Goal: Task Accomplishment & Management: Manage account settings

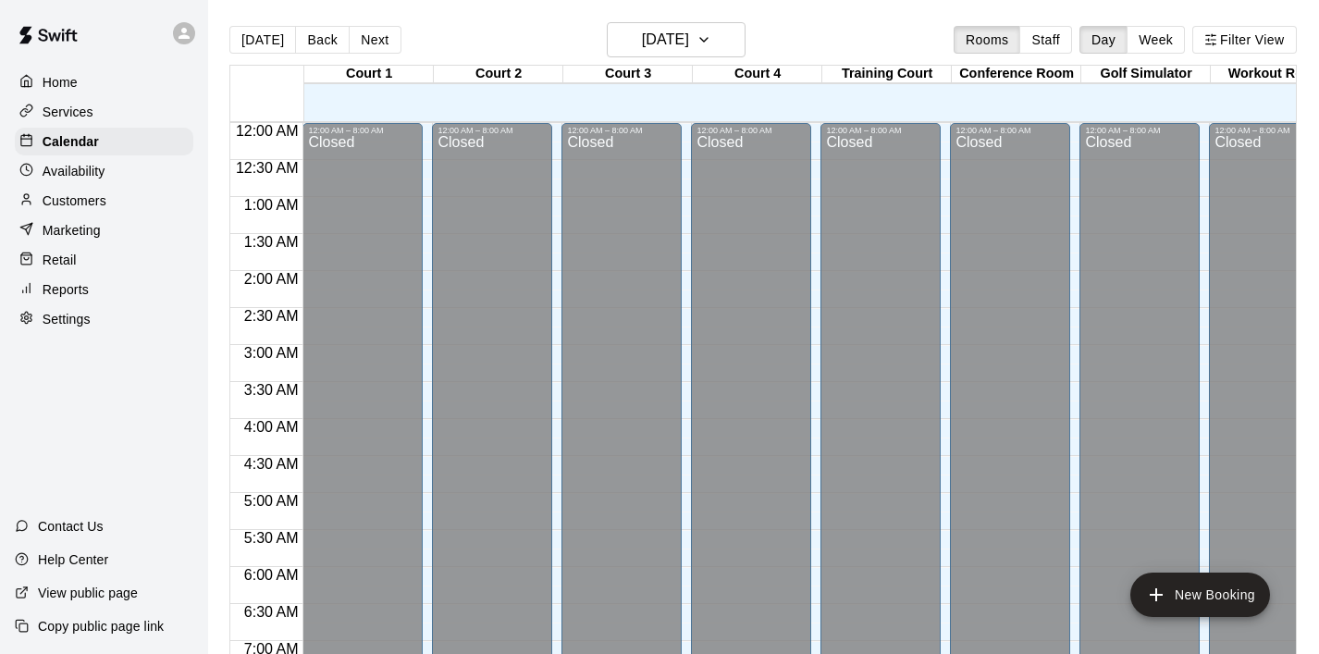
scroll to position [958, 0]
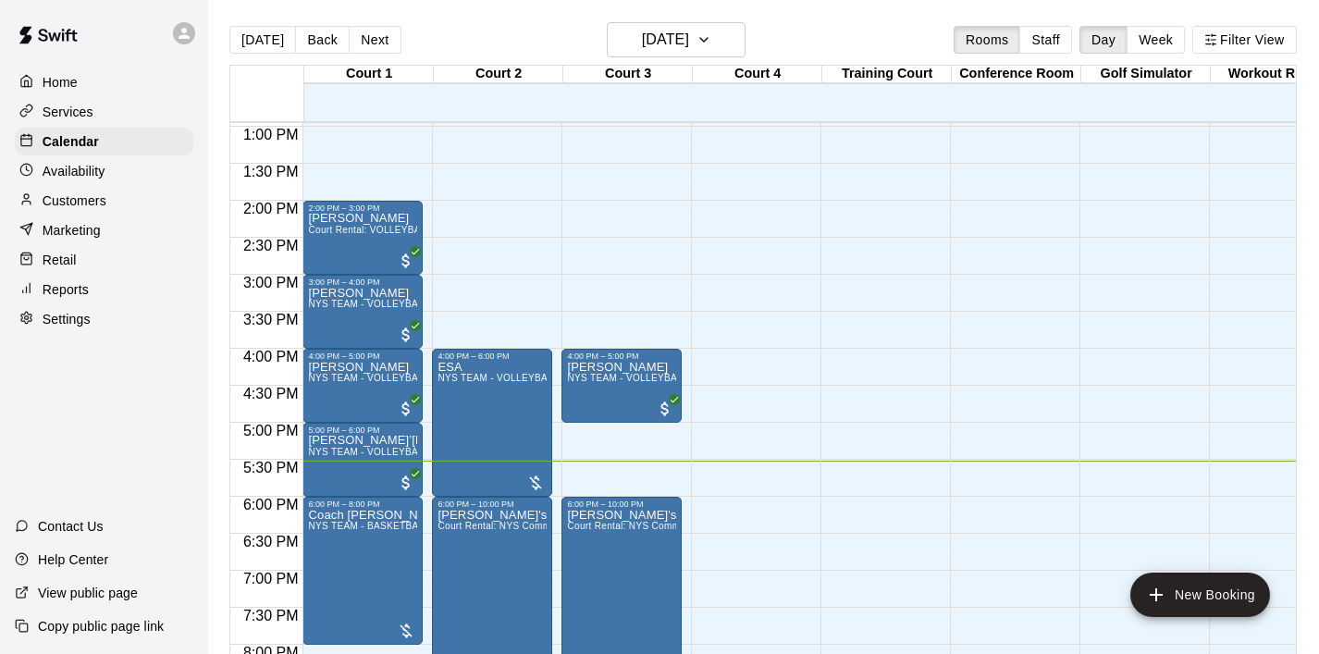
click at [96, 198] on p "Customers" at bounding box center [75, 200] width 64 height 19
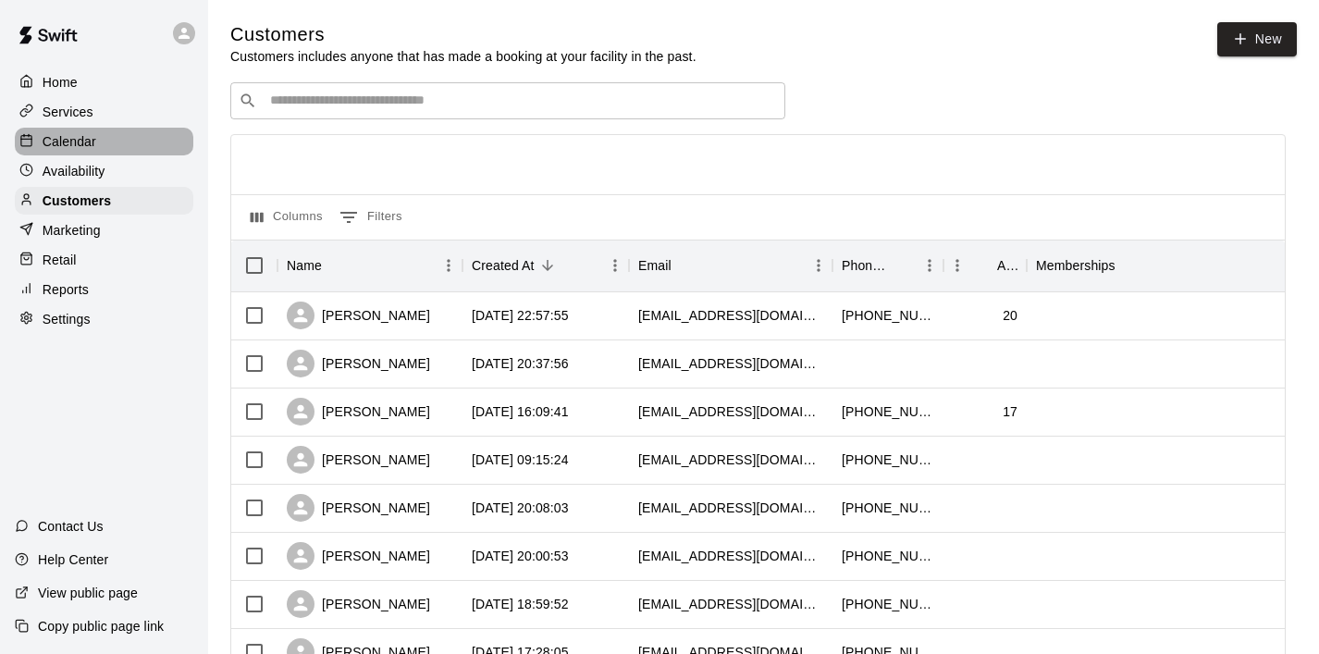
click at [83, 140] on p "Calendar" at bounding box center [70, 141] width 54 height 19
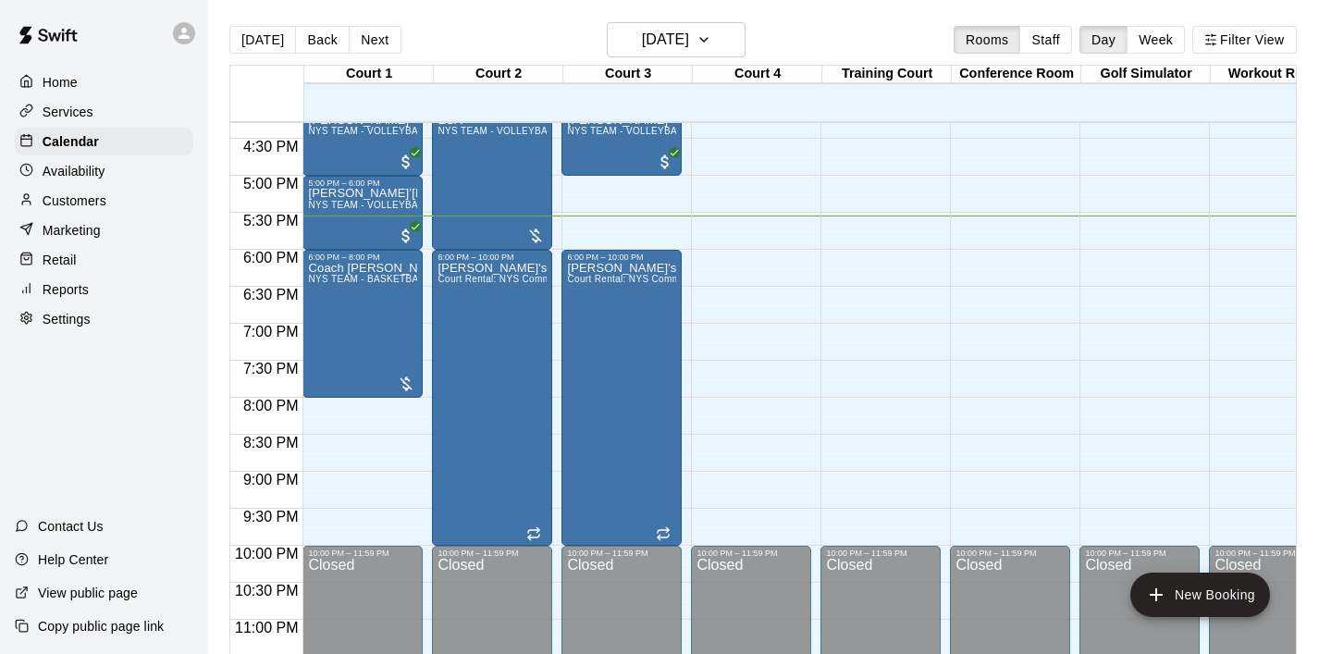
scroll to position [1208, 0]
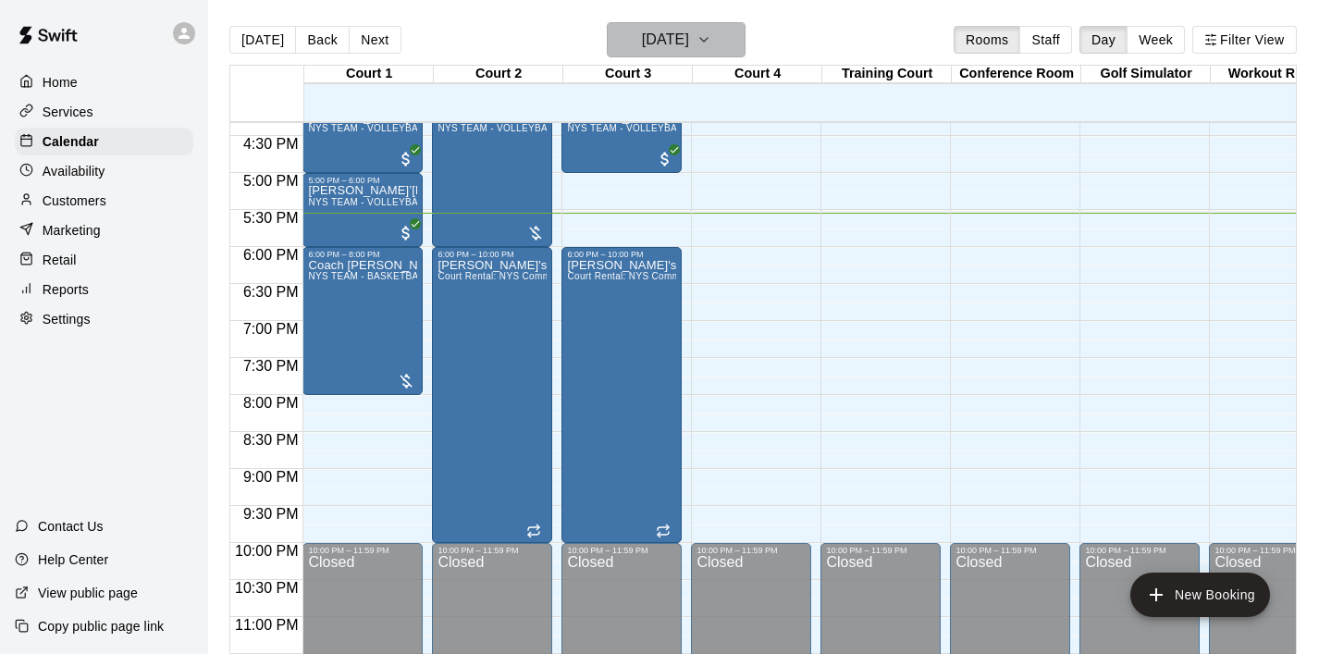
click at [711, 38] on icon "button" at bounding box center [704, 40] width 15 height 22
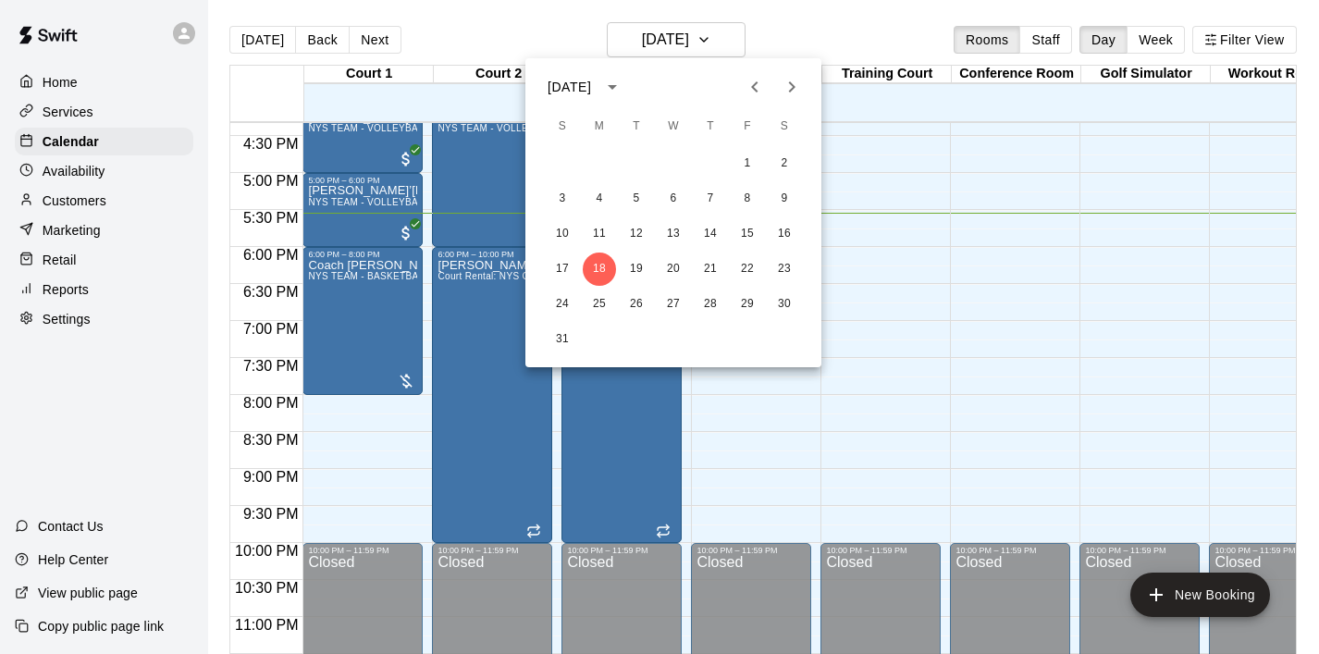
click at [796, 85] on icon "Next month" at bounding box center [792, 87] width 22 height 22
click at [792, 166] on button "4" at bounding box center [784, 163] width 33 height 33
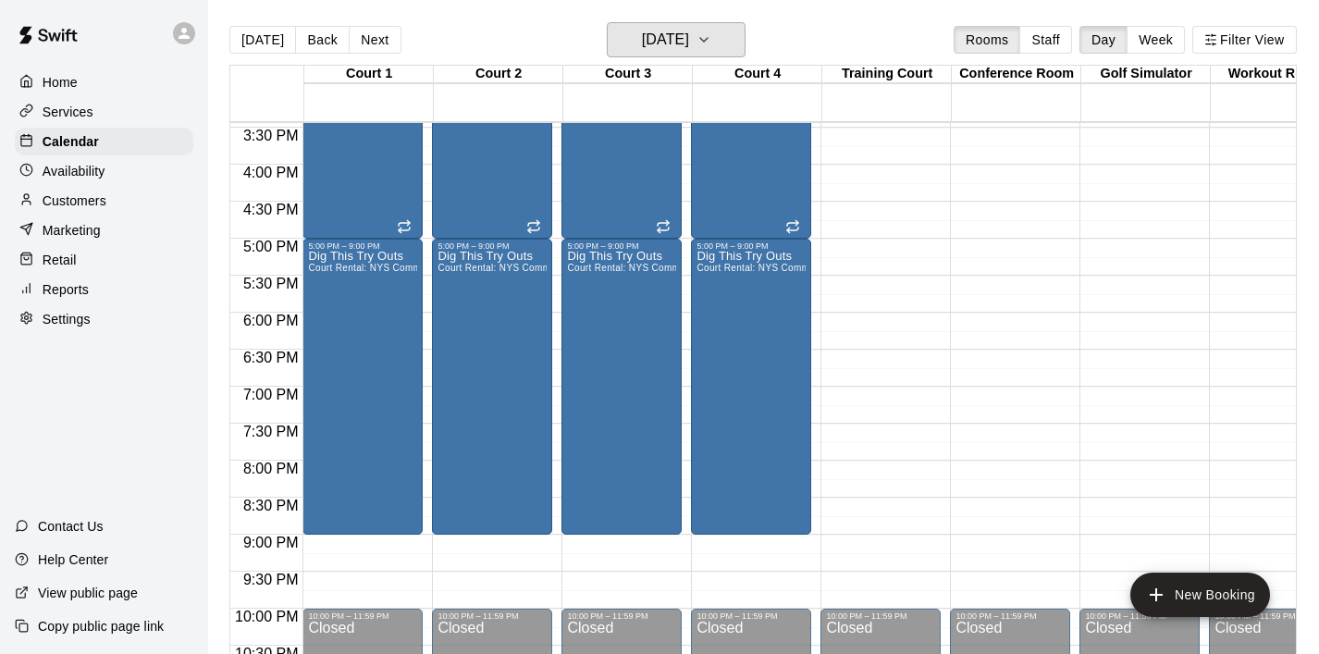
scroll to position [1147, 0]
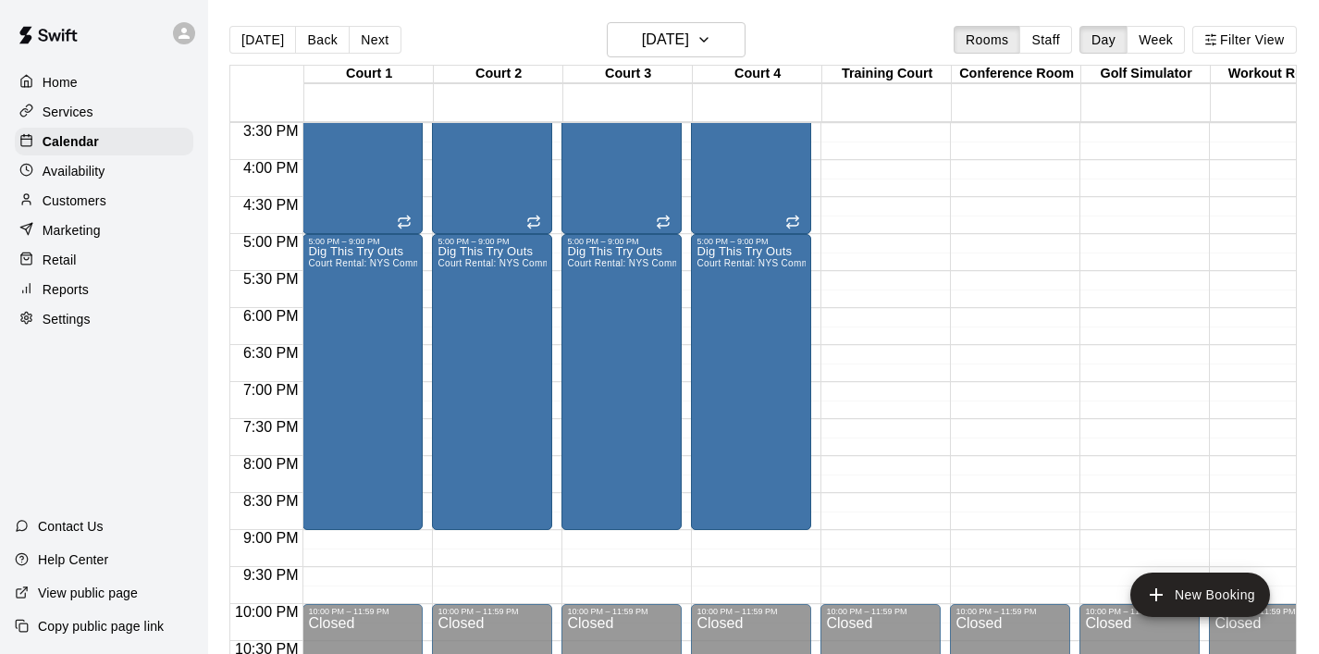
click at [812, 283] on div at bounding box center [756, 280] width 129 height 19
click at [711, 39] on icon "button" at bounding box center [704, 40] width 15 height 22
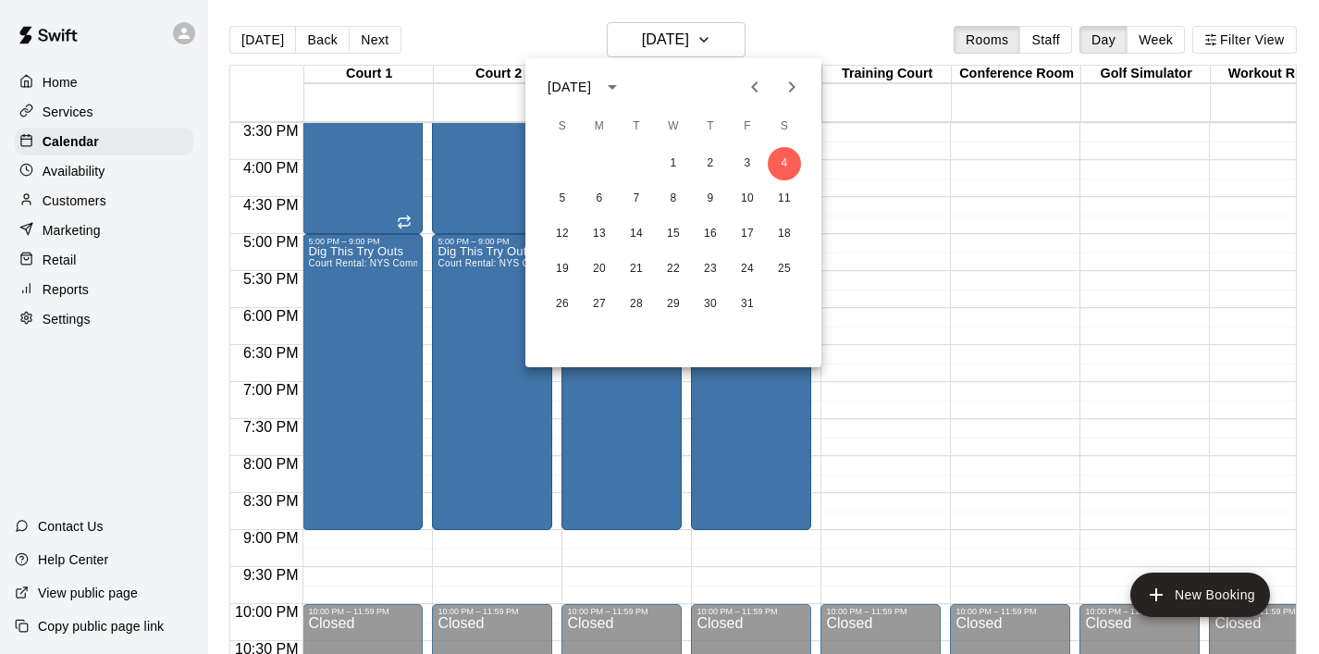
click at [767, 89] on button "Previous month" at bounding box center [754, 86] width 37 height 37
click at [763, 81] on icon "Previous month" at bounding box center [755, 87] width 22 height 22
click at [784, 259] on button "23" at bounding box center [784, 269] width 33 height 33
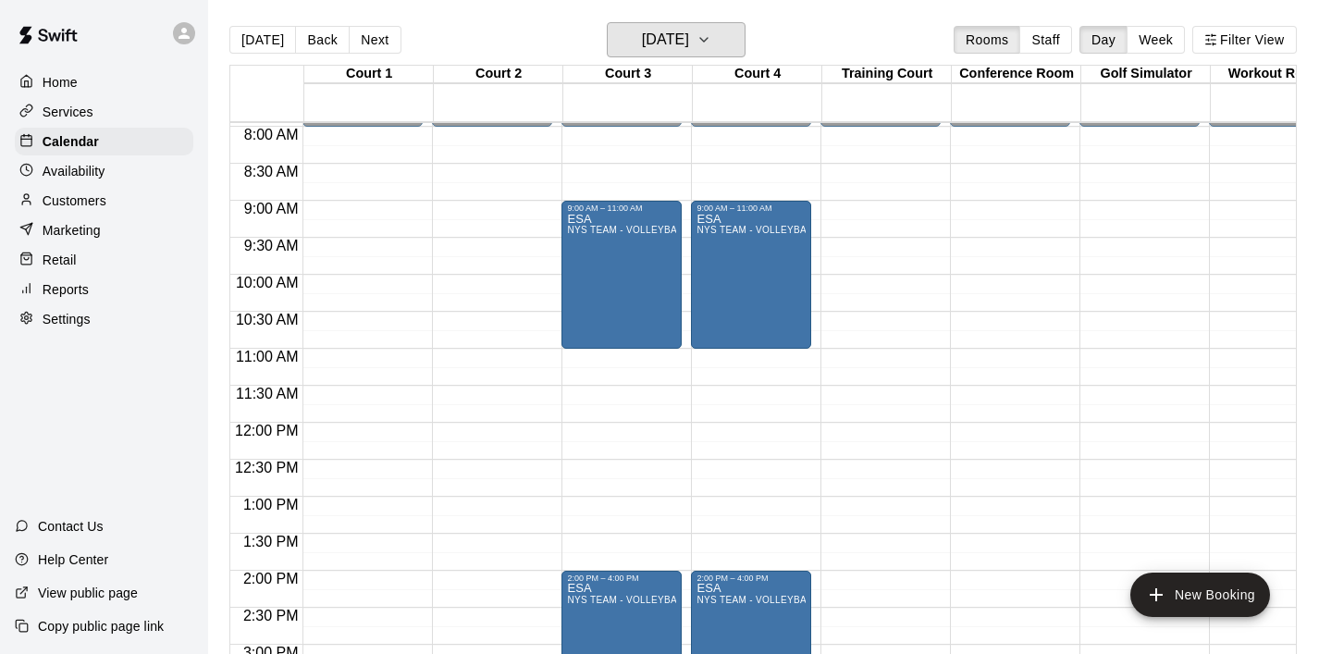
scroll to position [592, 0]
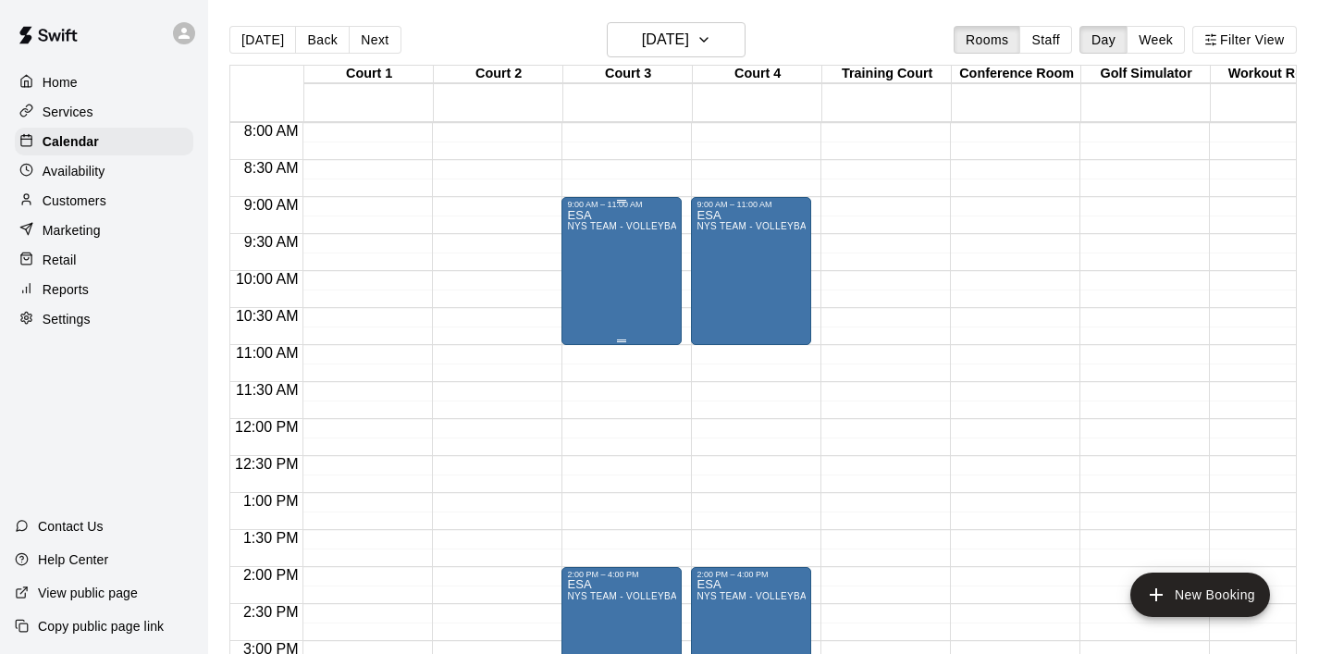
click at [616, 296] on div "ESA NYS TEAM - VOLLEYBALL (After 3 pm)" at bounding box center [621, 536] width 109 height 654
click at [585, 317] on icon "delete" at bounding box center [586, 317] width 13 height 17
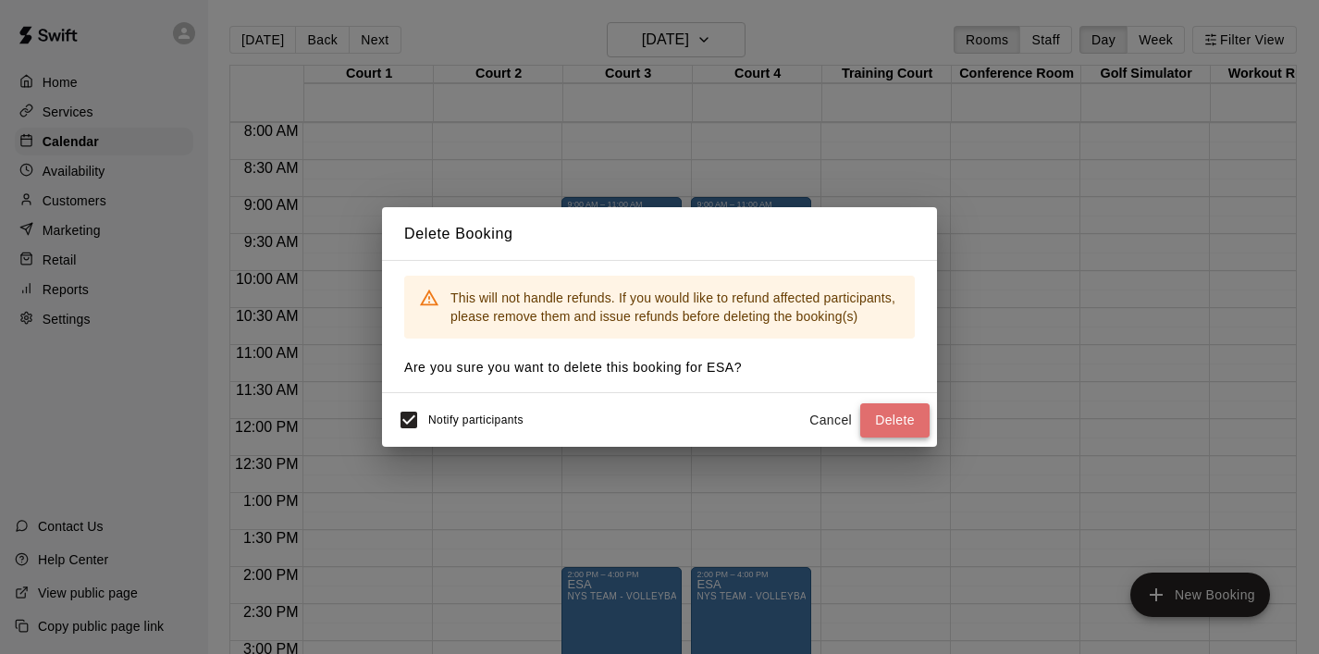
click at [906, 414] on button "Delete" at bounding box center [894, 420] width 69 height 34
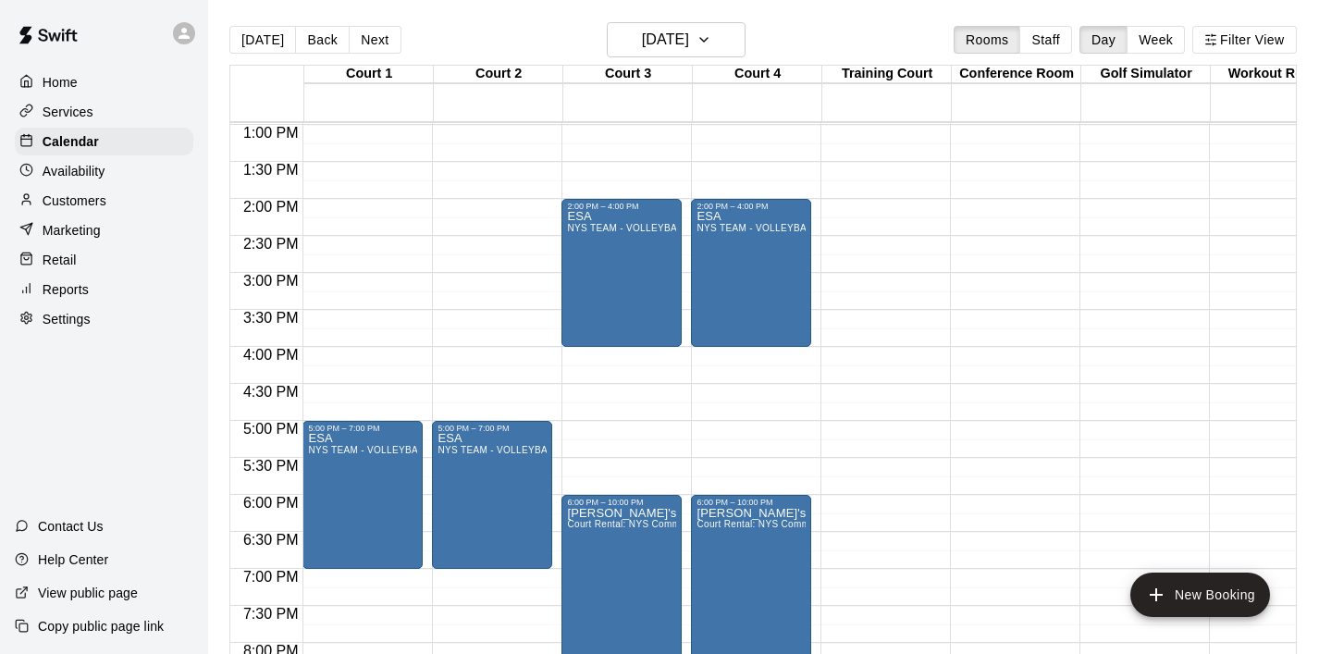
scroll to position [985, 0]
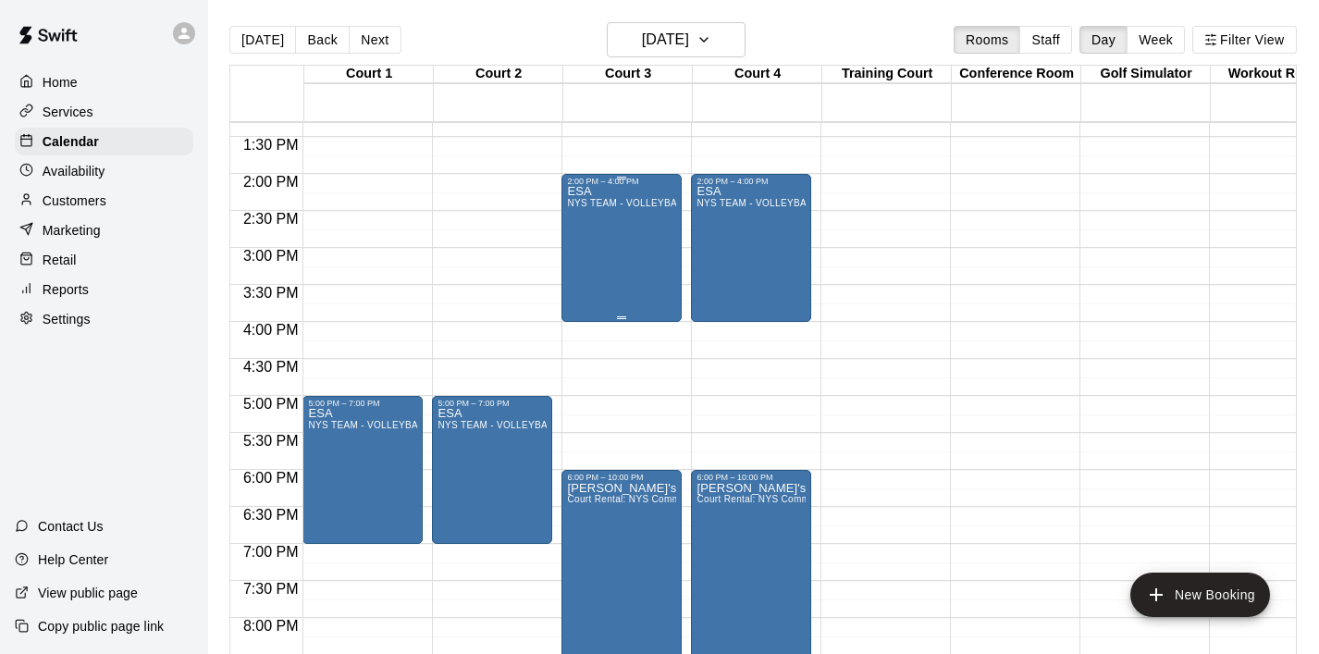
click at [605, 269] on div "ESA NYS TEAM - VOLLEYBALL (After 3 pm)" at bounding box center [621, 513] width 109 height 654
click at [589, 294] on icon "delete" at bounding box center [586, 294] width 13 height 17
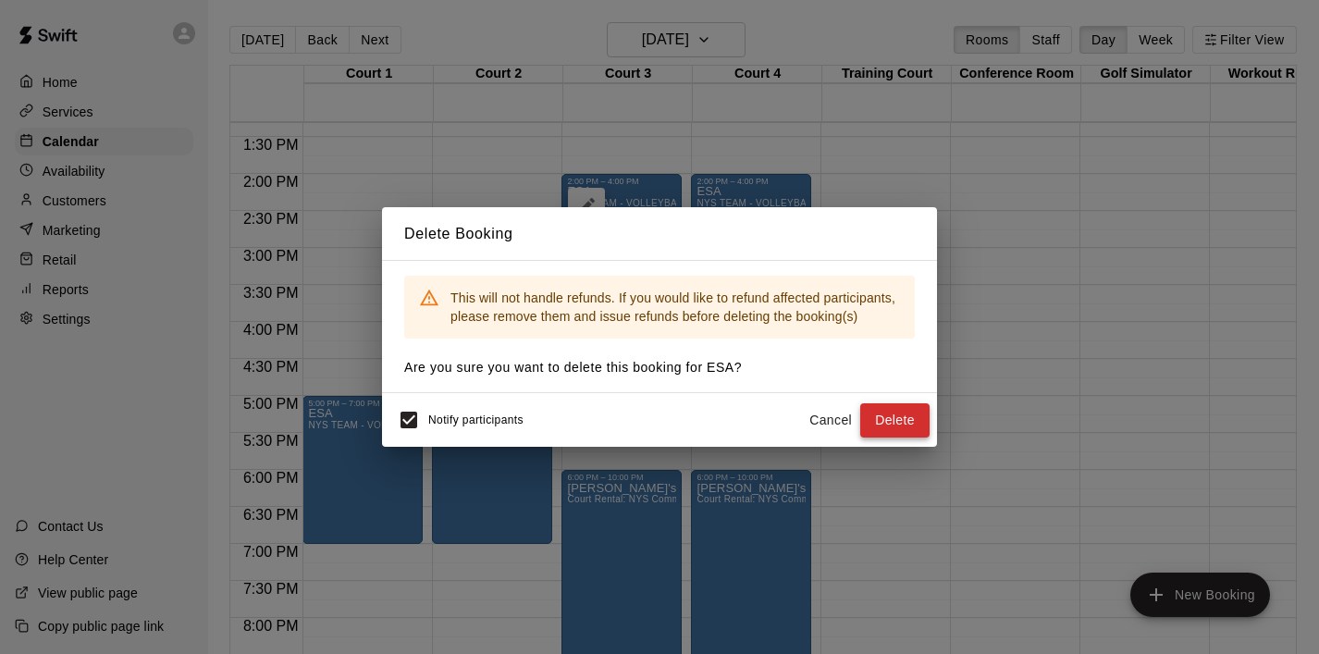
click at [899, 409] on button "Delete" at bounding box center [894, 420] width 69 height 34
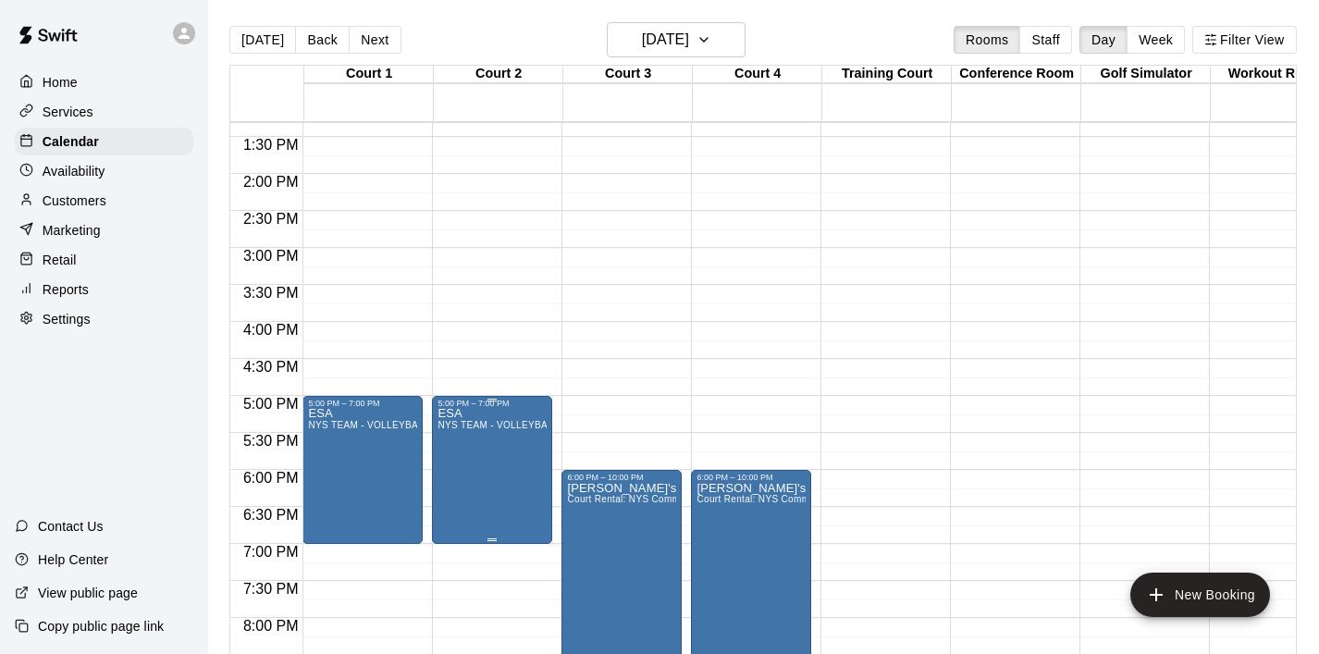
click at [499, 426] on span "NYS TEAM - VOLLEYBALL (After 3 pm)" at bounding box center [526, 425] width 176 height 10
click at [459, 524] on icon "delete" at bounding box center [456, 528] width 13 height 17
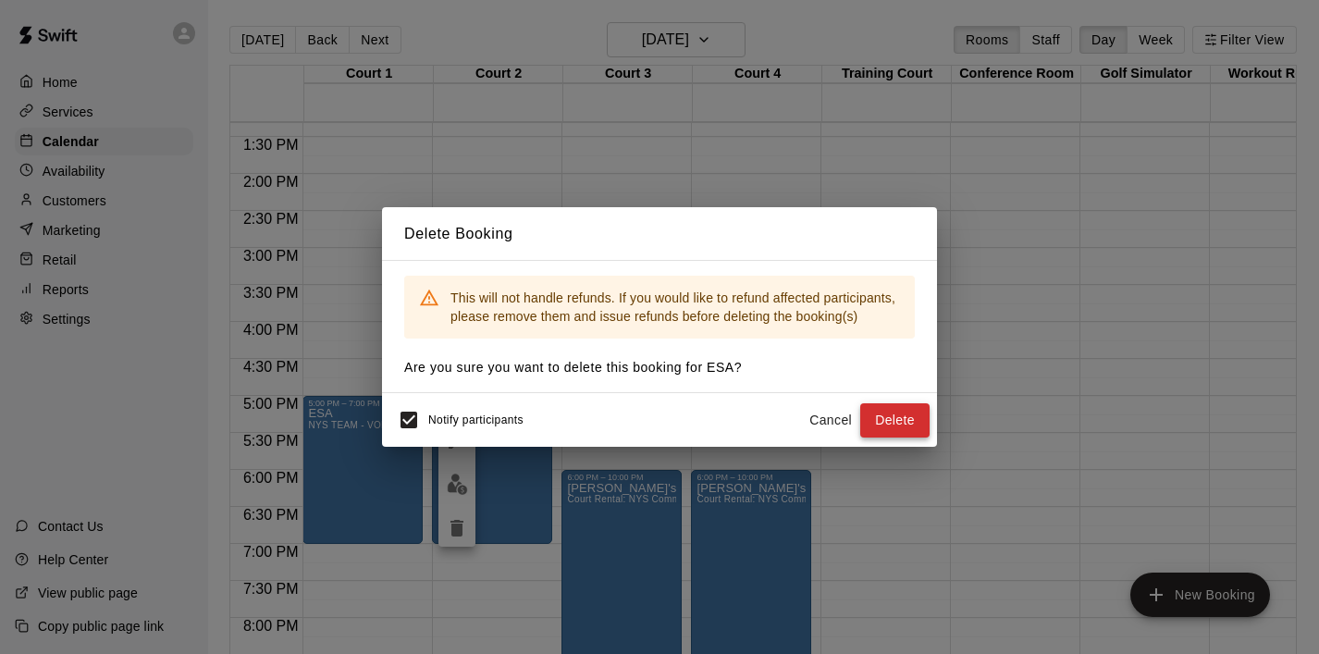
click at [885, 404] on button "Delete" at bounding box center [894, 420] width 69 height 34
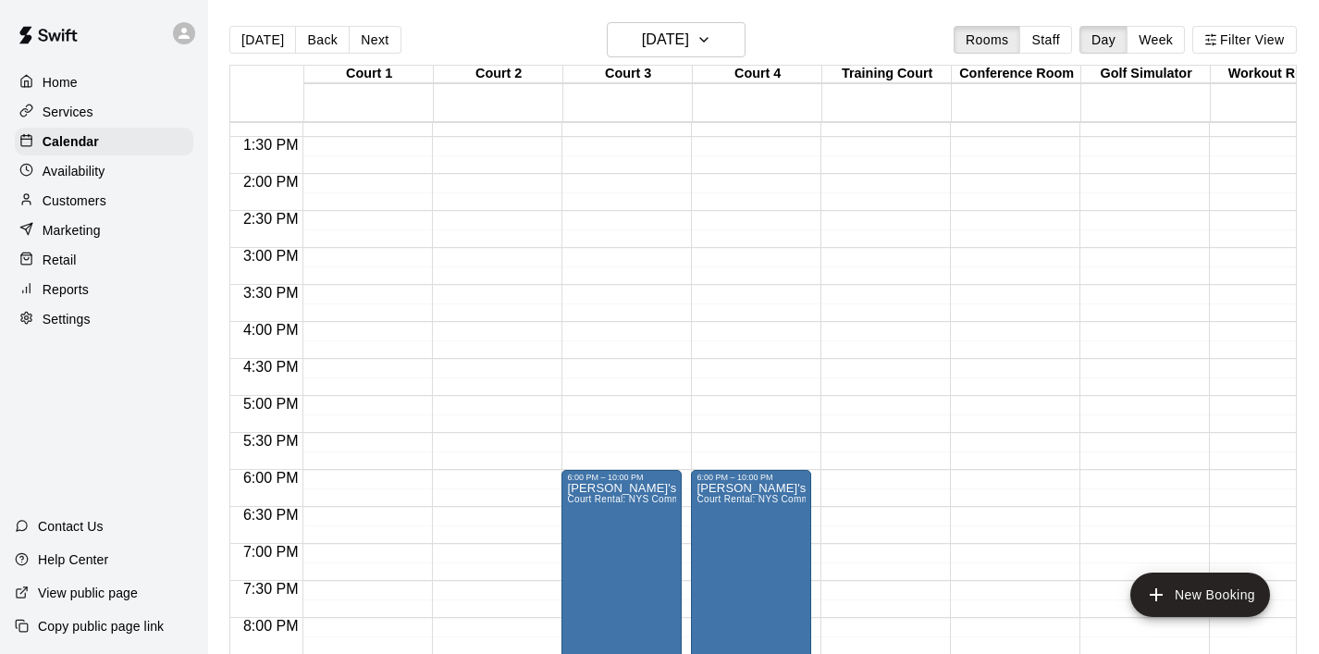
click at [335, 331] on div "12:00 AM – 8:00 AM Closed 10:00 PM – 11:59 PM Closed" at bounding box center [362, 26] width 120 height 1776
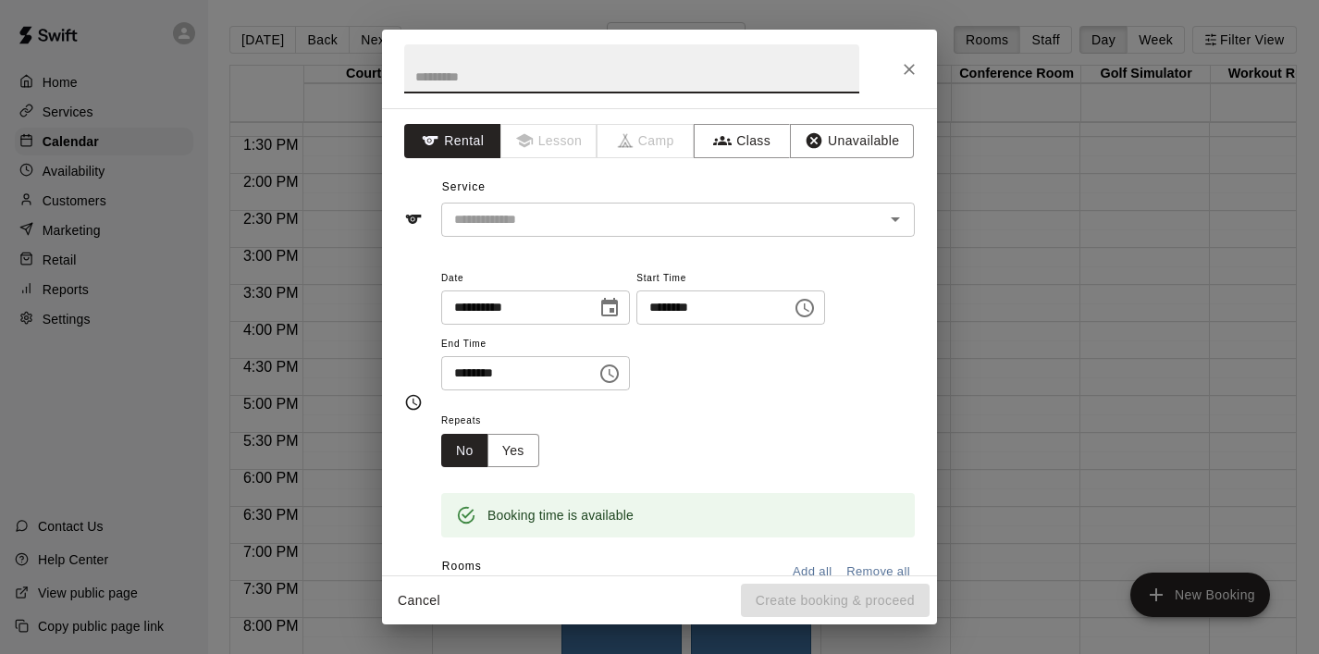
click at [614, 369] on icon "Choose time, selected time is 4:30 PM" at bounding box center [612, 373] width 6 height 8
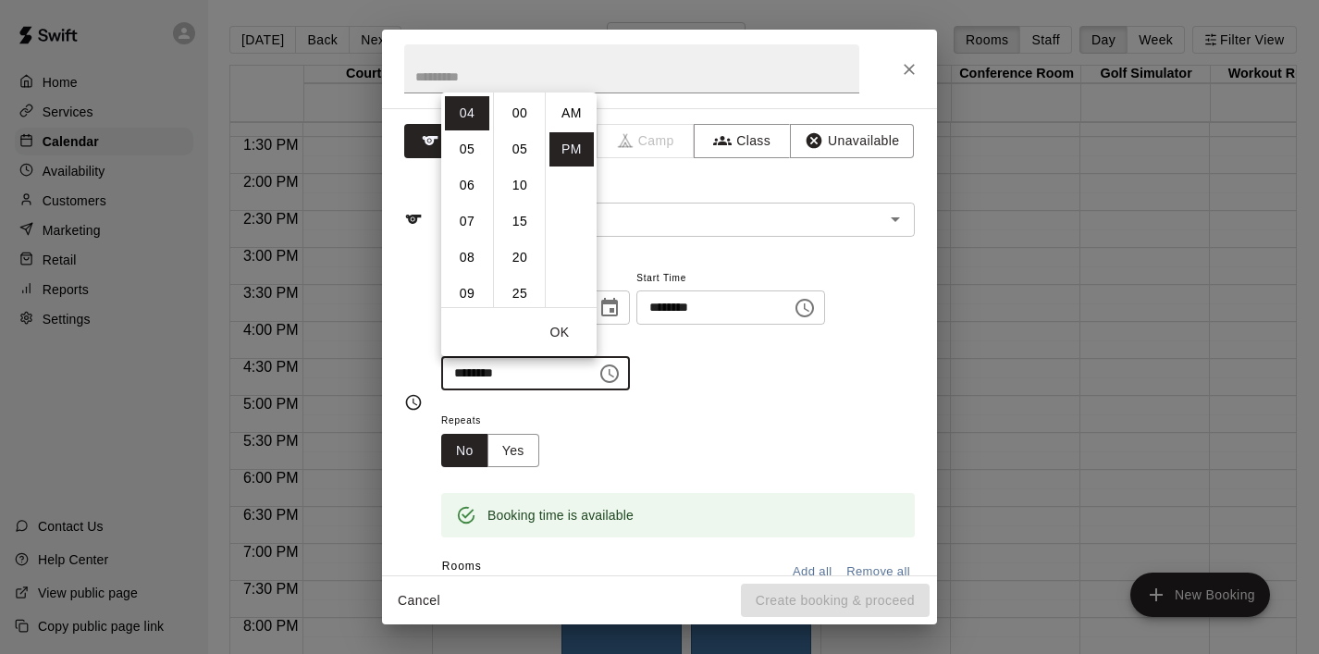
scroll to position [33, 0]
click at [475, 257] on li "08" at bounding box center [467, 258] width 44 height 34
click at [517, 105] on li "00" at bounding box center [520, 113] width 44 height 34
type input "********"
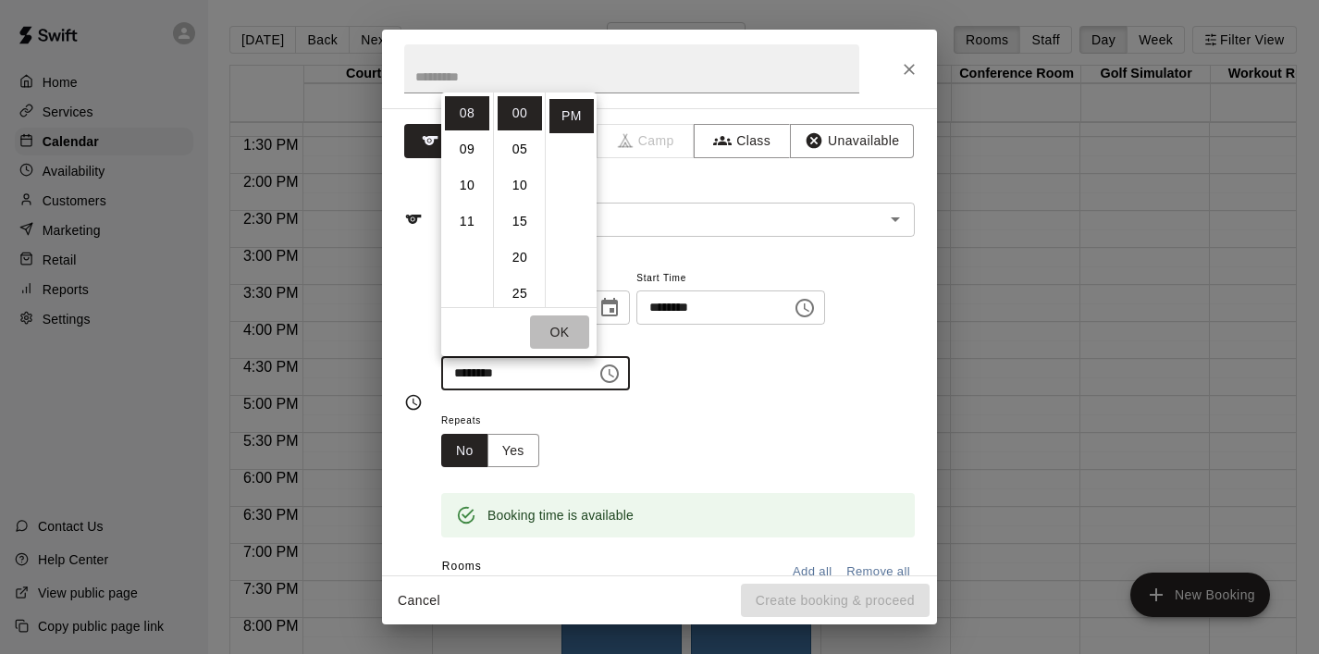
click at [559, 333] on button "OK" at bounding box center [559, 332] width 59 height 34
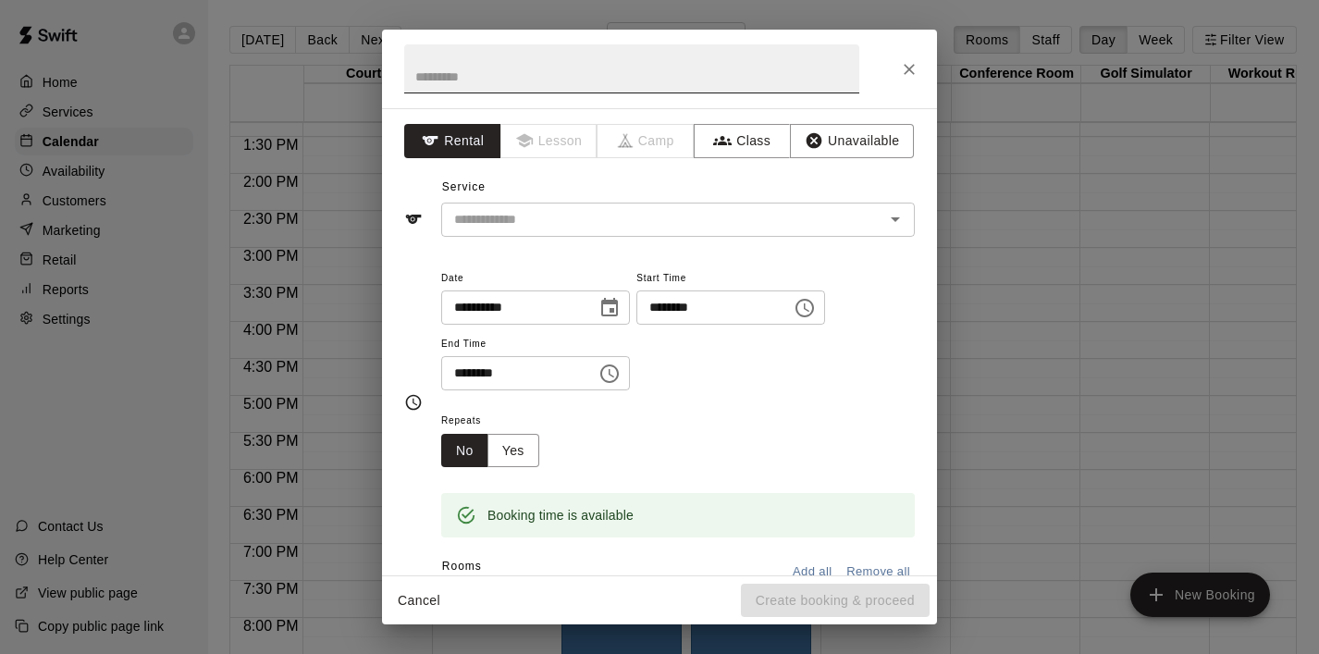
click at [517, 57] on input "text" at bounding box center [631, 68] width 455 height 49
type input "***"
click at [578, 216] on input "text" at bounding box center [651, 219] width 408 height 23
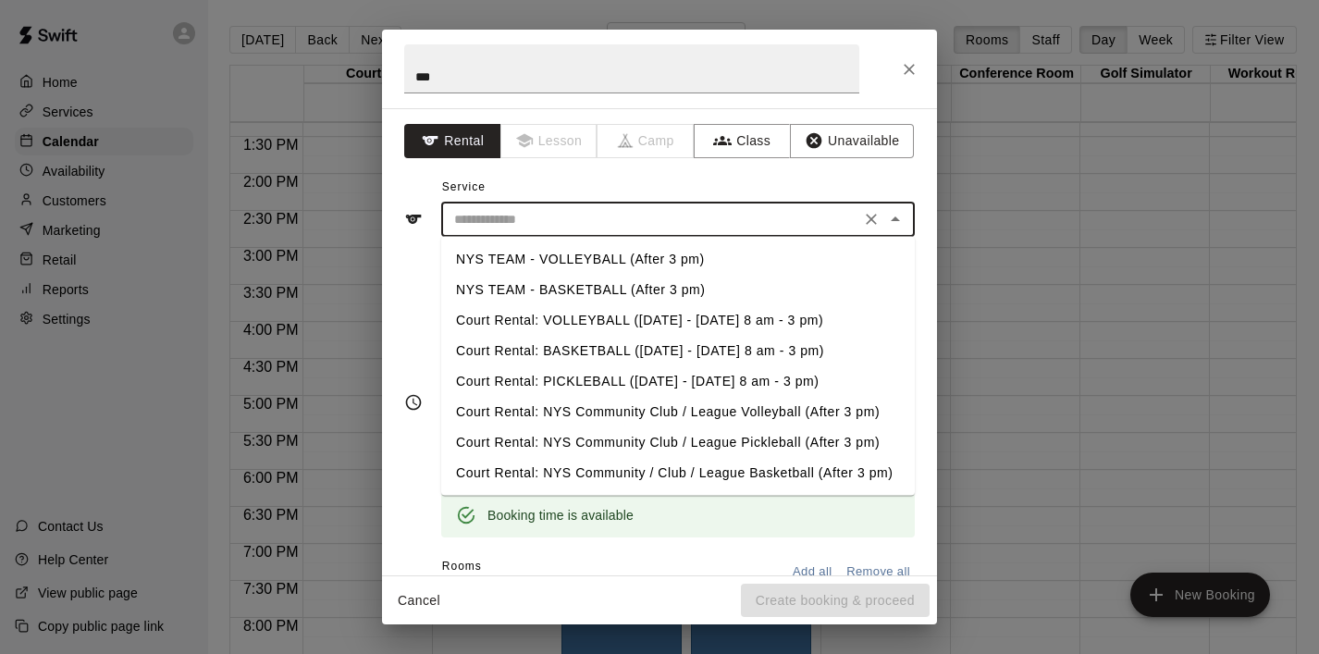
click at [575, 257] on li "NYS TEAM - VOLLEYBALL (After 3 pm)" at bounding box center [678, 259] width 474 height 31
type input "**********"
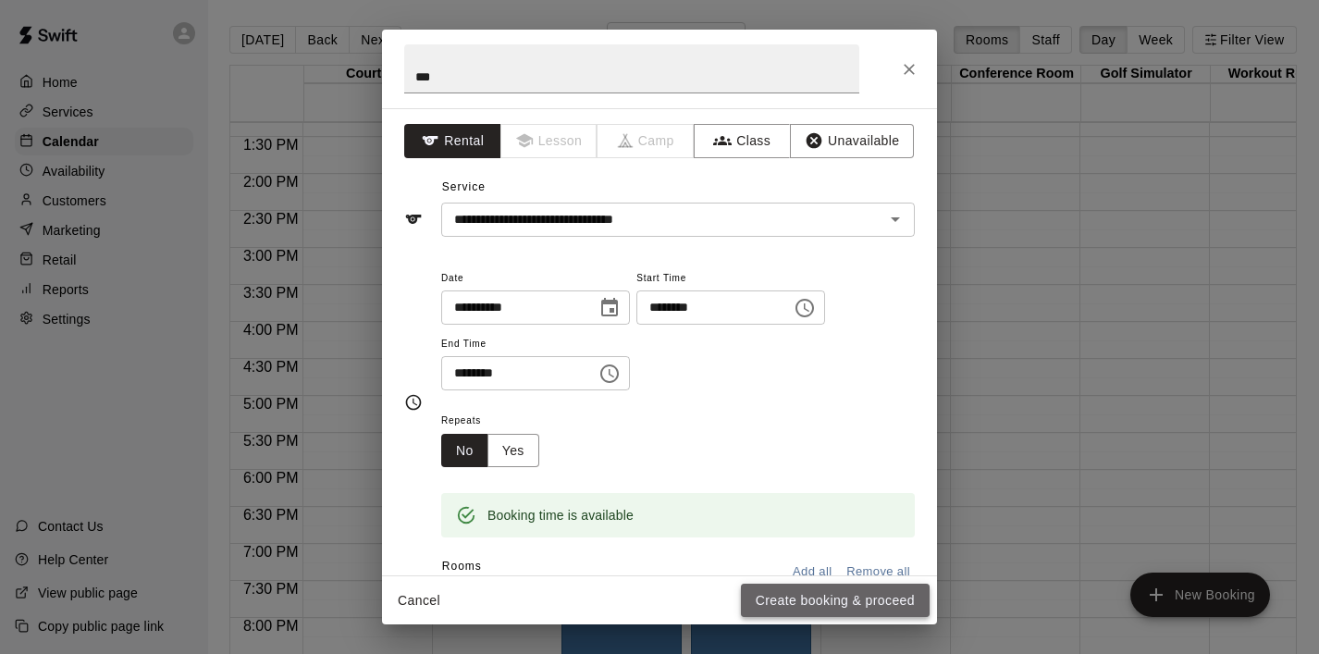
click at [771, 586] on button "Create booking & proceed" at bounding box center [835, 601] width 189 height 34
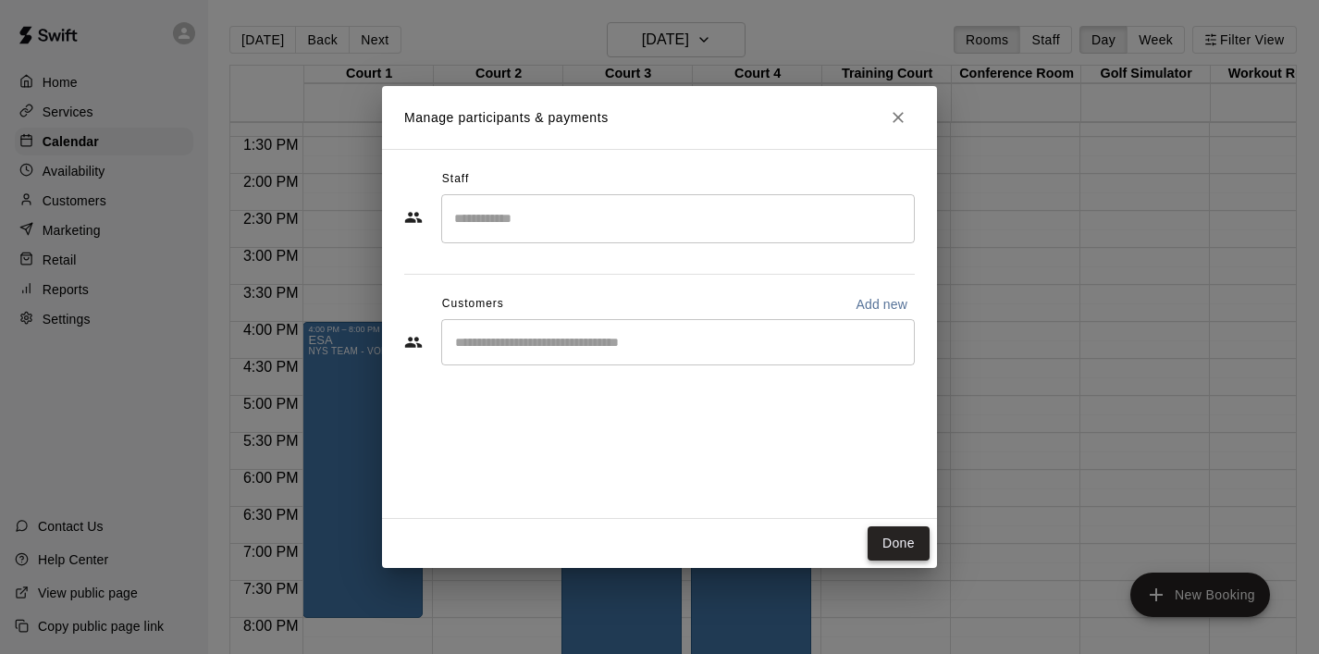
click at [914, 544] on button "Done" at bounding box center [899, 543] width 62 height 34
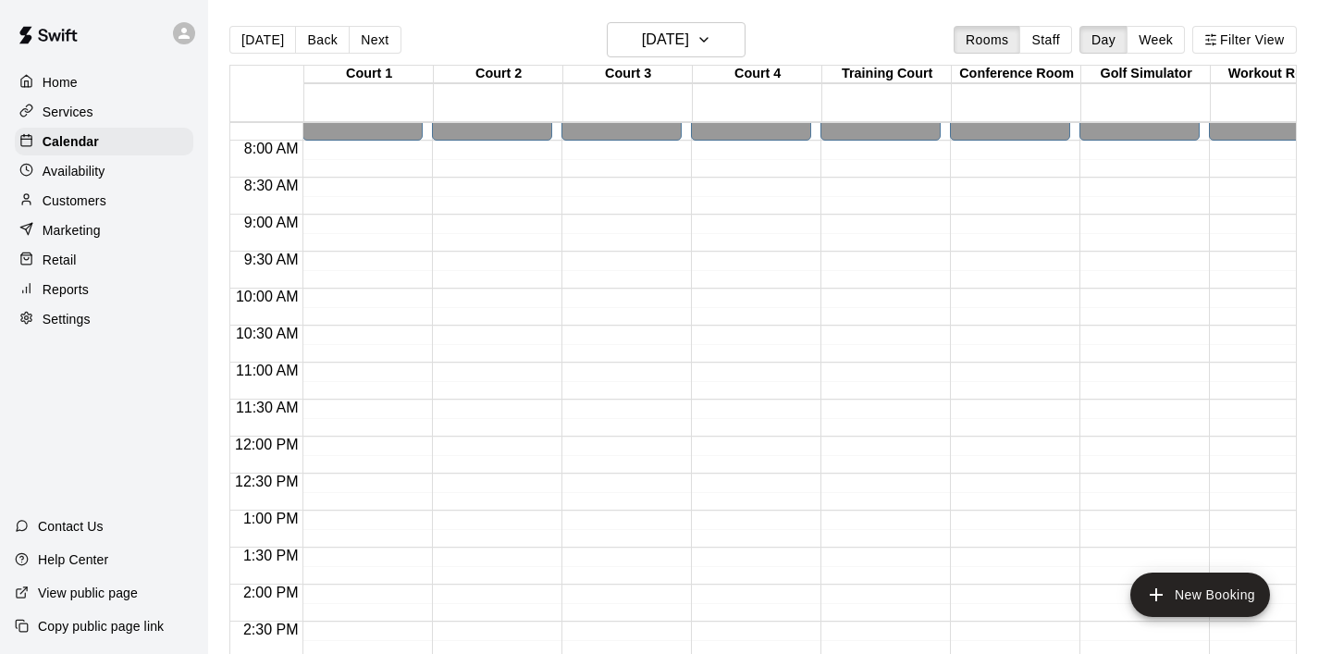
scroll to position [604, 0]
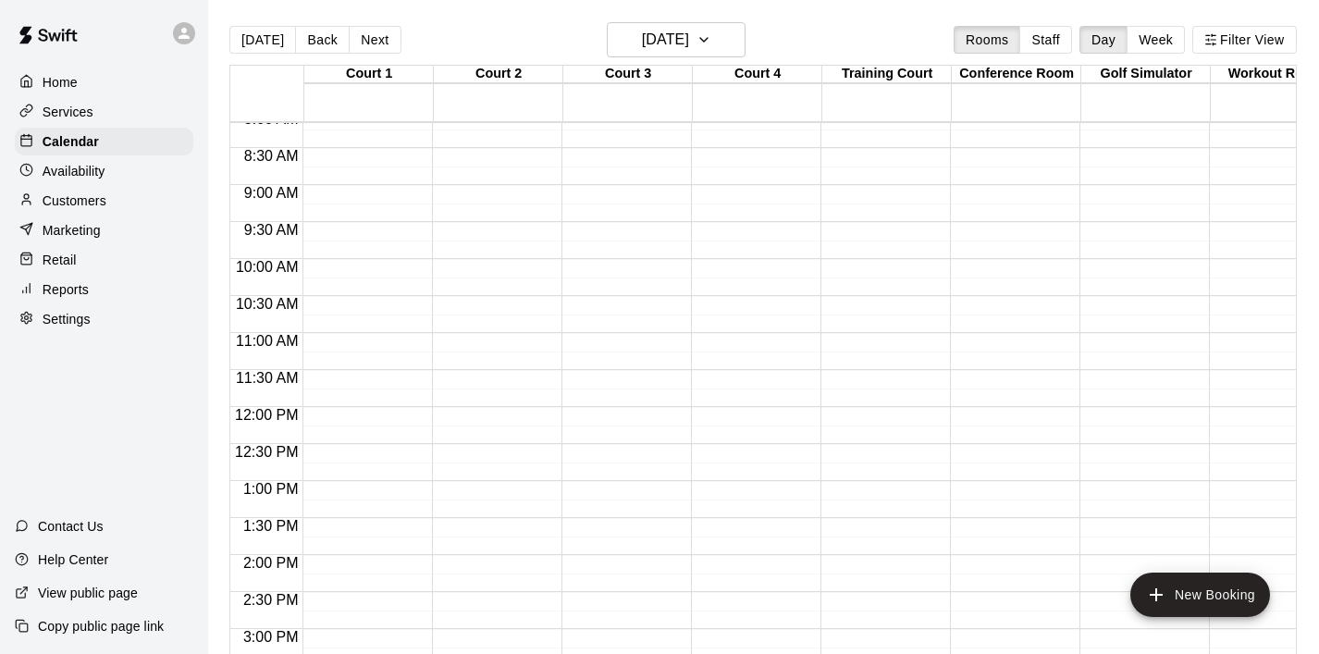
click at [366, 266] on div "12:00 AM – 8:00 AM Closed 4:00 PM – 8:00 PM ESA NYS TEAM - VOLLEYBALL (After 3 …" at bounding box center [362, 407] width 120 height 1776
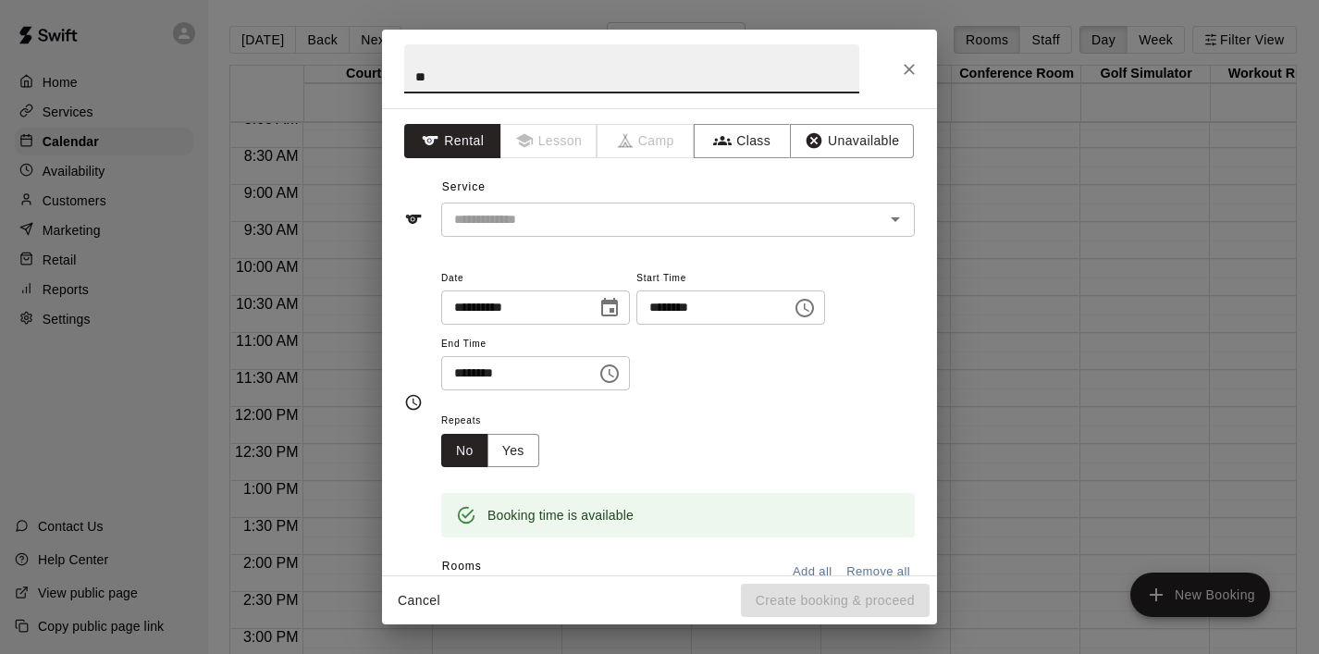
type input "***"
click at [597, 66] on input "***" at bounding box center [631, 68] width 455 height 49
type input "*******"
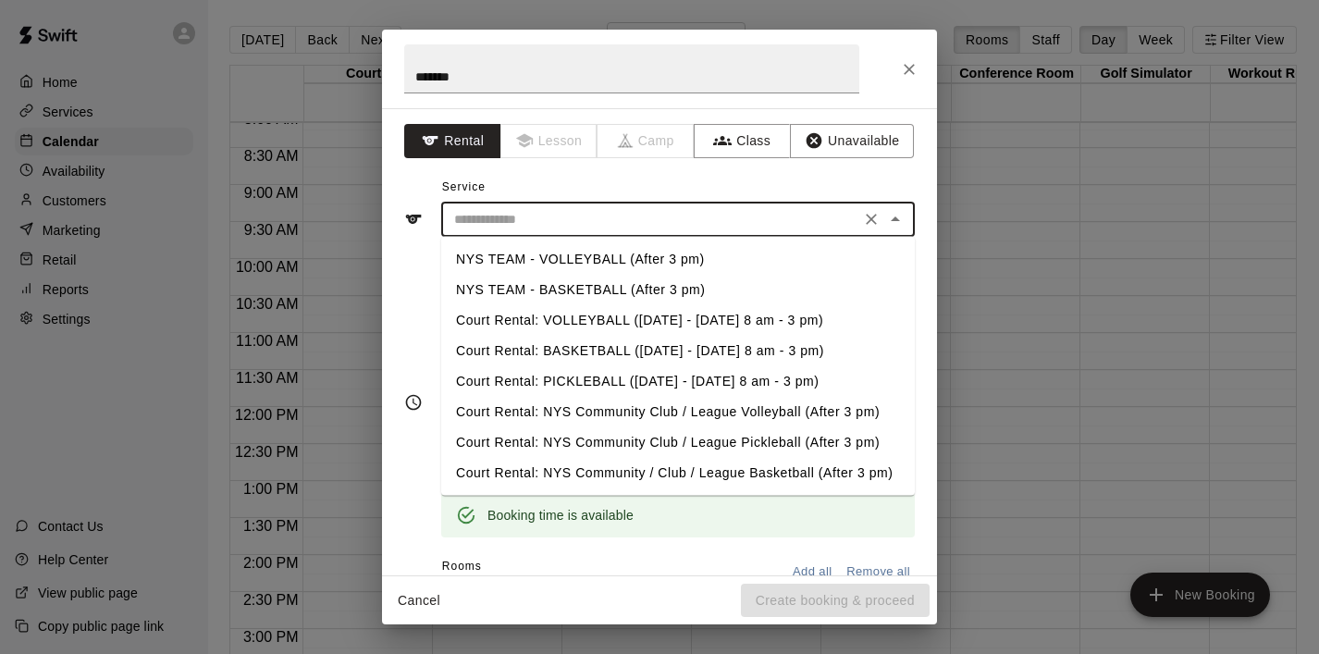
click at [707, 208] on input "text" at bounding box center [651, 219] width 408 height 23
click at [663, 249] on li "NYS TEAM - VOLLEYBALL (After 3 pm)" at bounding box center [678, 259] width 474 height 31
type input "**********"
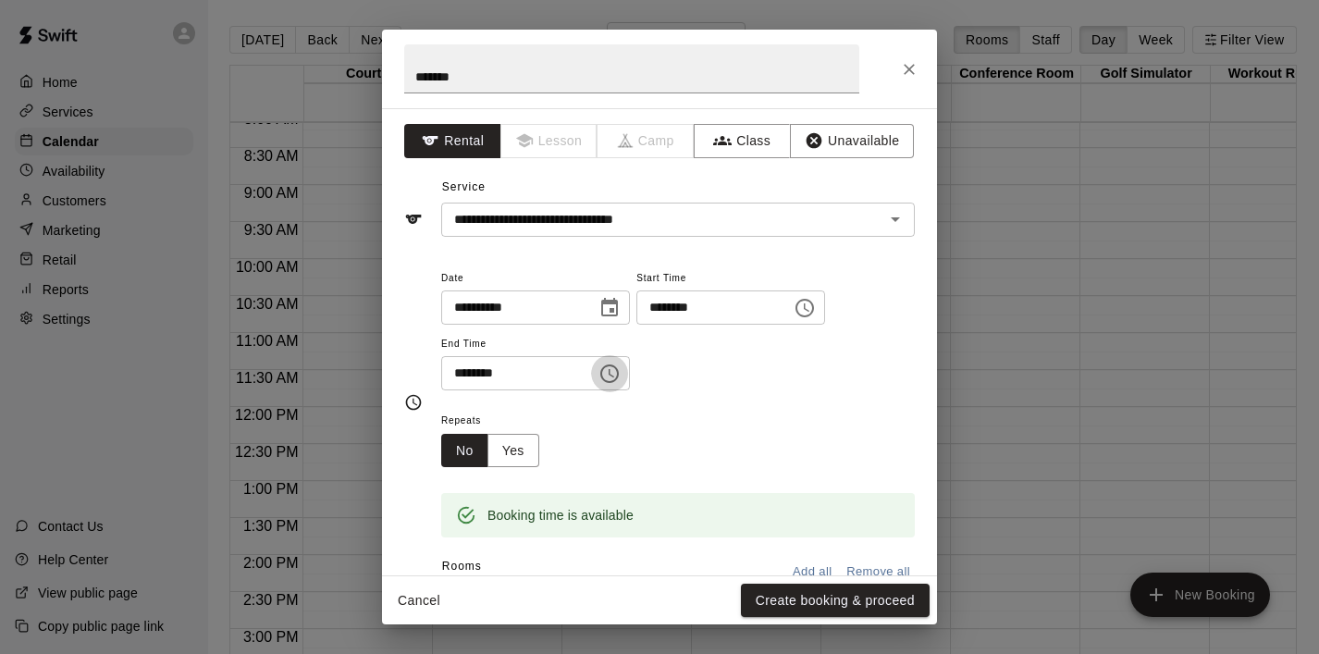
click at [612, 368] on icon "Choose time, selected time is 10:30 AM" at bounding box center [609, 374] width 22 height 22
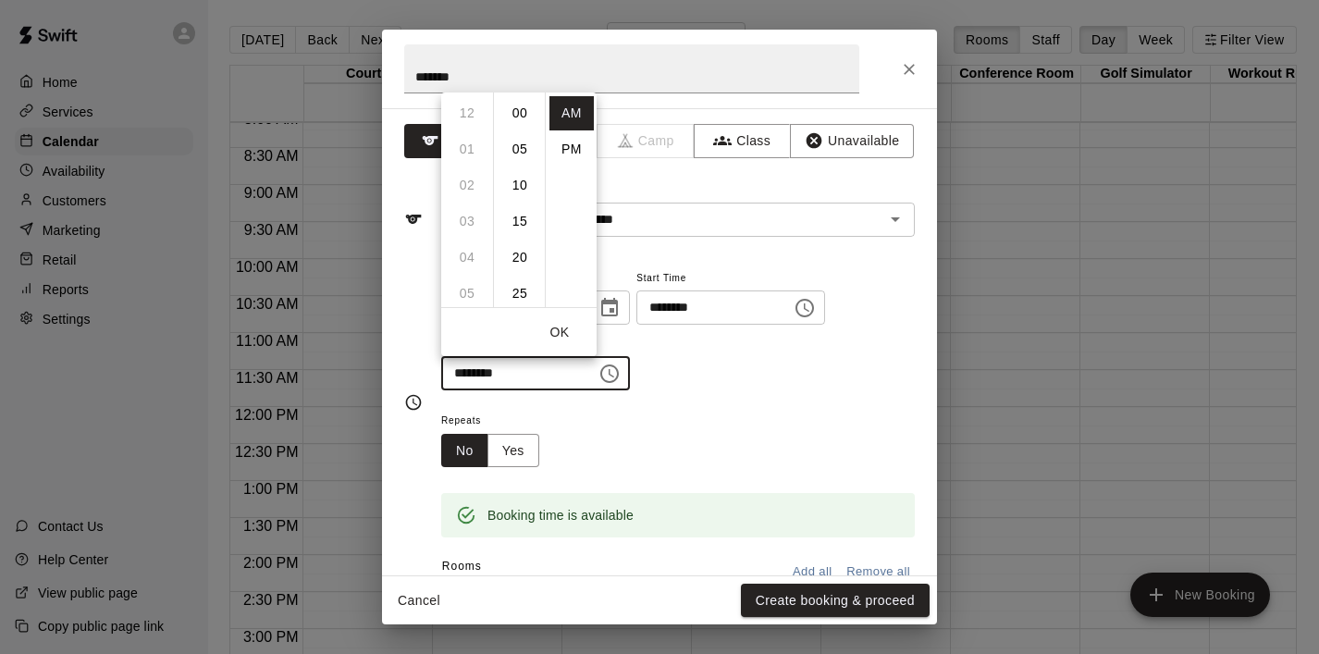
scroll to position [216, 0]
click at [469, 148] on li "11" at bounding box center [467, 149] width 44 height 34
click at [517, 106] on li "00" at bounding box center [520, 113] width 44 height 34
type input "********"
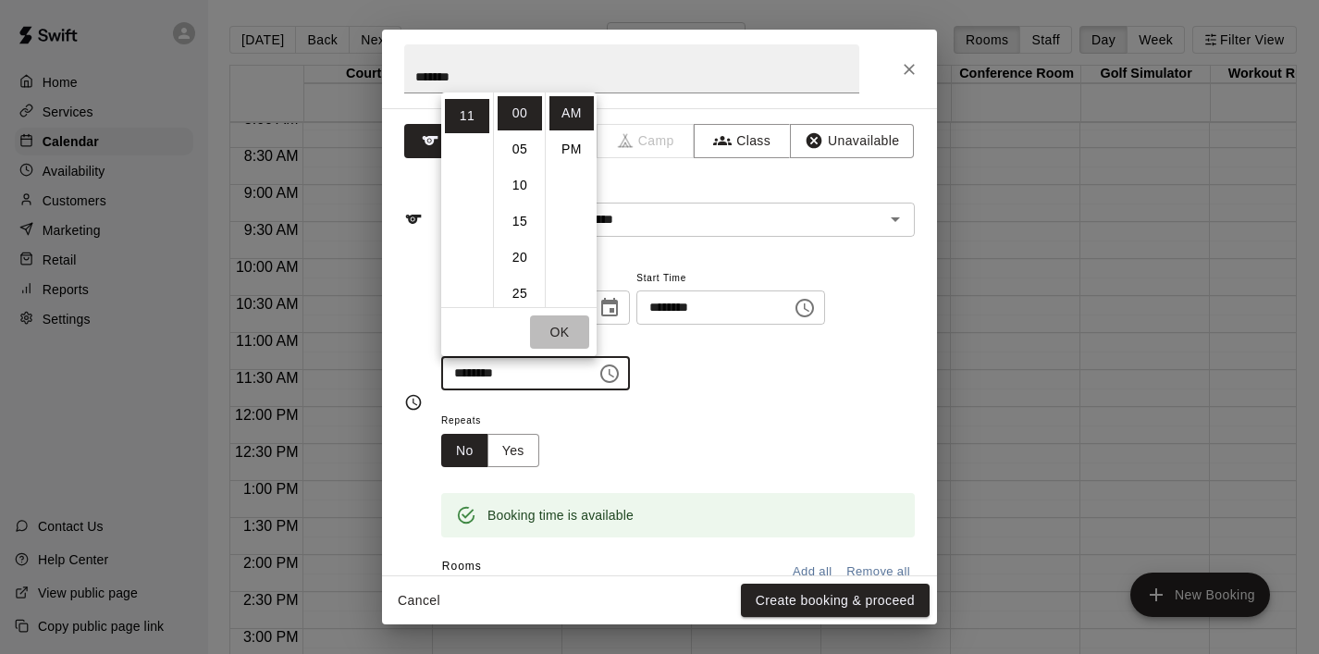
click at [561, 327] on button "OK" at bounding box center [559, 332] width 59 height 34
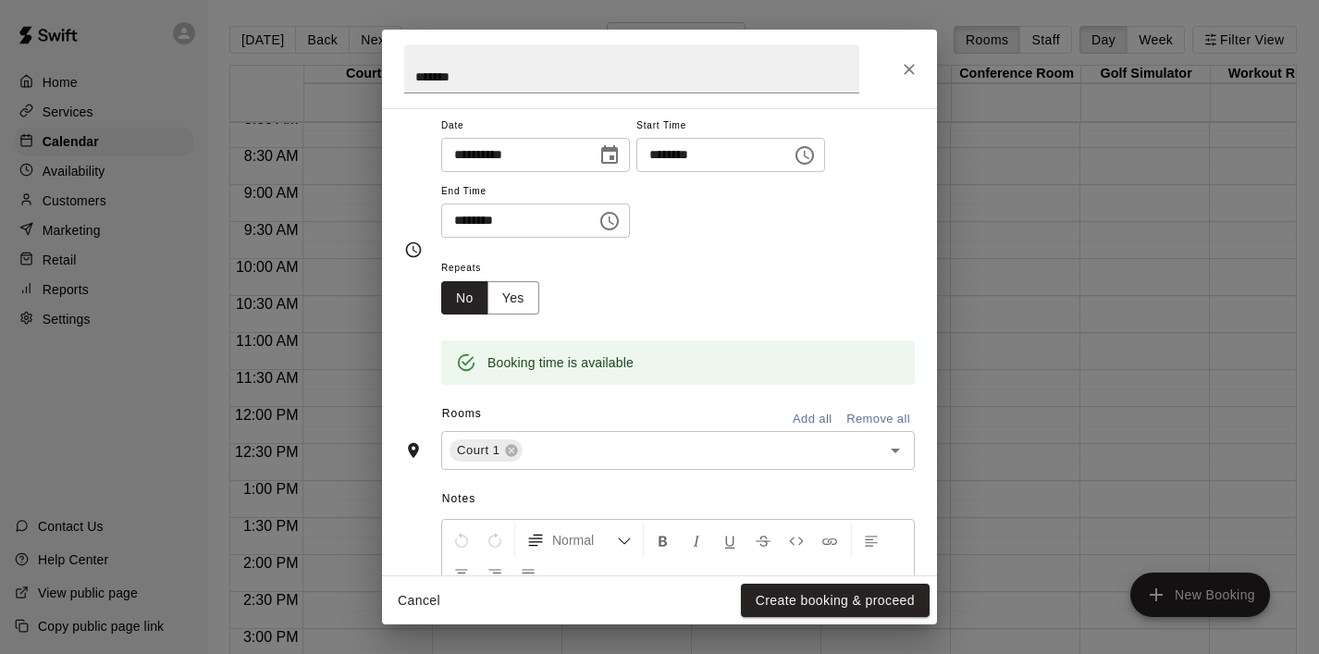
scroll to position [159, 0]
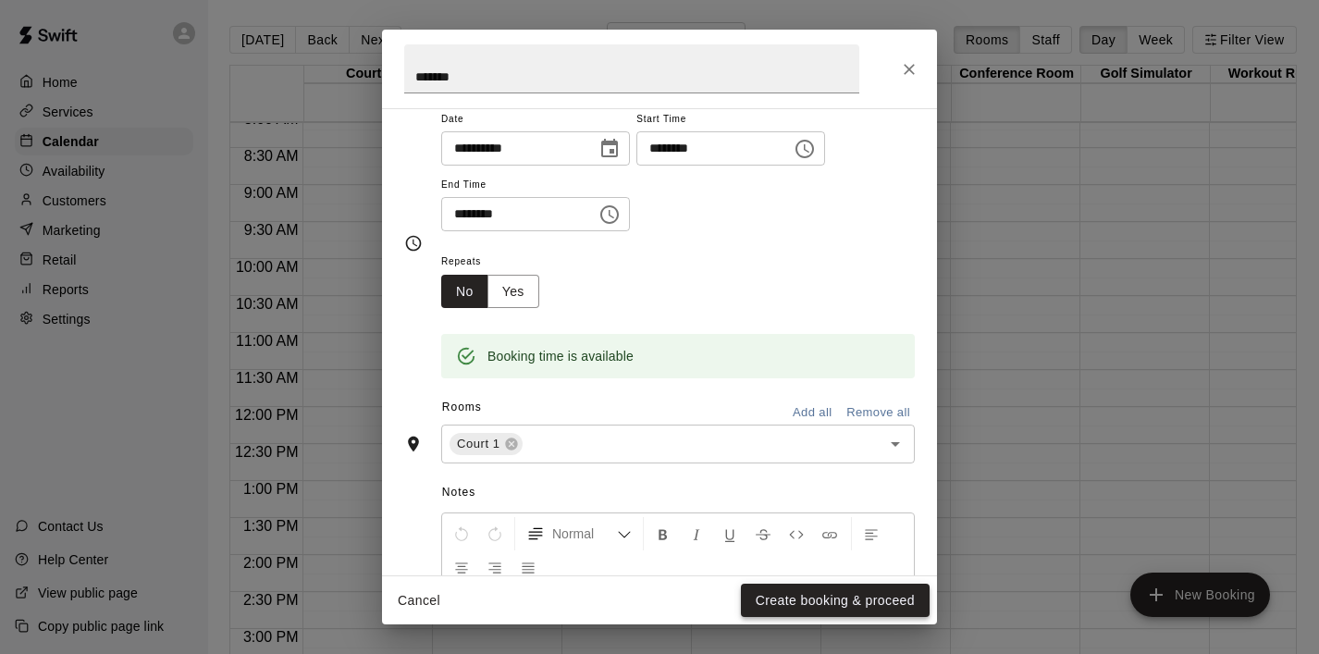
click at [792, 611] on button "Create booking & proceed" at bounding box center [835, 601] width 189 height 34
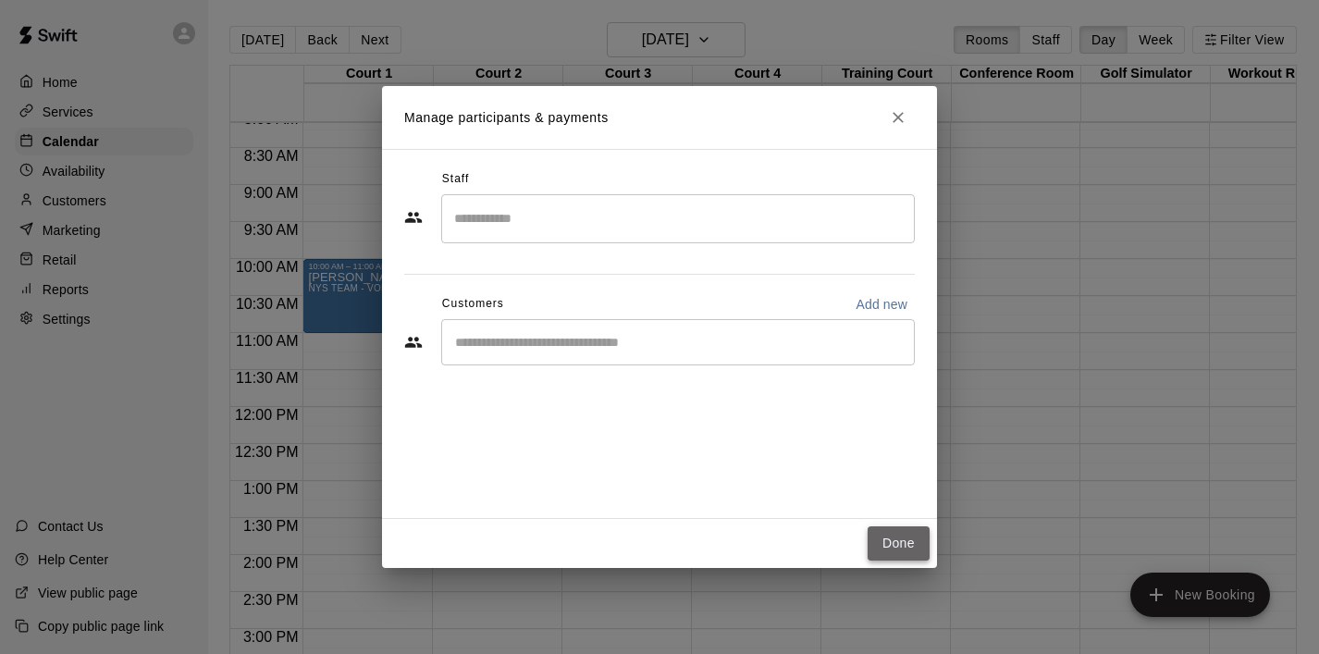
click at [904, 540] on button "Done" at bounding box center [899, 543] width 62 height 34
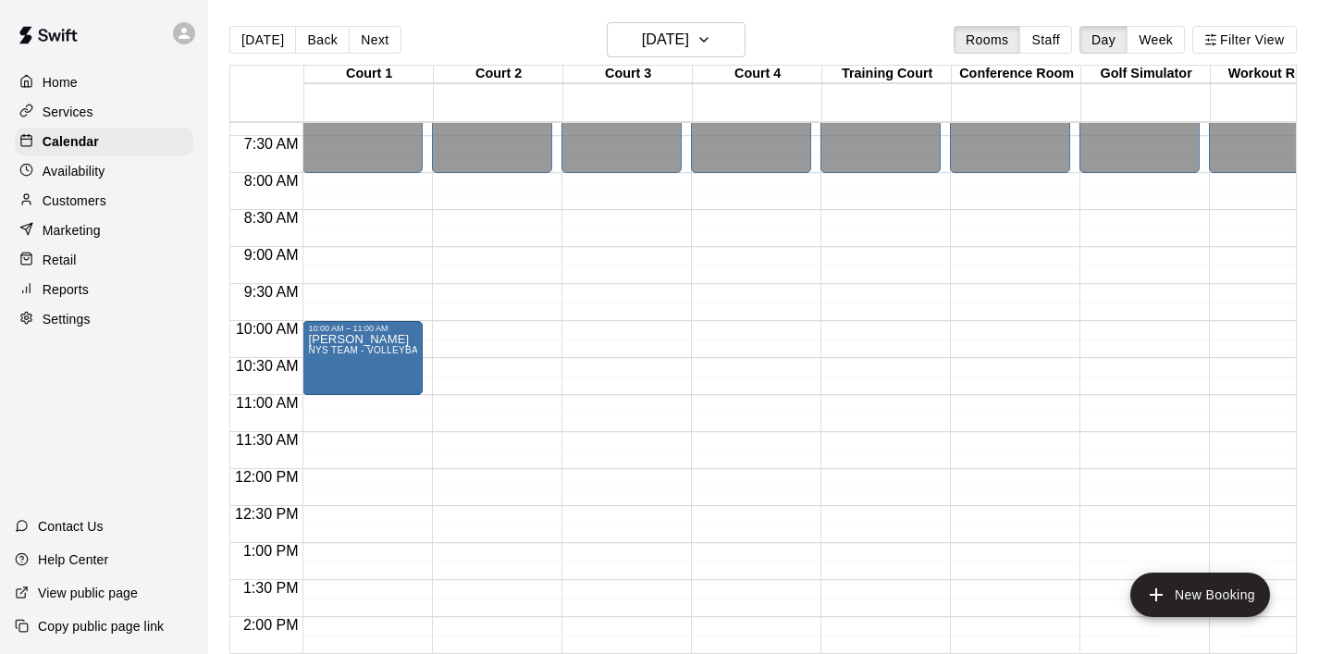
scroll to position [539, 0]
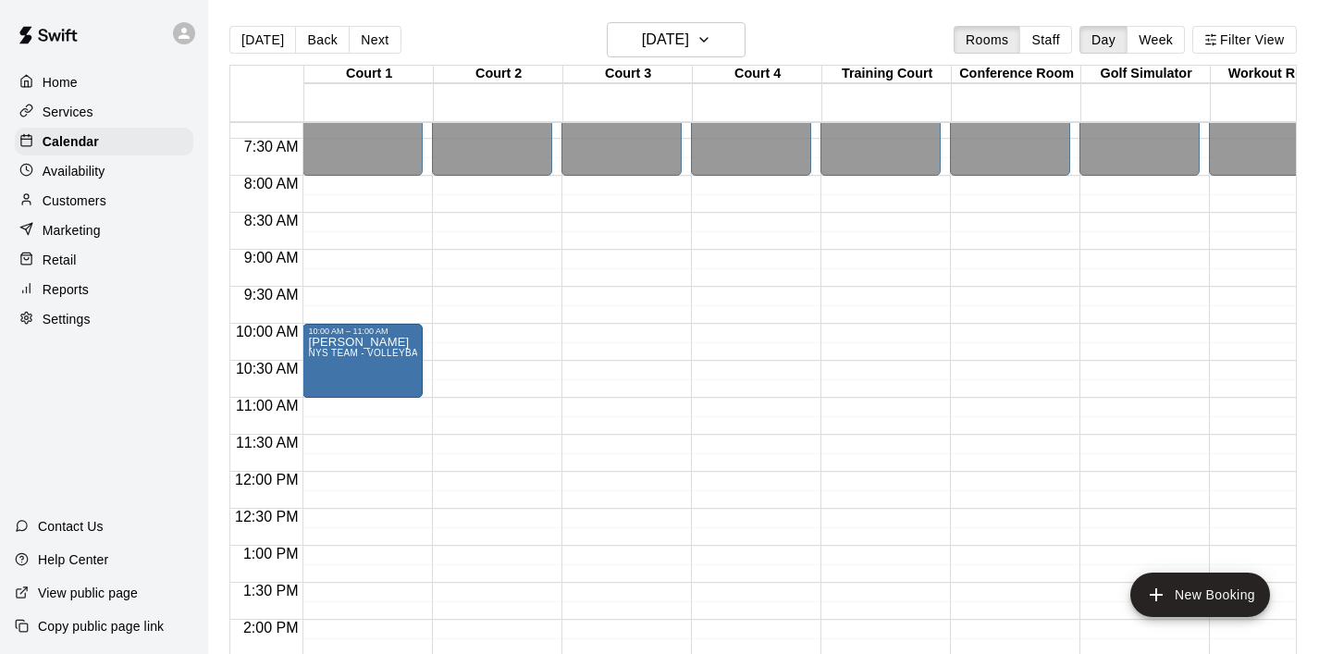
click at [370, 192] on div "12:00 AM – 8:00 AM Closed 10:00 AM – 11:00 AM [PERSON_NAME] NYS TEAM - VOLLEYBA…" at bounding box center [362, 472] width 120 height 1776
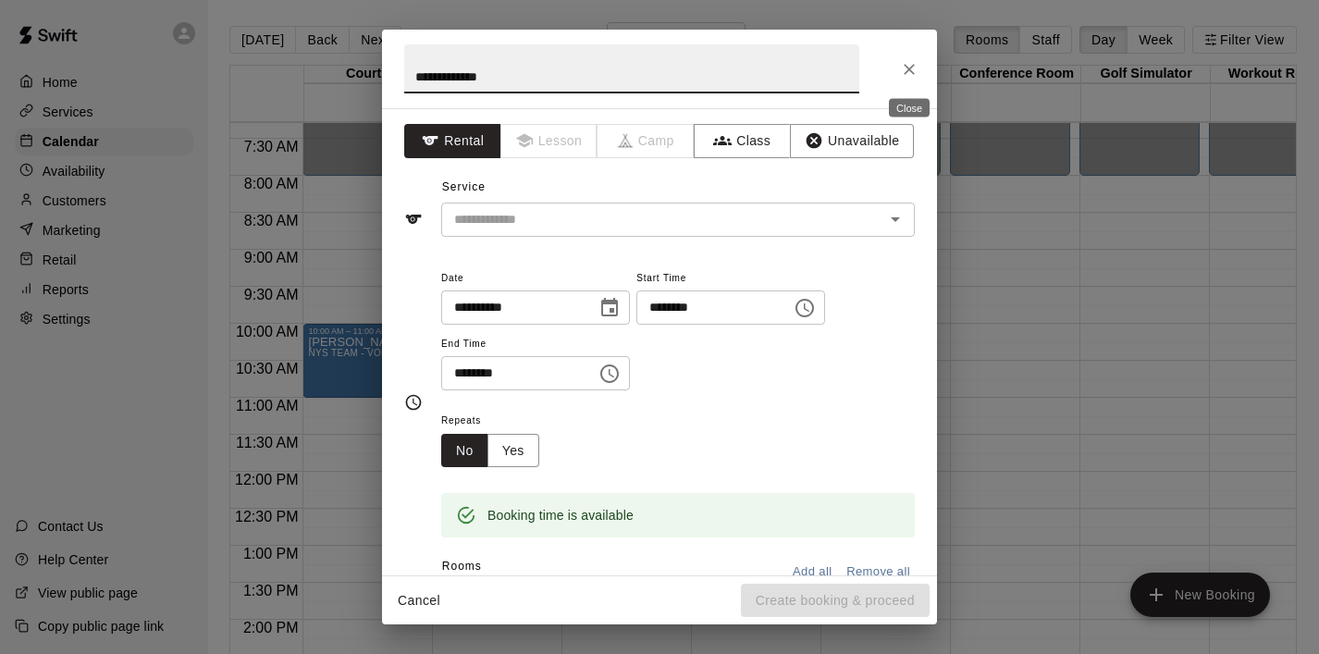
type input "**********"
click at [907, 70] on icon "Close" at bounding box center [909, 69] width 11 height 11
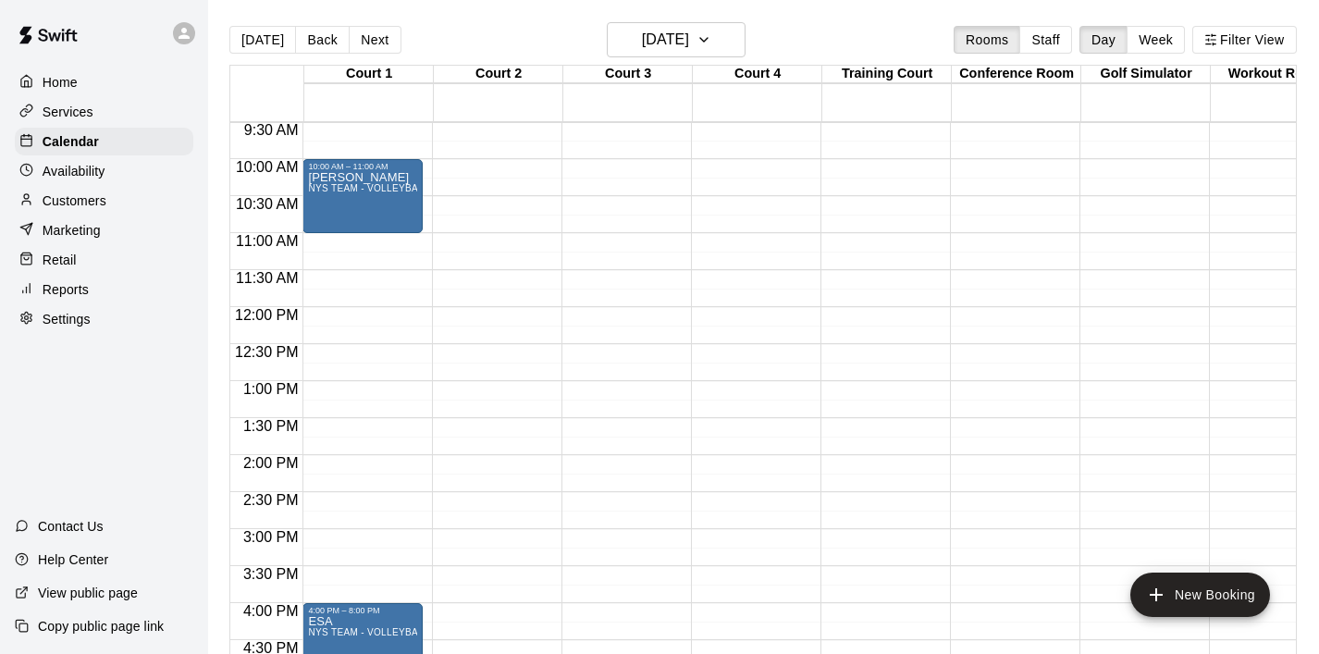
scroll to position [705, 0]
click at [390, 253] on div "12:00 AM – 8:00 AM Closed 10:00 AM – 11:00 AM [PERSON_NAME] NYS TEAM - VOLLEYBA…" at bounding box center [362, 306] width 120 height 1776
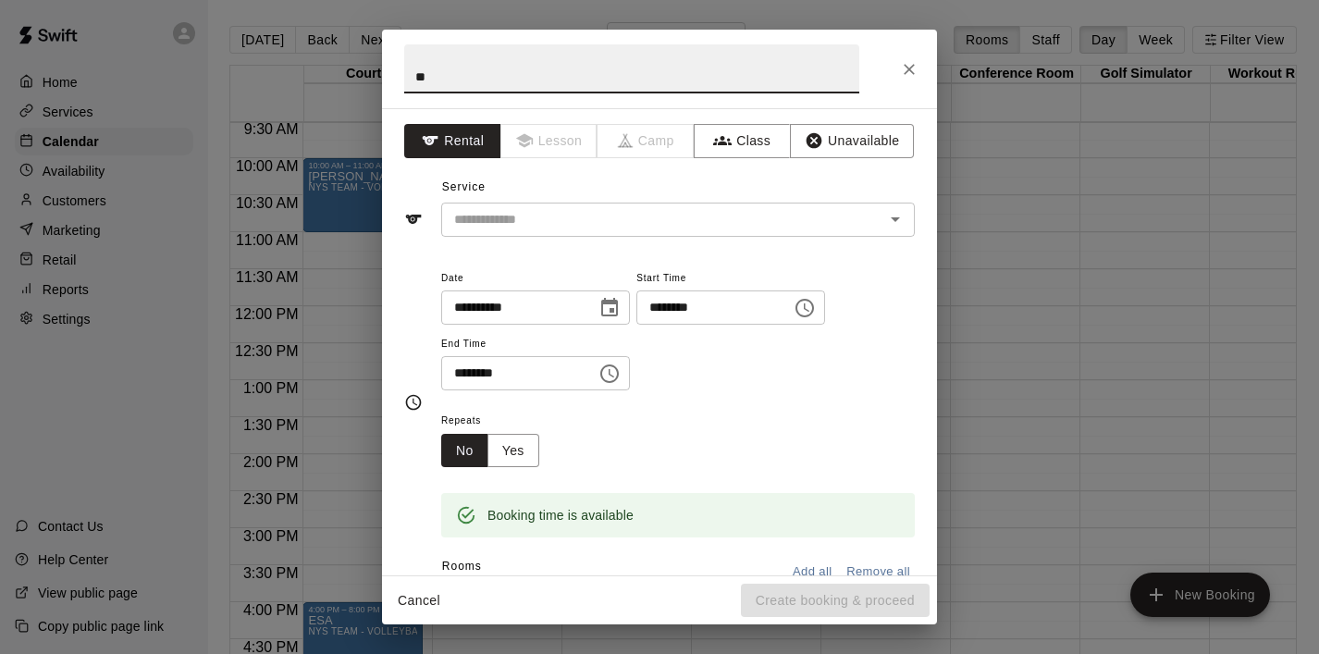
type input "*"
type input "**********"
click at [638, 214] on input "text" at bounding box center [651, 219] width 408 height 23
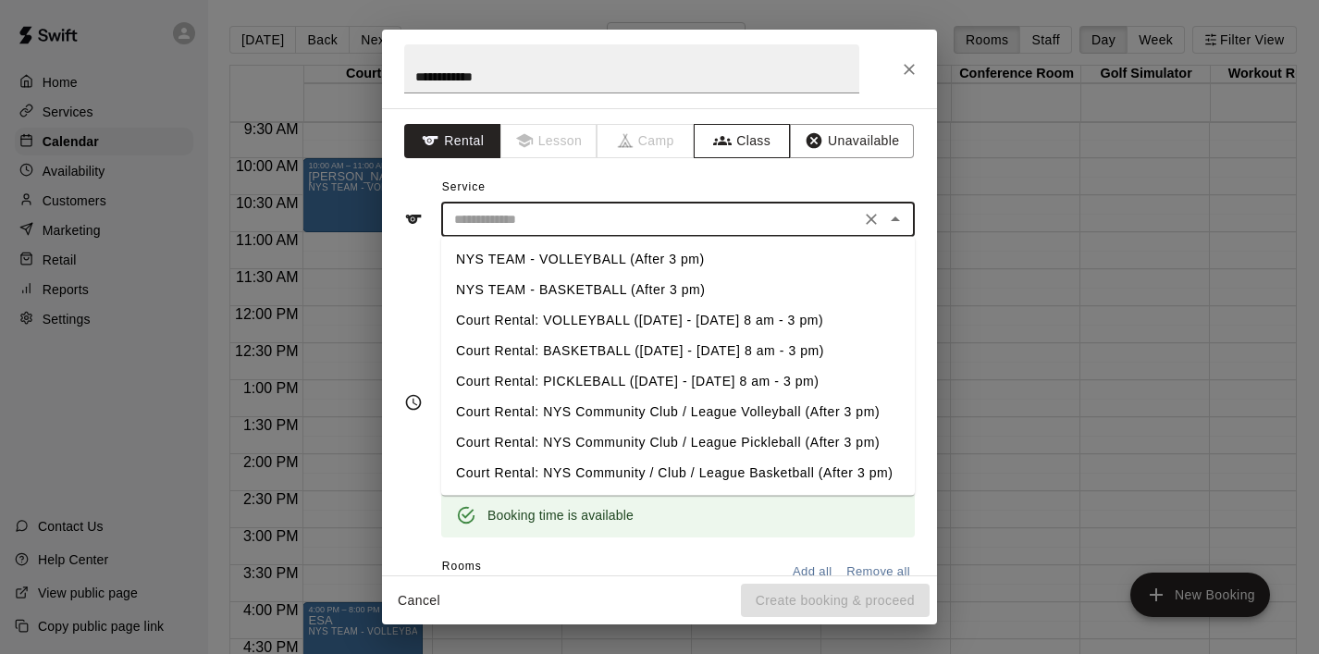
click at [742, 137] on button "Class" at bounding box center [742, 141] width 97 height 34
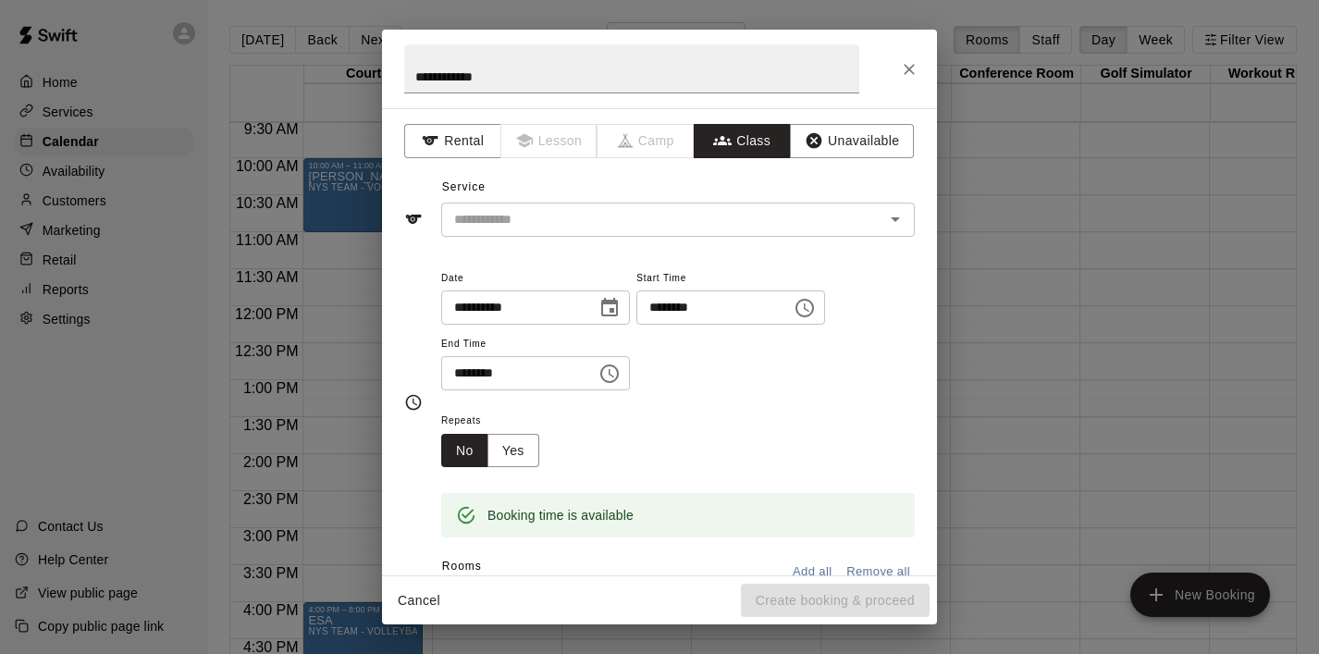
click at [816, 214] on input "text" at bounding box center [663, 219] width 432 height 23
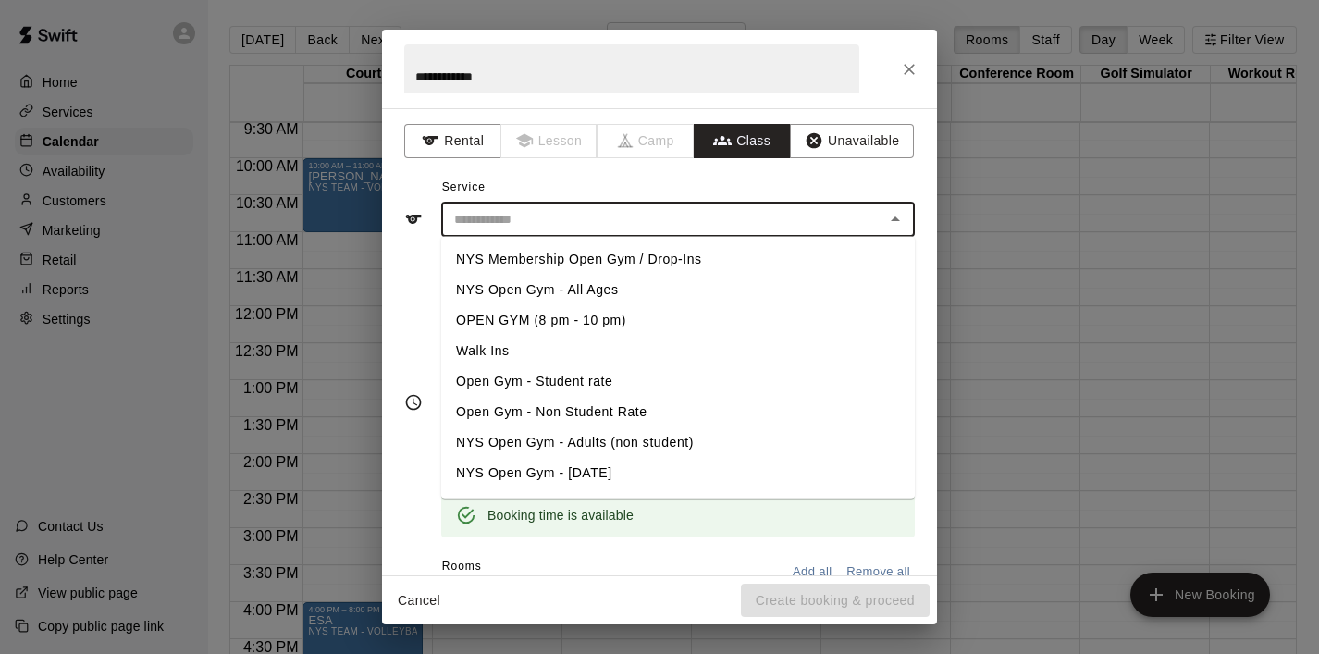
drag, startPoint x: 739, startPoint y: 254, endPoint x: 474, endPoint y: 253, distance: 265.5
click at [474, 253] on li "NYS Membership Open Gym / Drop-Ins" at bounding box center [678, 259] width 474 height 31
type input "**********"
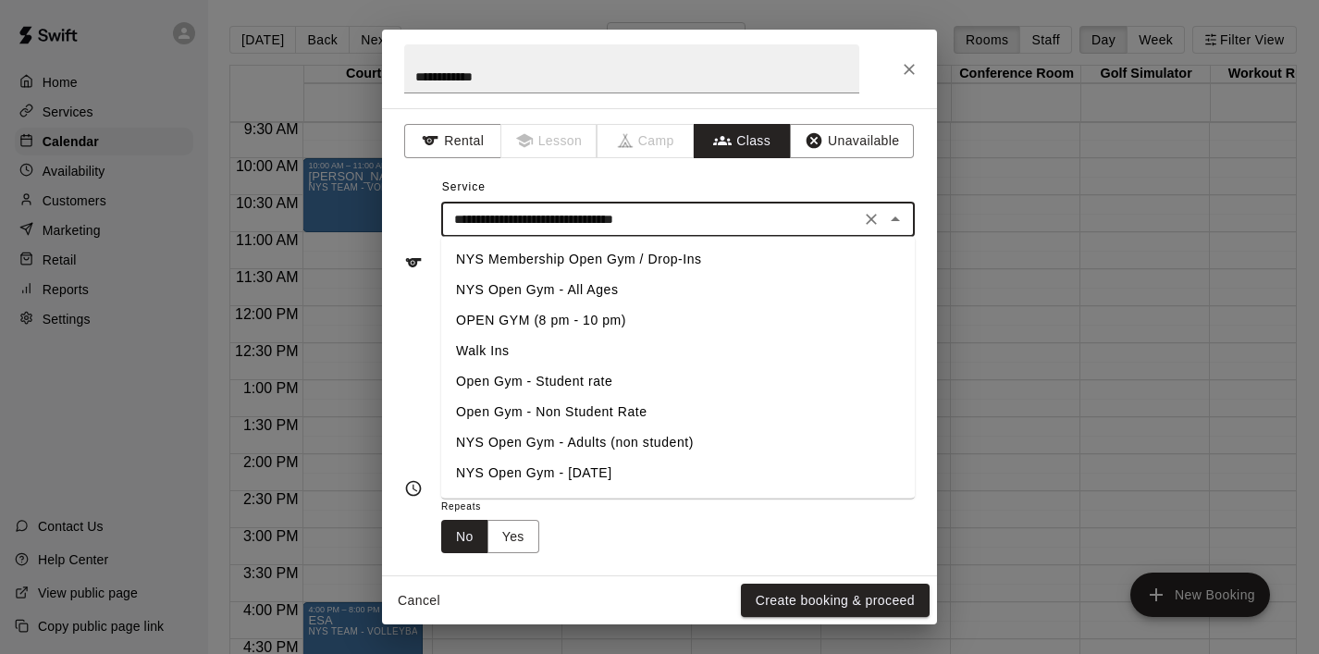
drag, startPoint x: 713, startPoint y: 215, endPoint x: 404, endPoint y: 211, distance: 309.0
click at [404, 211] on div "**********" at bounding box center [659, 263] width 511 height 120
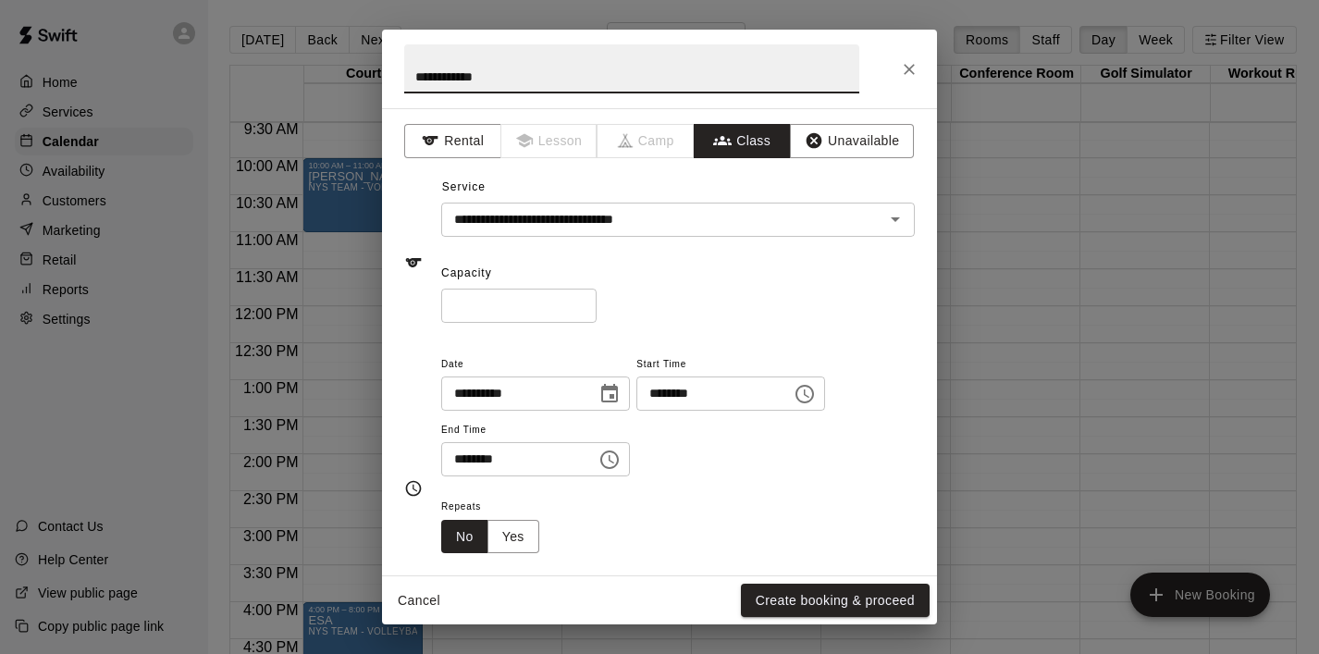
click at [553, 77] on input "**********" at bounding box center [631, 68] width 455 height 49
drag, startPoint x: 553, startPoint y: 77, endPoint x: 419, endPoint y: 75, distance: 134.1
click at [416, 75] on input "**********" at bounding box center [631, 68] width 455 height 49
paste input "**********"
type input "**********"
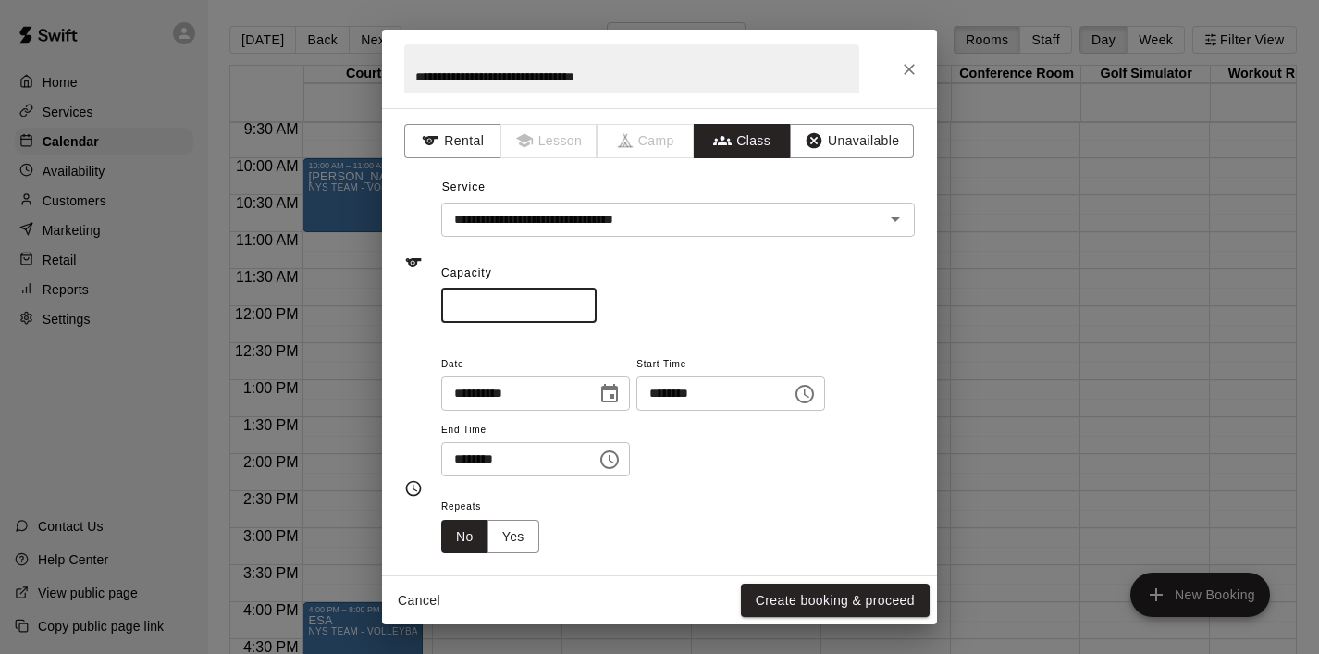
click at [524, 312] on input "*" at bounding box center [518, 306] width 155 height 34
type input "**"
click at [816, 389] on icon "Choose time, selected time is 11:15 AM" at bounding box center [805, 394] width 22 height 22
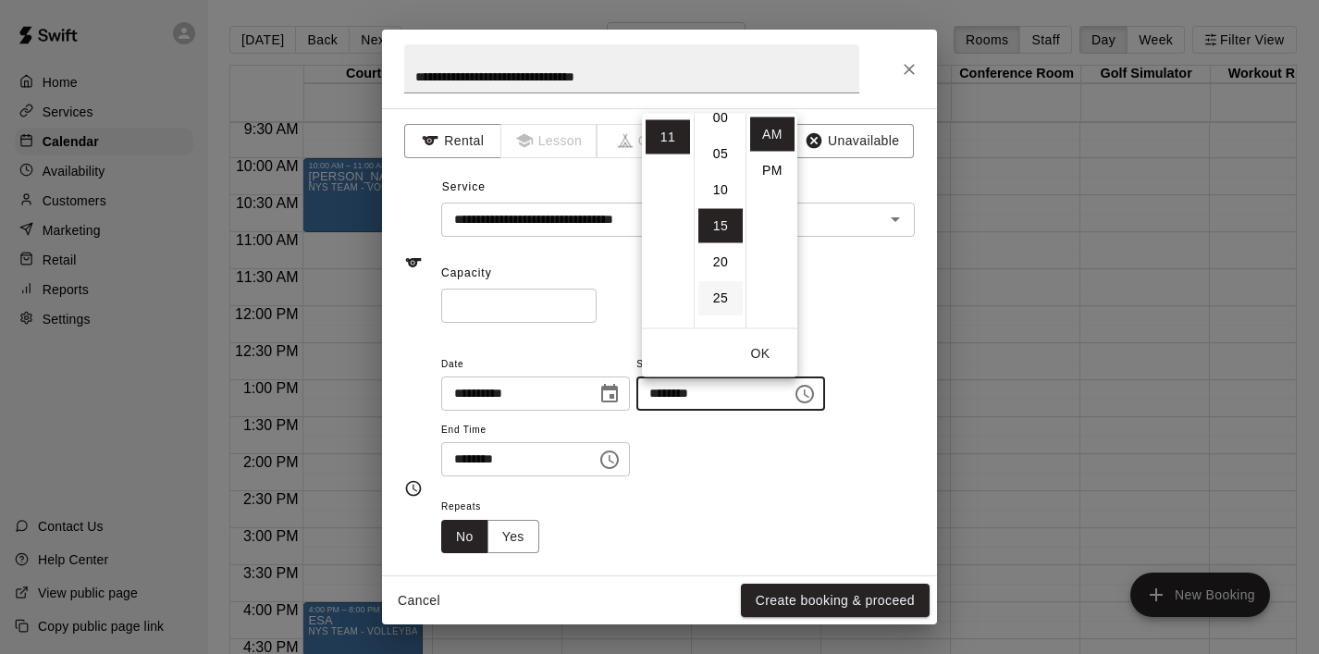
scroll to position [0, 0]
click at [723, 140] on li "00" at bounding box center [720, 134] width 44 height 34
type input "********"
click at [759, 350] on button "OK" at bounding box center [760, 353] width 59 height 34
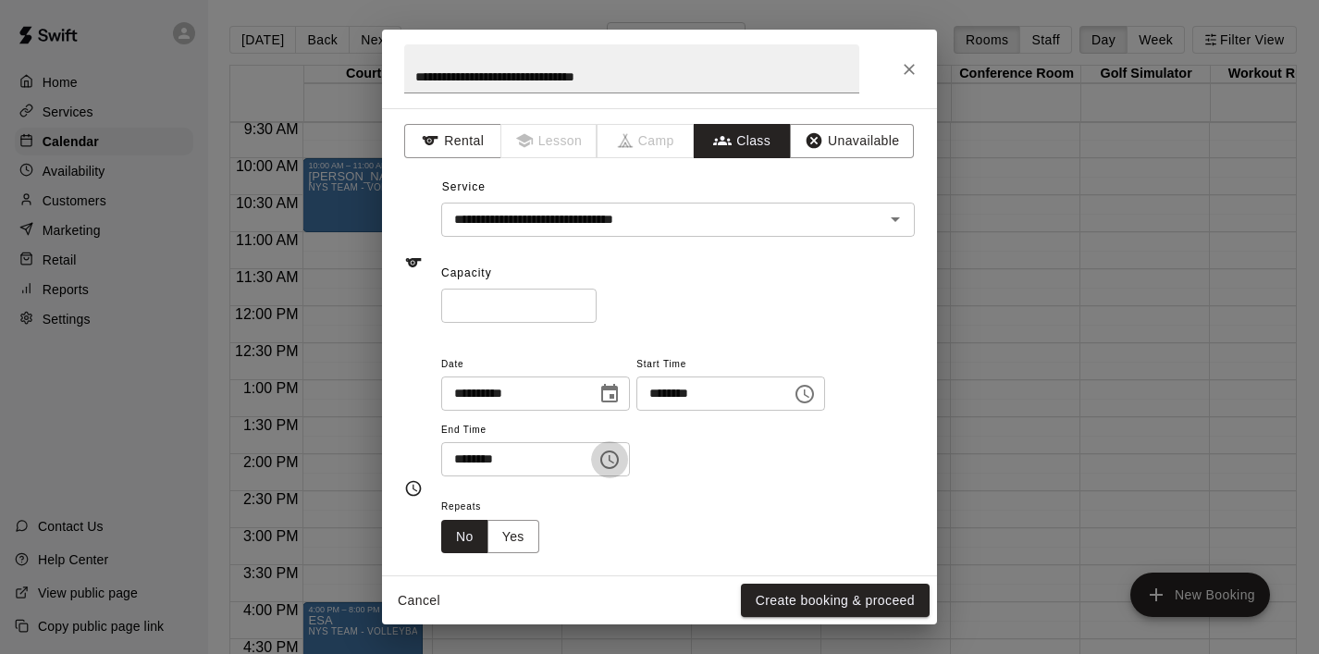
click at [621, 451] on icon "Choose time, selected time is 11:45 AM" at bounding box center [609, 460] width 22 height 22
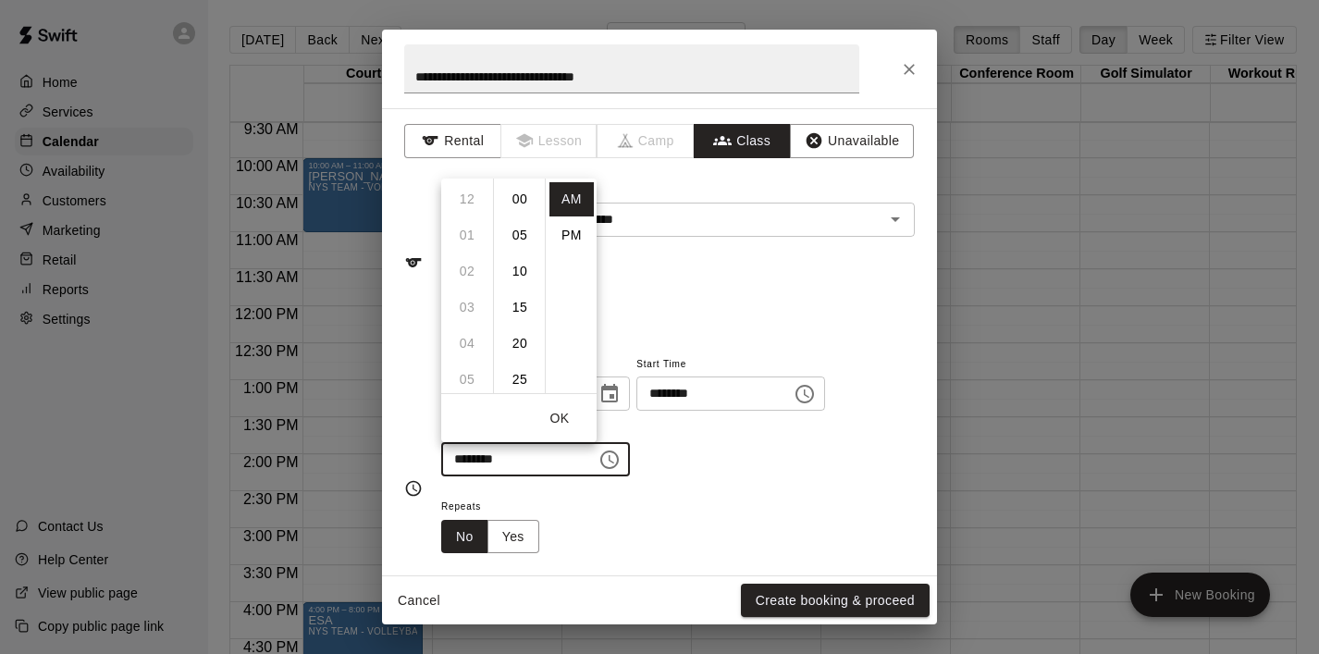
scroll to position [325, 0]
click at [562, 241] on li "PM" at bounding box center [571, 235] width 44 height 34
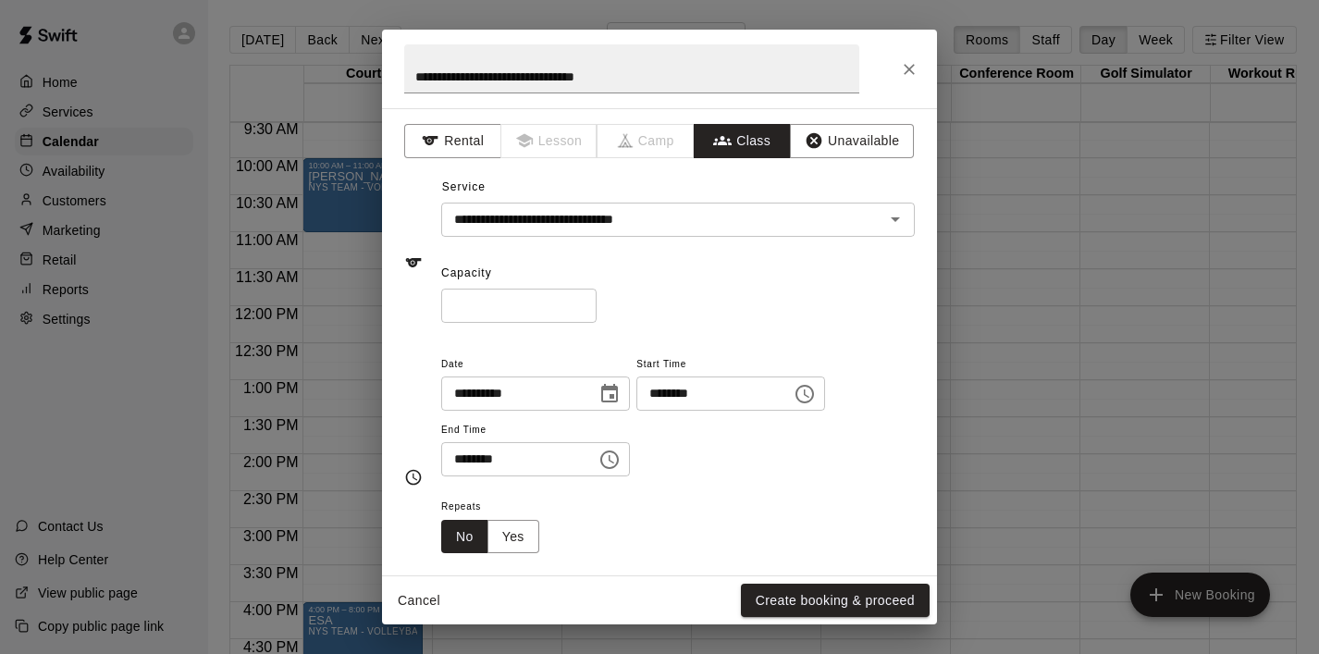
scroll to position [33, 0]
click at [611, 468] on icon "Choose time, selected time is 11:45 PM" at bounding box center [609, 459] width 19 height 19
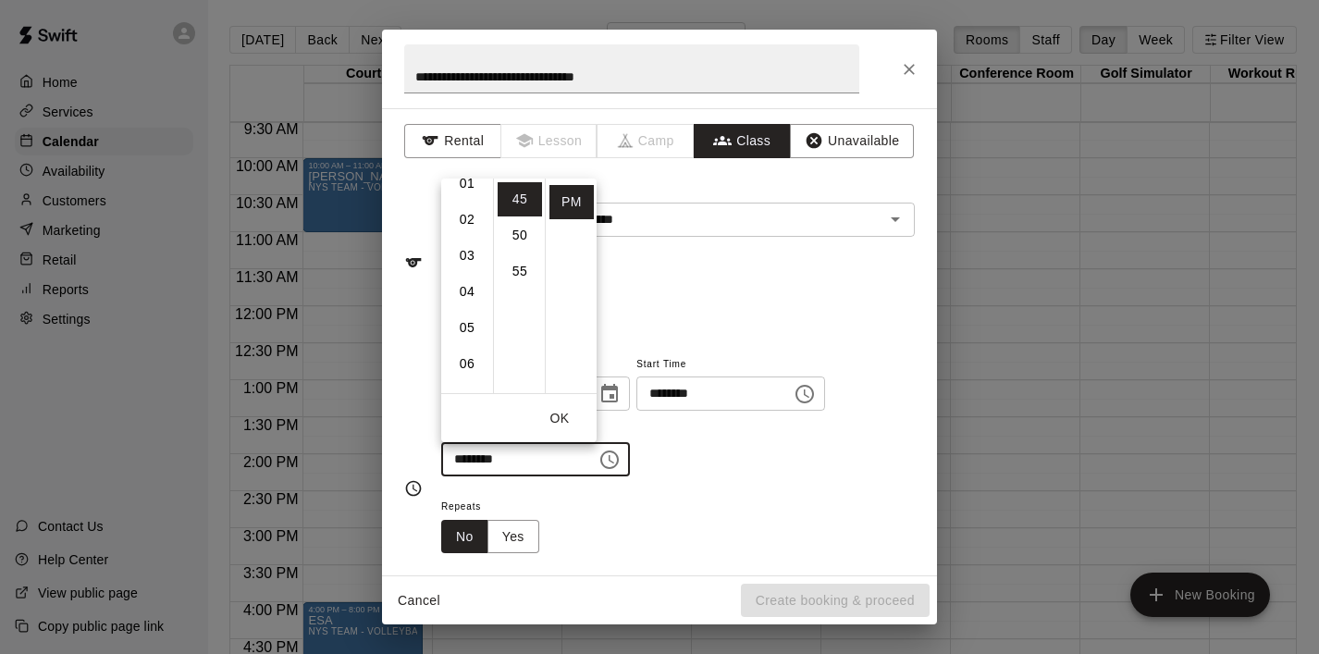
scroll to position [40, 0]
click at [468, 195] on li "01" at bounding box center [467, 196] width 44 height 34
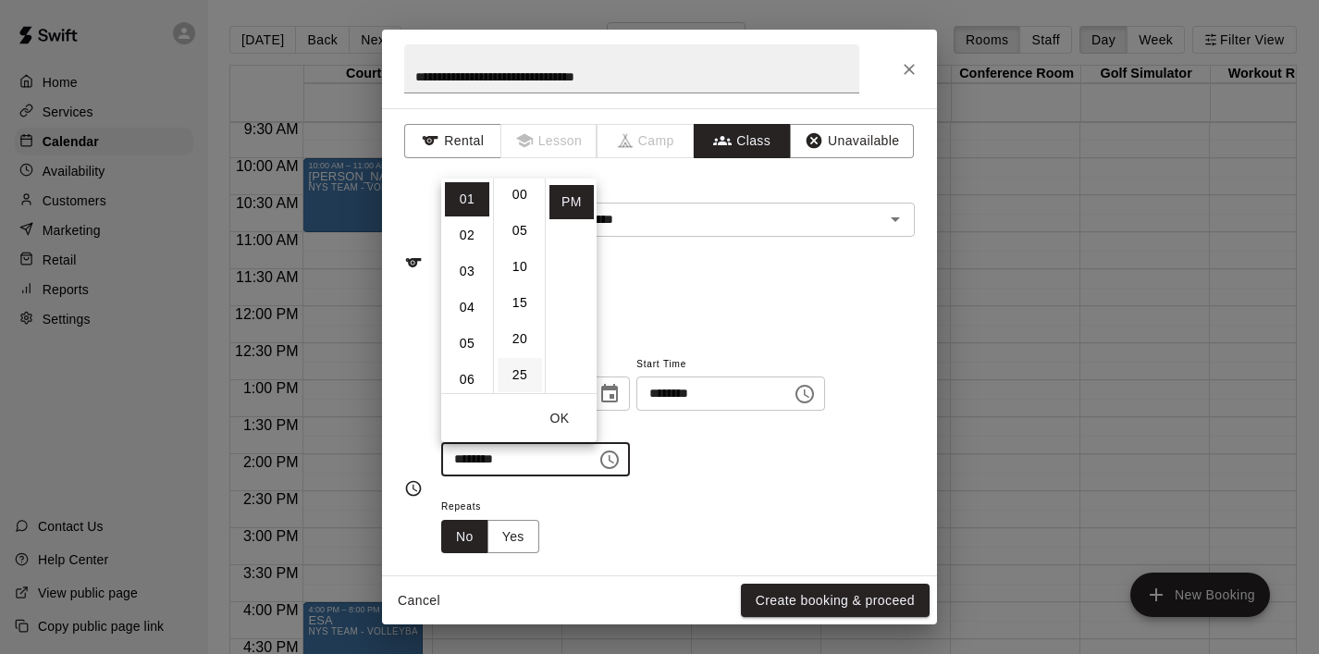
scroll to position [0, 0]
click at [521, 201] on li "00" at bounding box center [520, 199] width 44 height 34
type input "********"
click at [563, 420] on button "OK" at bounding box center [559, 418] width 59 height 34
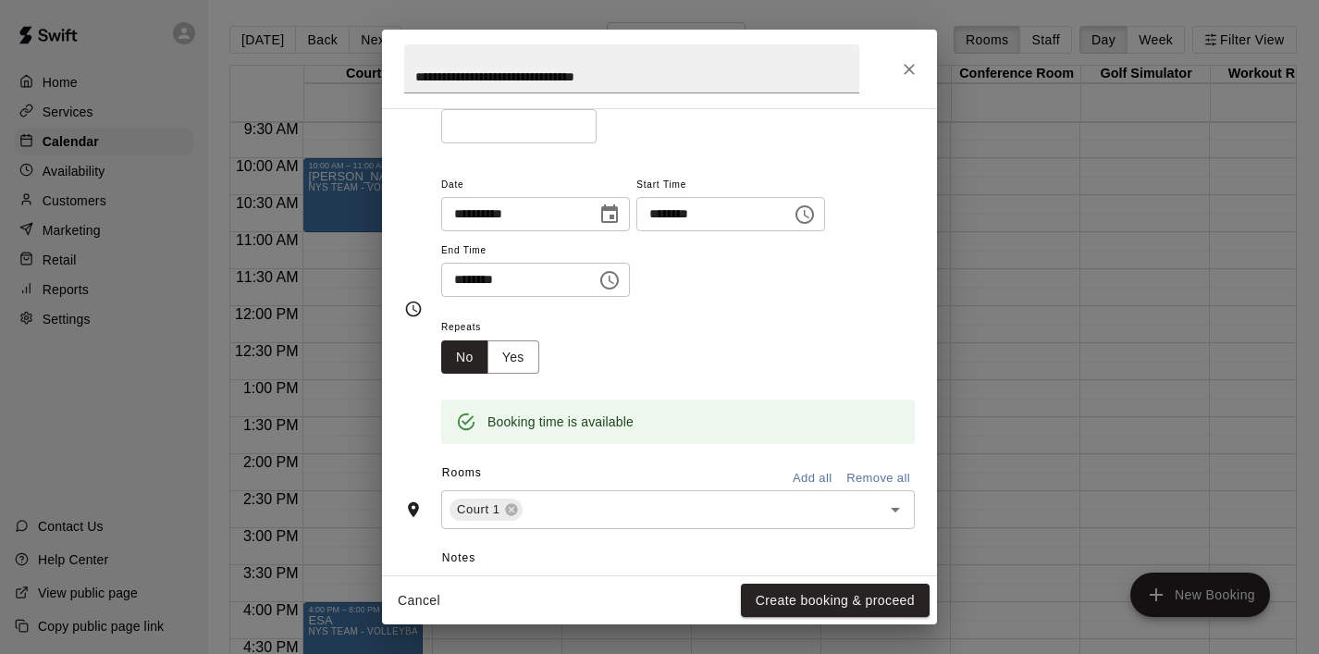
scroll to position [183, 0]
click at [895, 511] on icon "Open" at bounding box center [895, 506] width 22 height 22
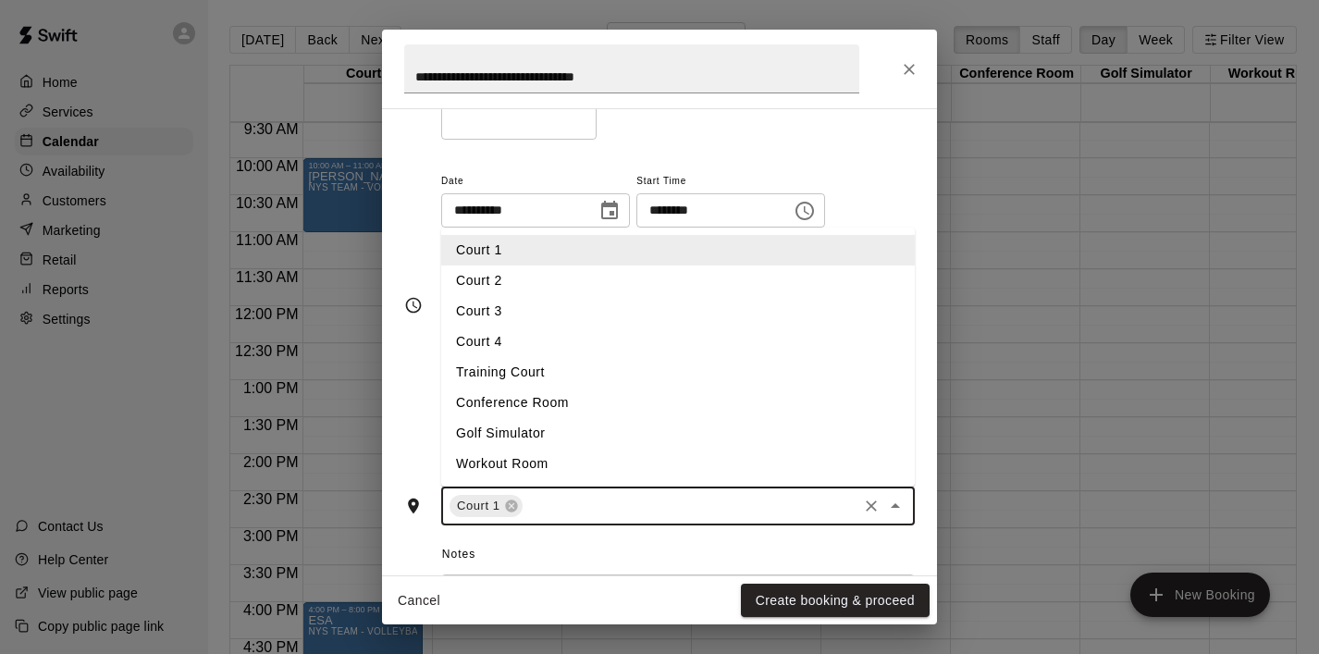
click at [695, 290] on li "Court 2" at bounding box center [678, 280] width 474 height 31
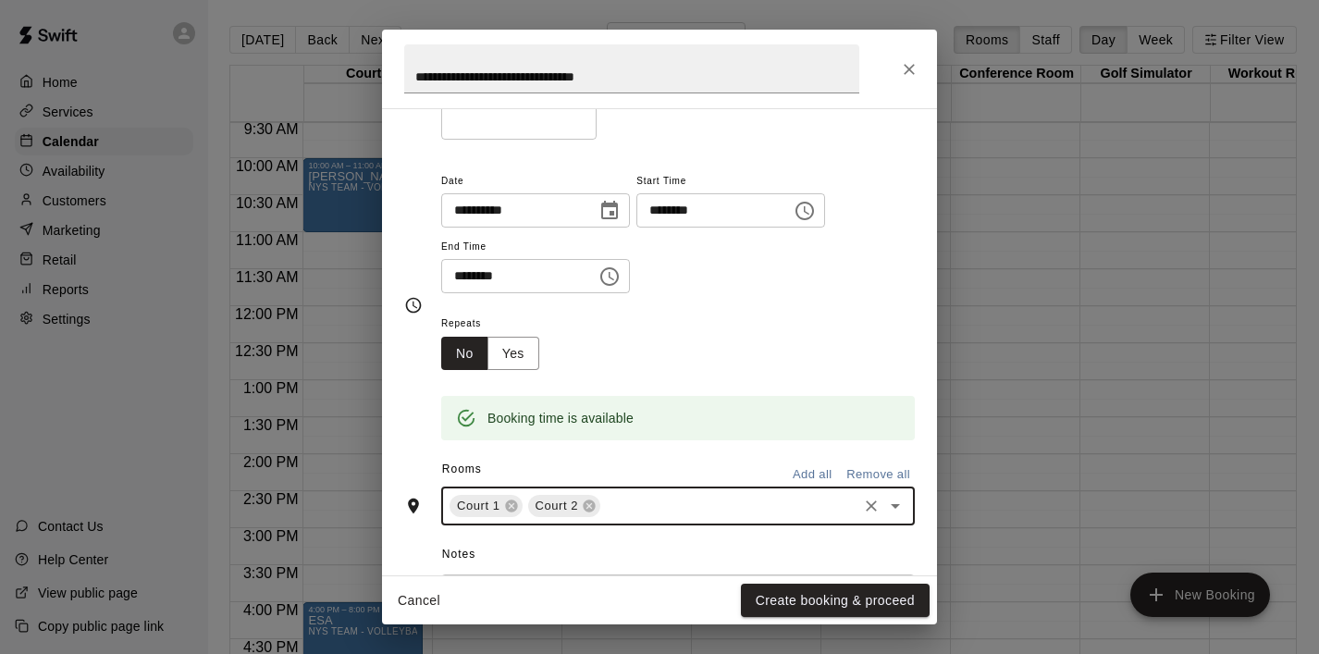
click at [898, 510] on icon "Open" at bounding box center [895, 506] width 22 height 22
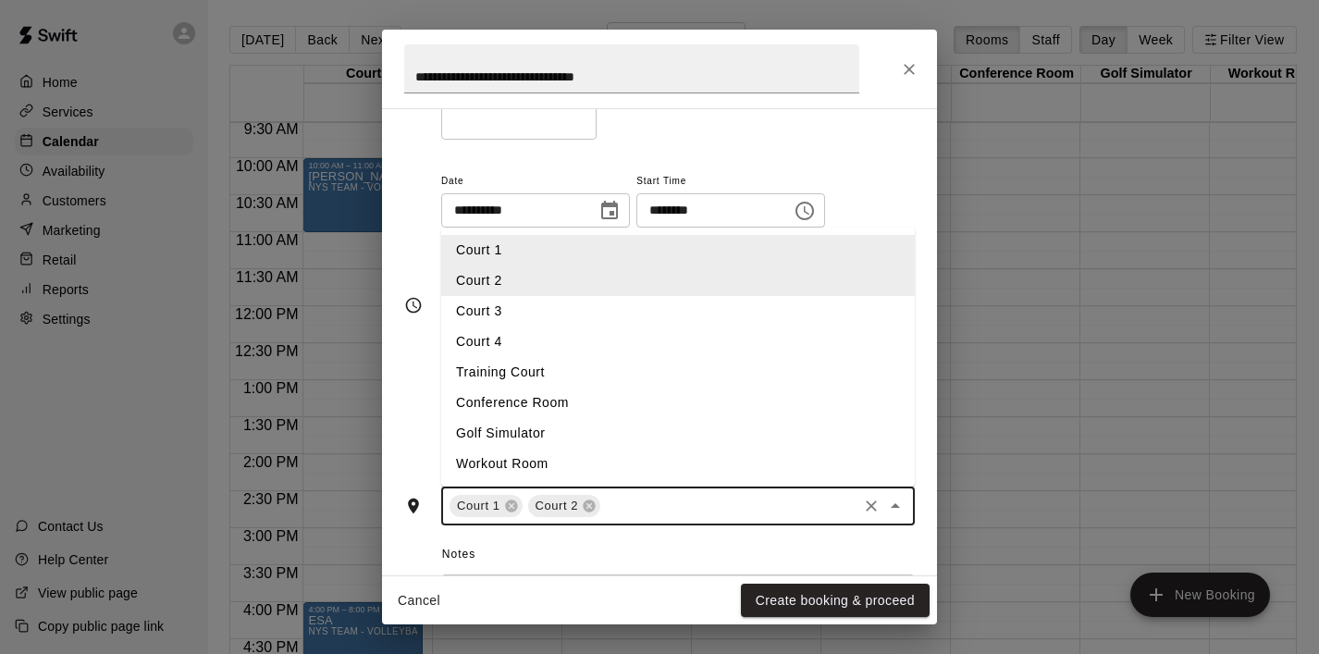
click at [762, 317] on li "Court 3" at bounding box center [678, 311] width 474 height 31
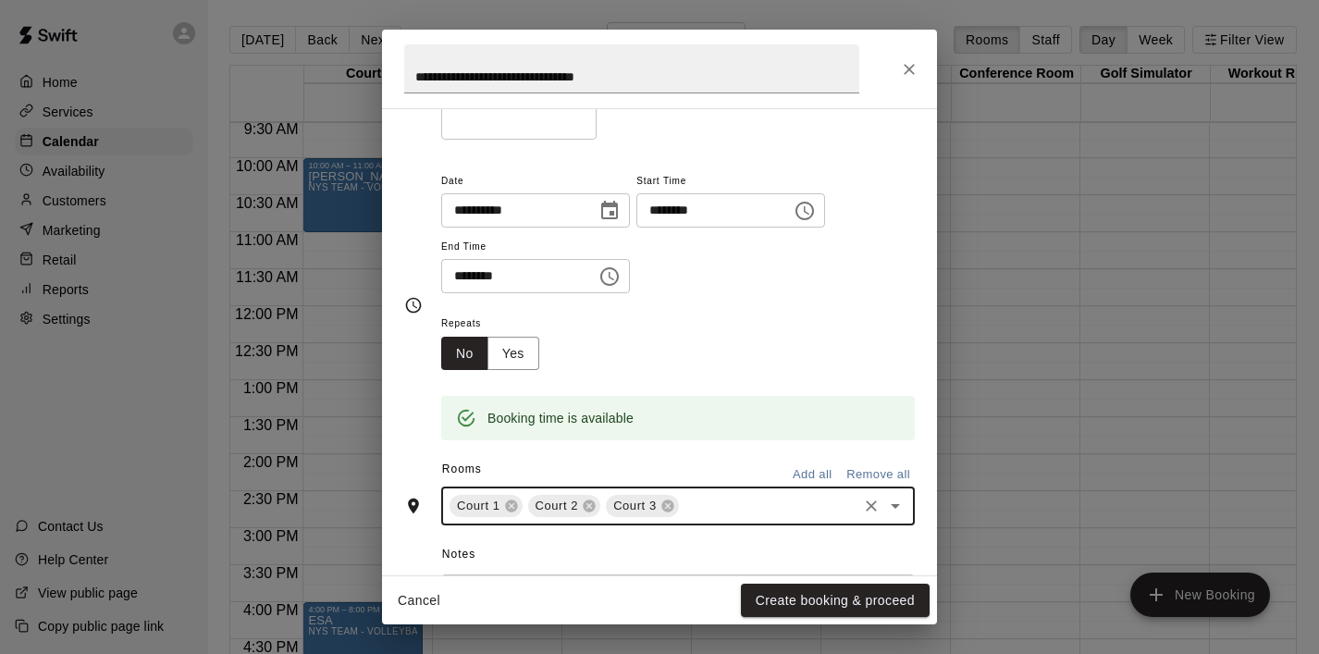
click at [903, 499] on icon "Open" at bounding box center [895, 506] width 22 height 22
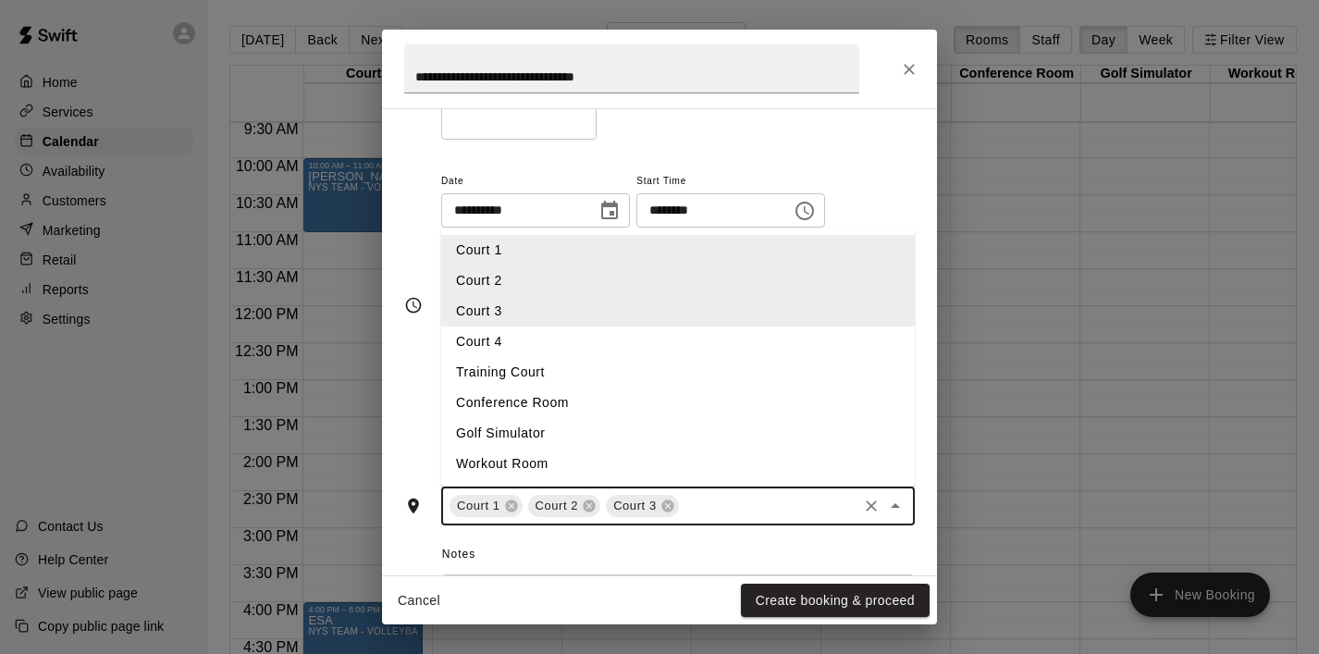
click at [730, 335] on li "Court 4" at bounding box center [678, 342] width 474 height 31
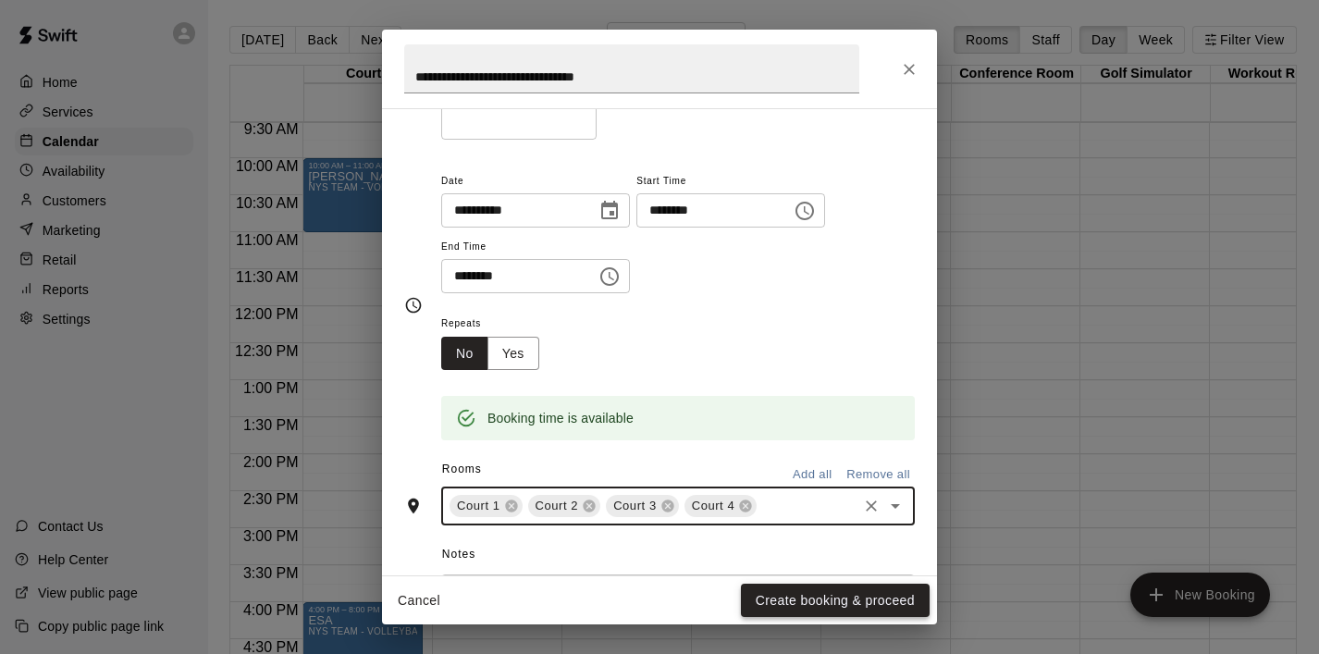
click at [782, 595] on button "Create booking & proceed" at bounding box center [835, 601] width 189 height 34
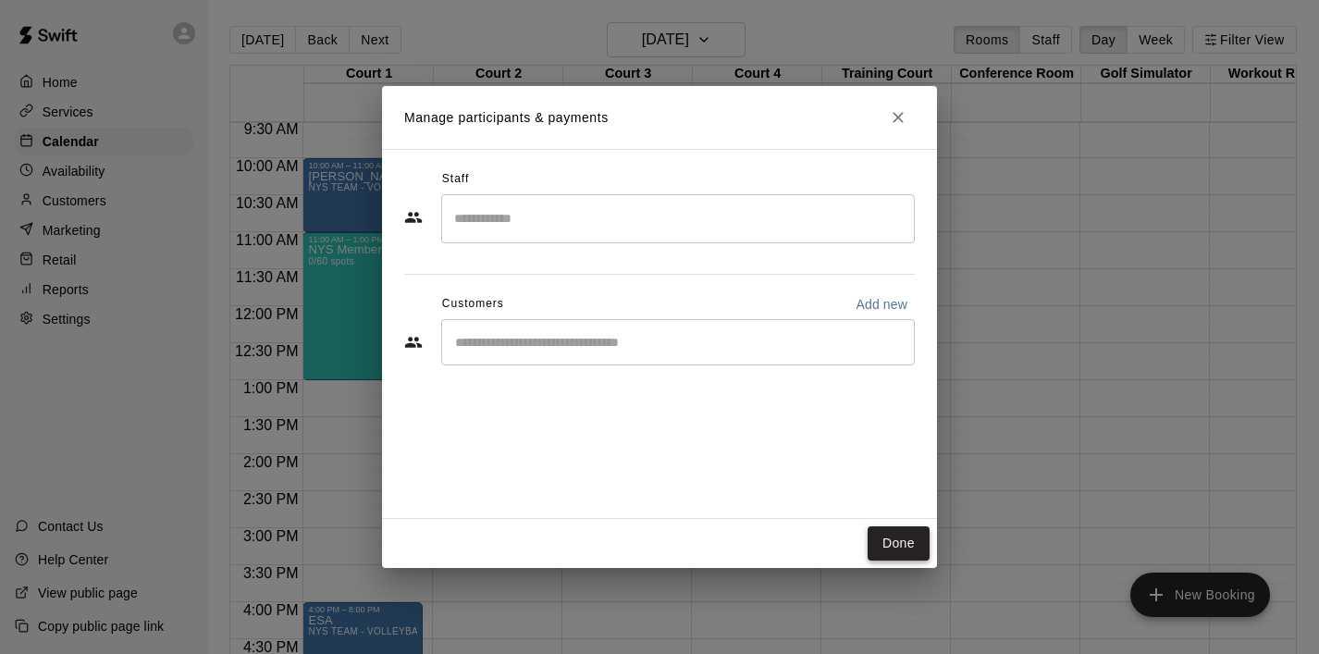
click at [899, 544] on button "Done" at bounding box center [899, 543] width 62 height 34
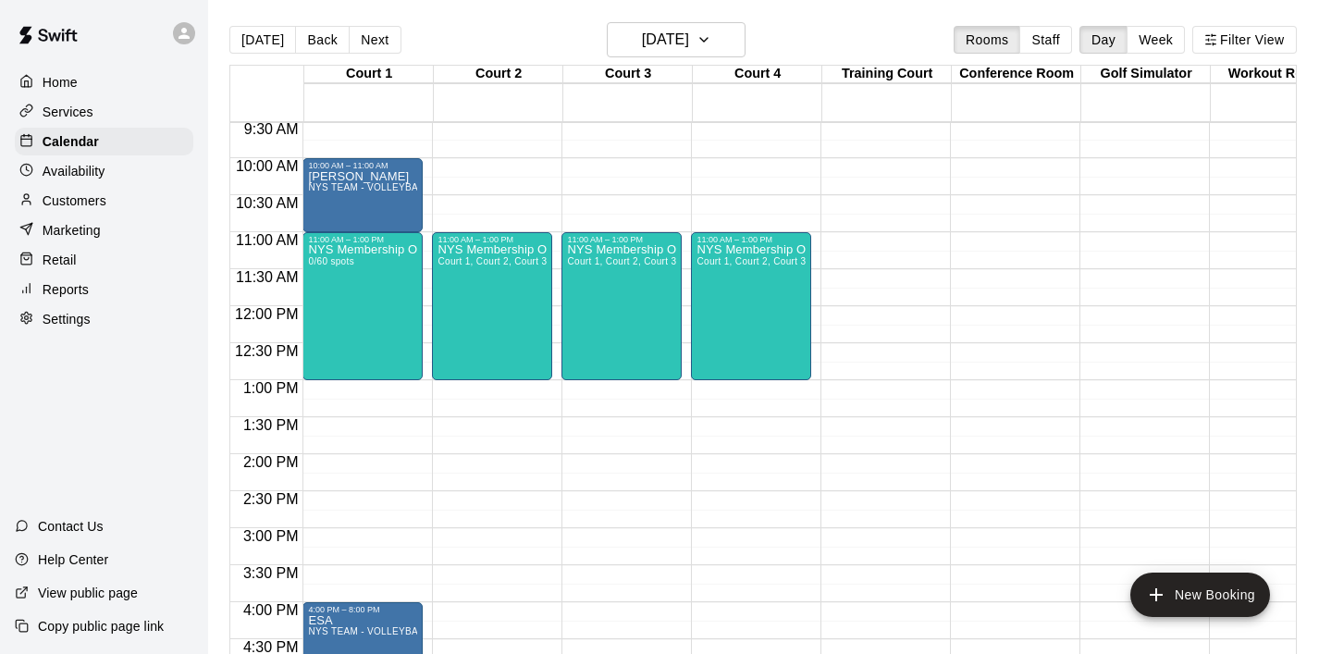
click at [411, 395] on div "12:00 AM – 8:00 AM Closed 10:00 AM – 11:00 AM [PERSON_NAME] NYS TEAM - VOLLEYBA…" at bounding box center [362, 306] width 120 height 1776
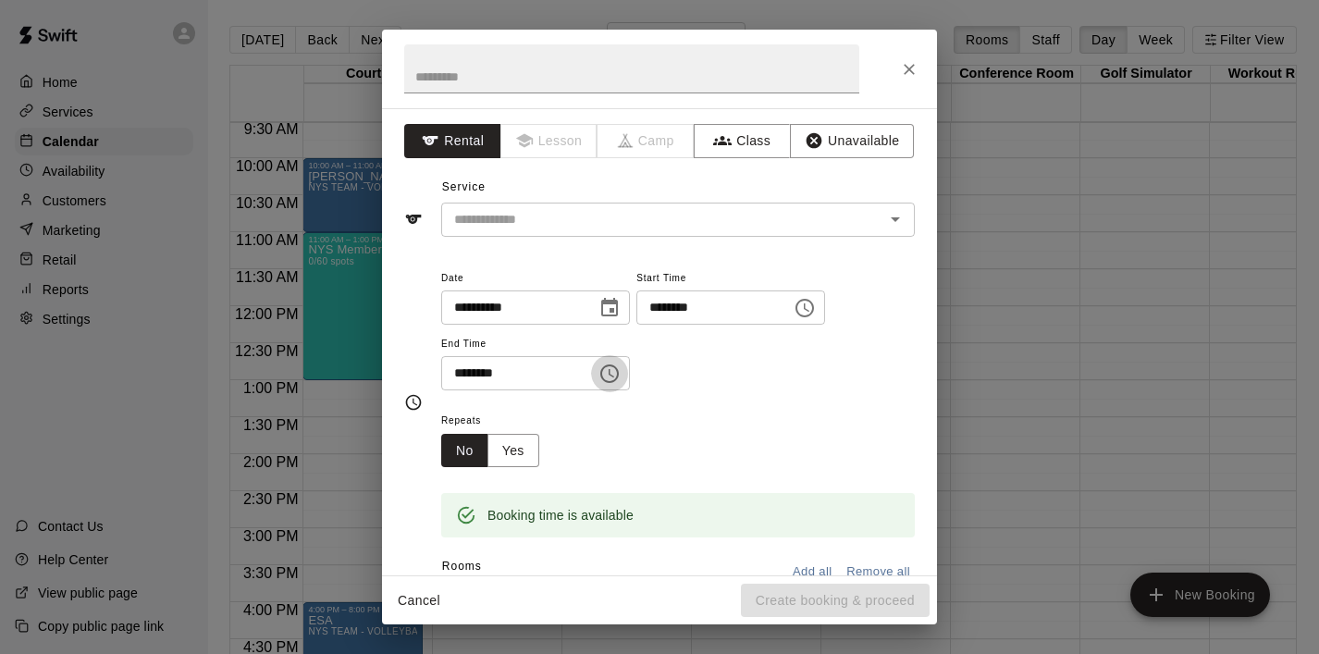
click at [614, 376] on icon "Choose time, selected time is 1:30 PM" at bounding box center [612, 373] width 6 height 8
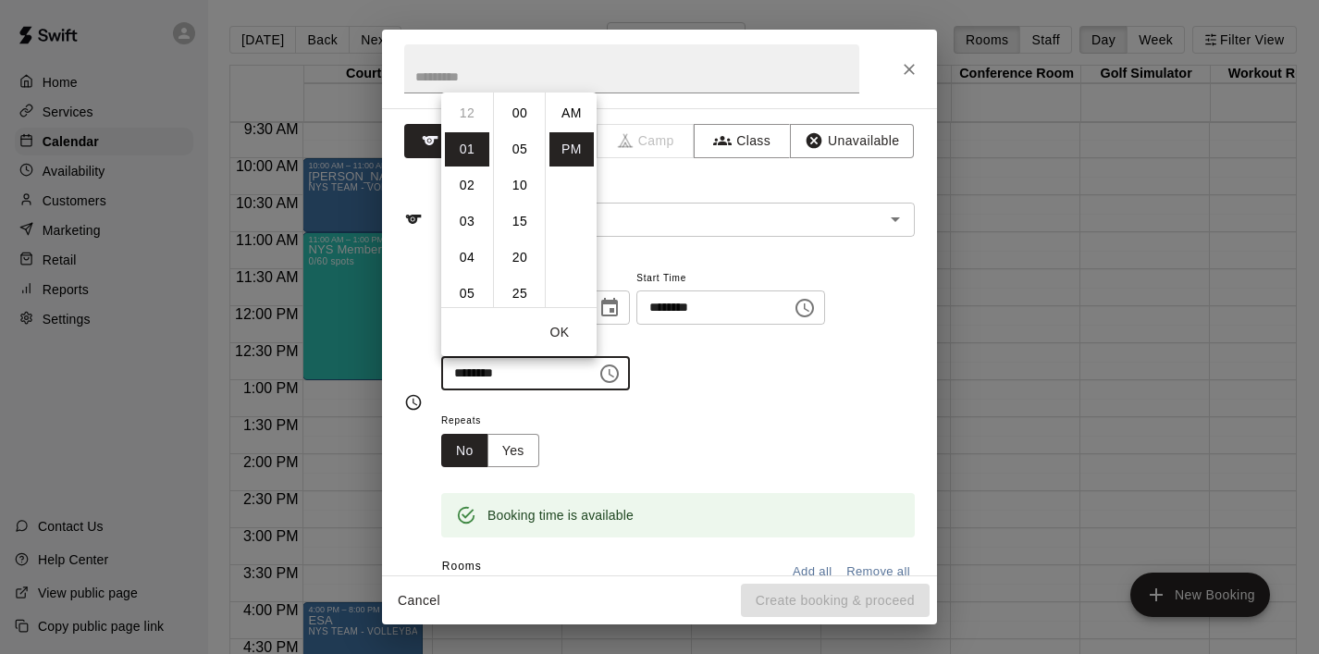
scroll to position [33, 0]
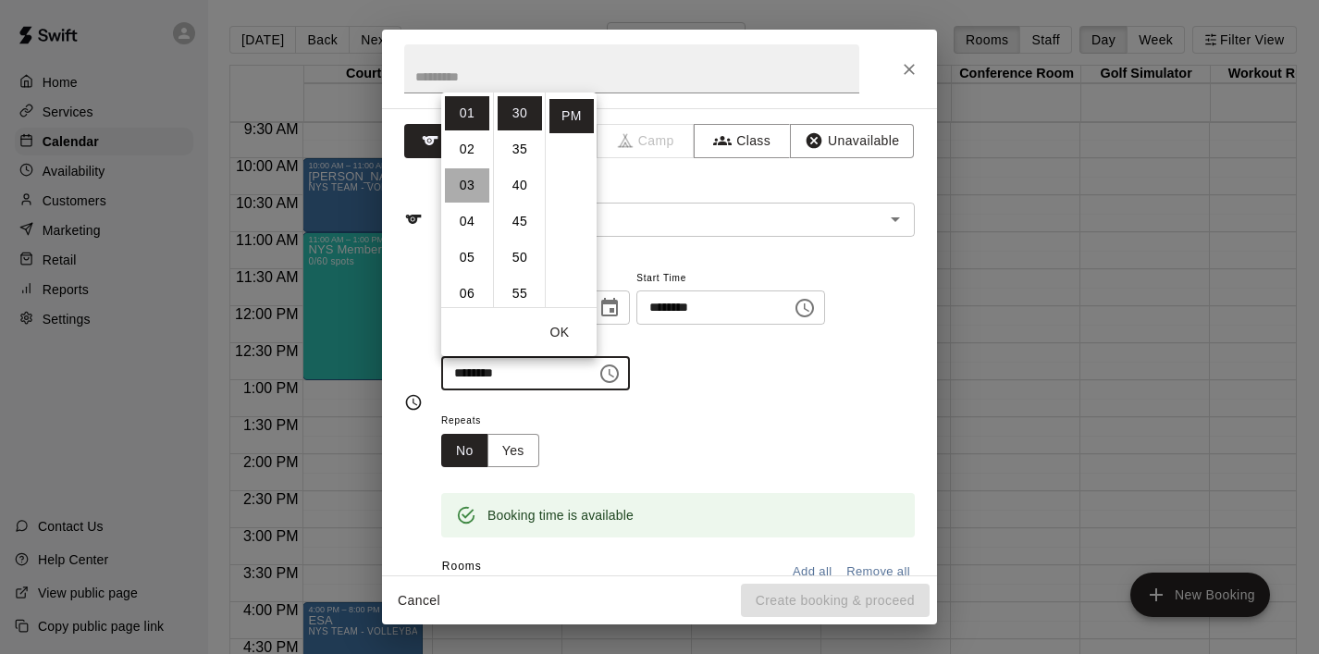
click at [472, 190] on li "03" at bounding box center [467, 185] width 44 height 34
click at [523, 118] on li "00" at bounding box center [520, 113] width 44 height 34
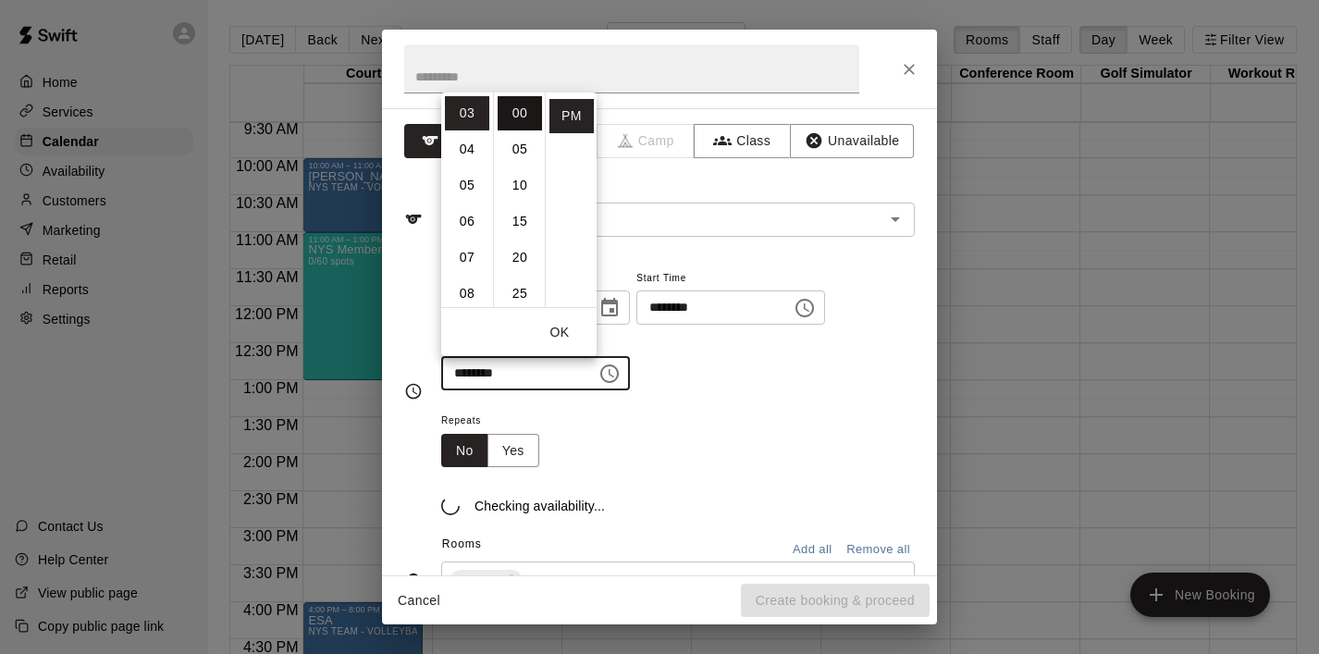
type input "********"
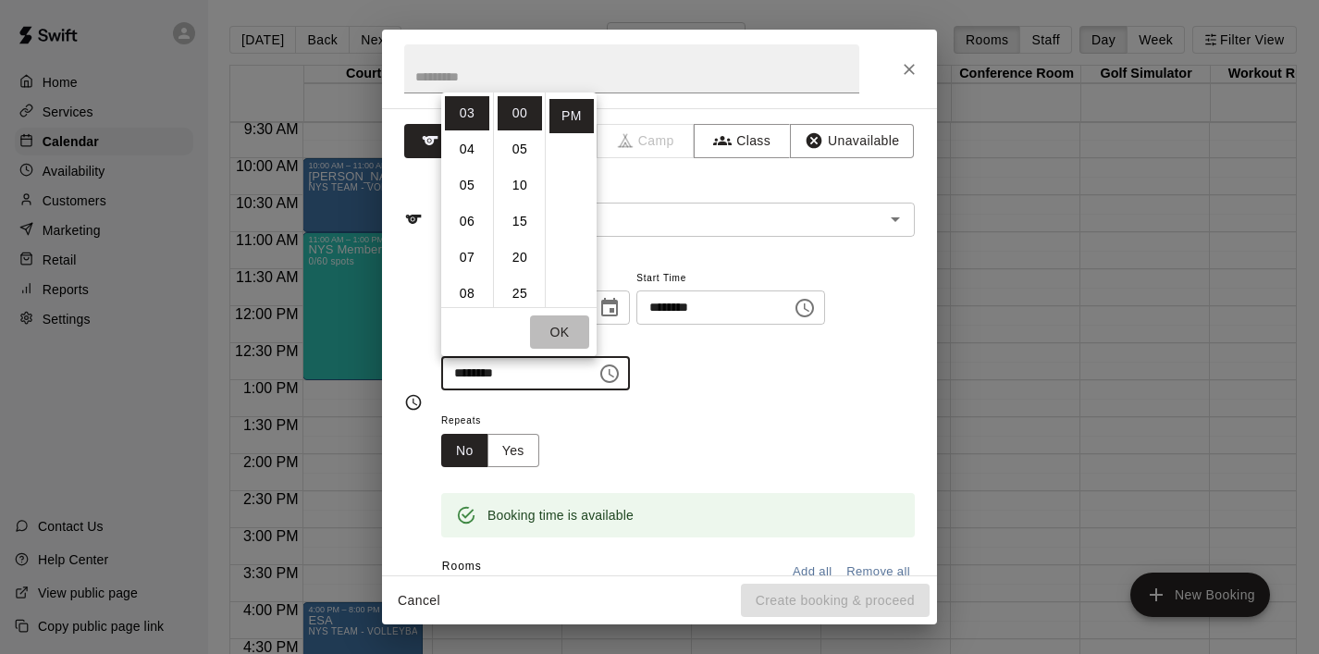
click at [560, 326] on button "OK" at bounding box center [559, 332] width 59 height 34
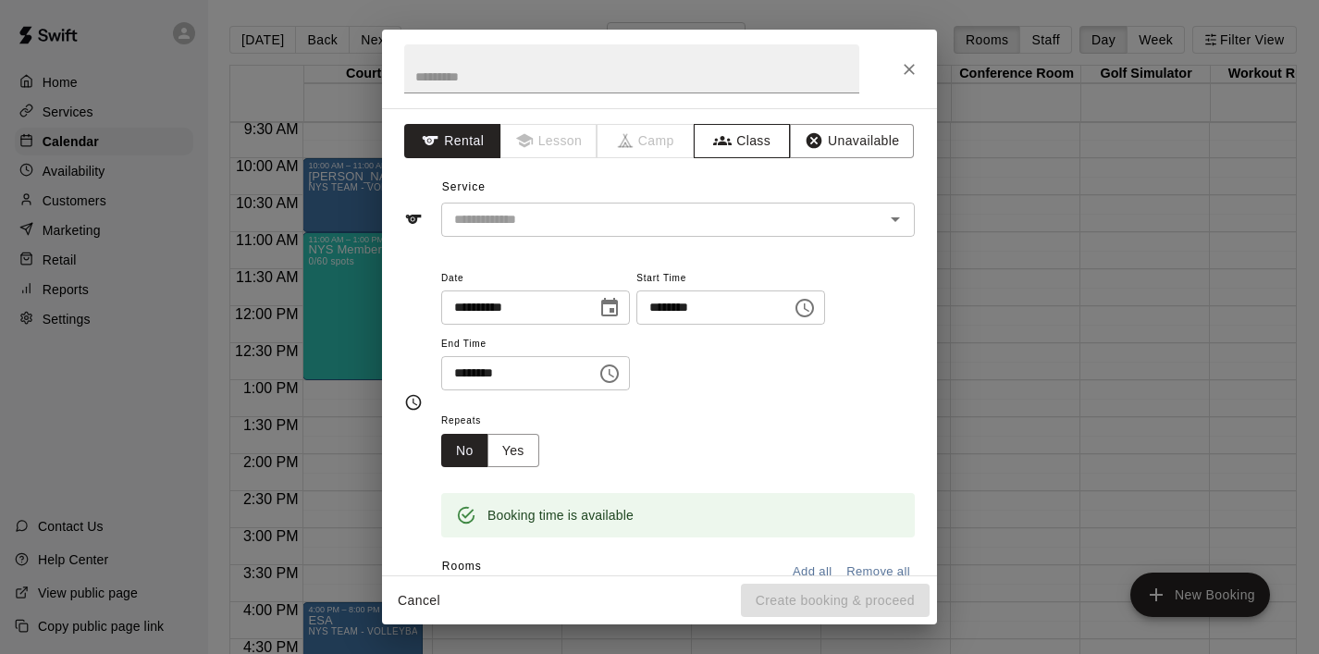
click at [752, 148] on button "Class" at bounding box center [742, 141] width 97 height 34
click at [719, 212] on input "text" at bounding box center [663, 219] width 432 height 23
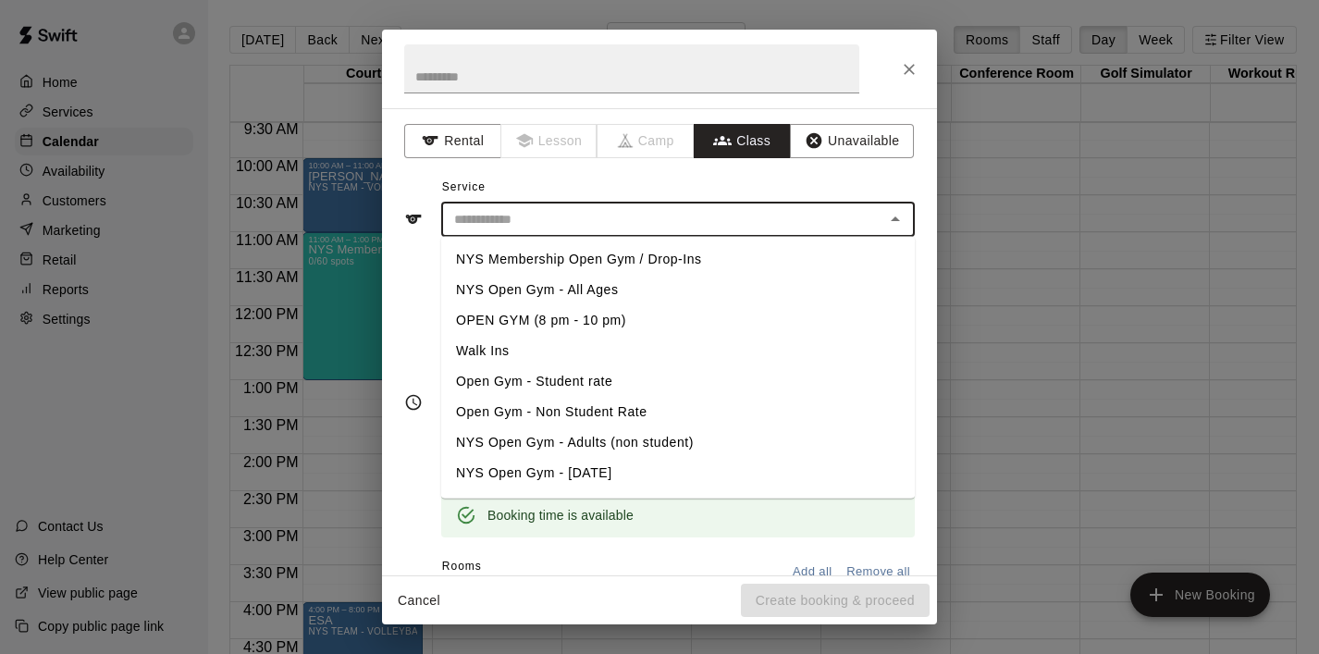
click at [687, 257] on li "NYS Membership Open Gym / Drop-Ins" at bounding box center [678, 259] width 474 height 31
type input "**********"
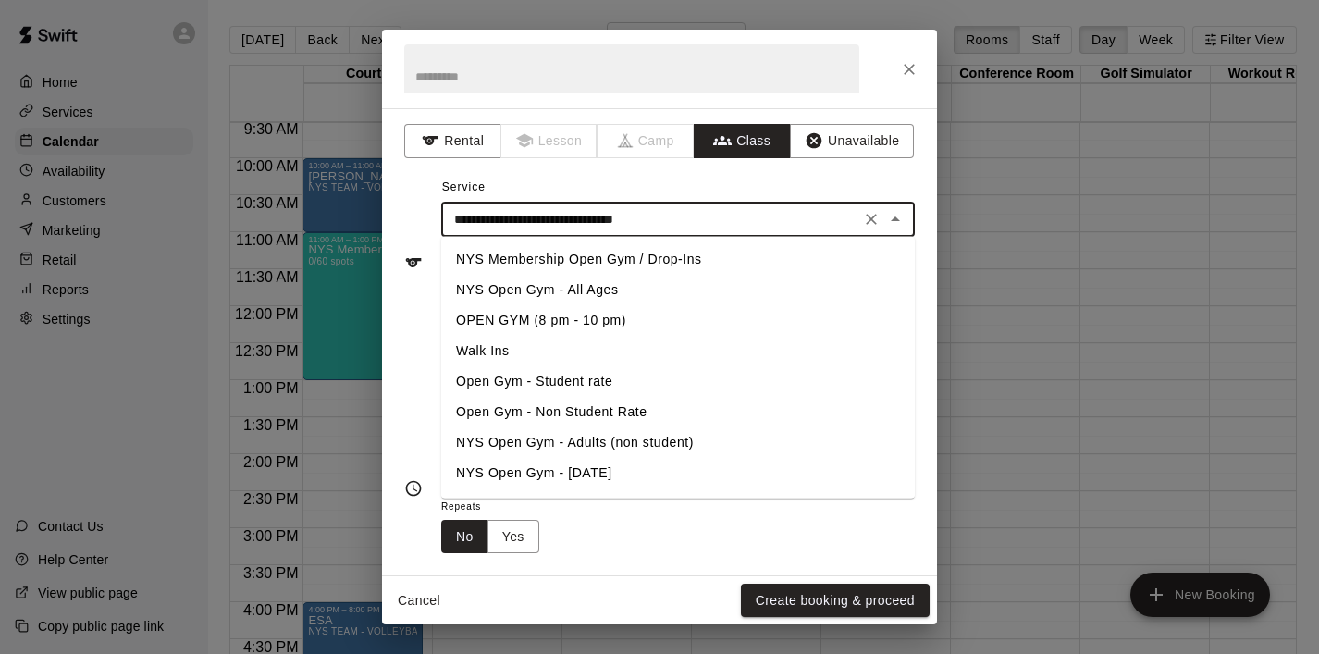
drag, startPoint x: 736, startPoint y: 225, endPoint x: 389, endPoint y: 230, distance: 346.9
click at [389, 230] on div "**********" at bounding box center [659, 341] width 555 height 467
drag, startPoint x: 752, startPoint y: 230, endPoint x: 440, endPoint y: 222, distance: 311.8
click at [440, 222] on div "**********" at bounding box center [659, 263] width 511 height 120
click at [496, 82] on input "text" at bounding box center [631, 68] width 455 height 49
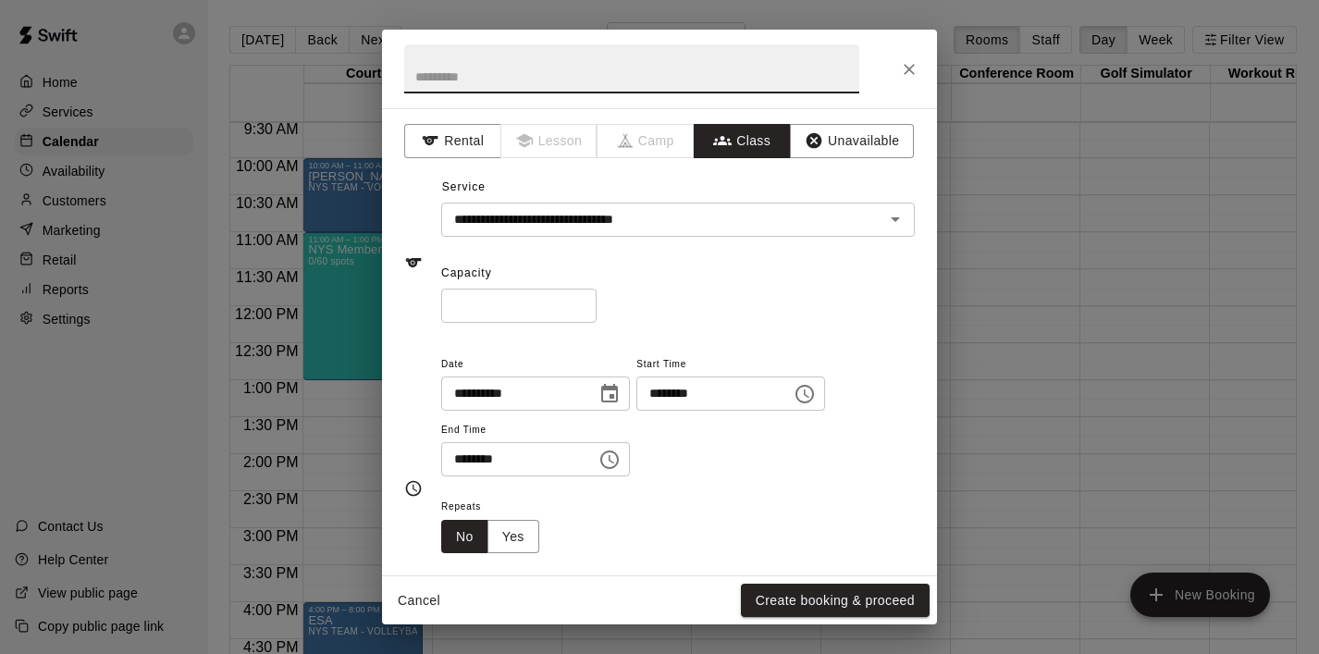
paste input "**********"
type input "**********"
click at [525, 311] on input "*" at bounding box center [518, 306] width 155 height 34
drag, startPoint x: 525, startPoint y: 311, endPoint x: 438, endPoint y: 308, distance: 87.0
click at [437, 308] on div "**********" at bounding box center [659, 263] width 511 height 120
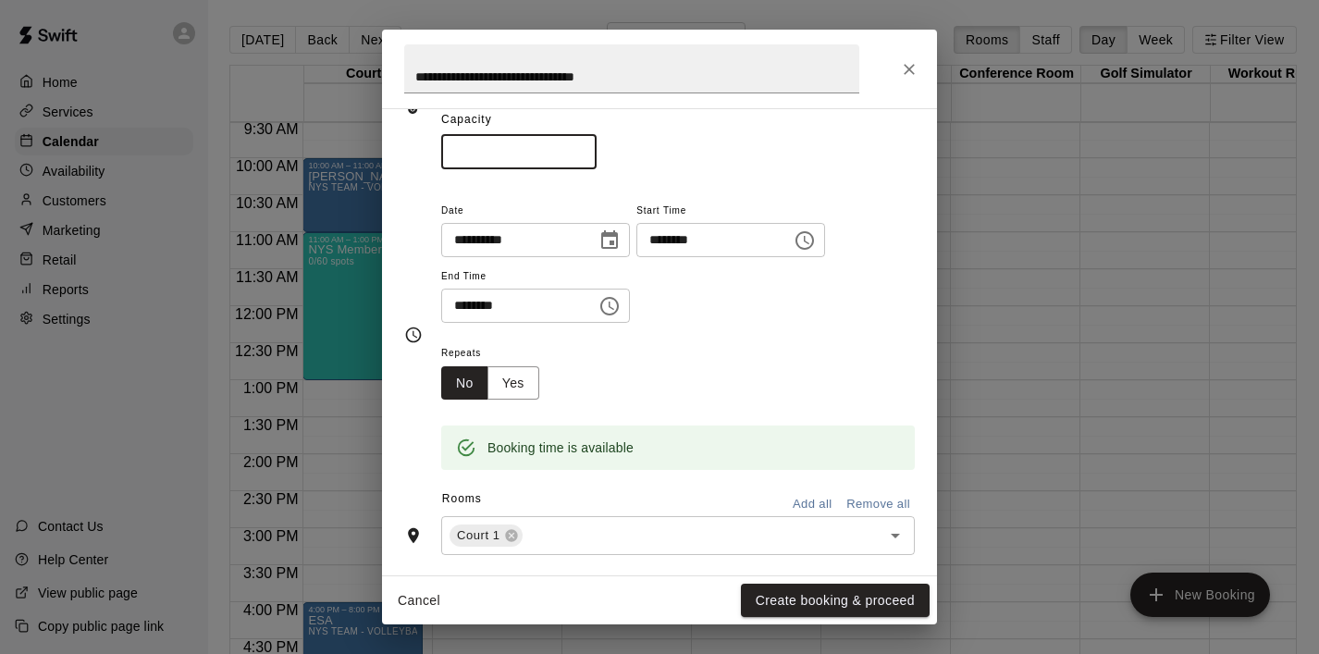
scroll to position [155, 0]
click at [894, 527] on icon "Open" at bounding box center [895, 534] width 22 height 22
type input "**"
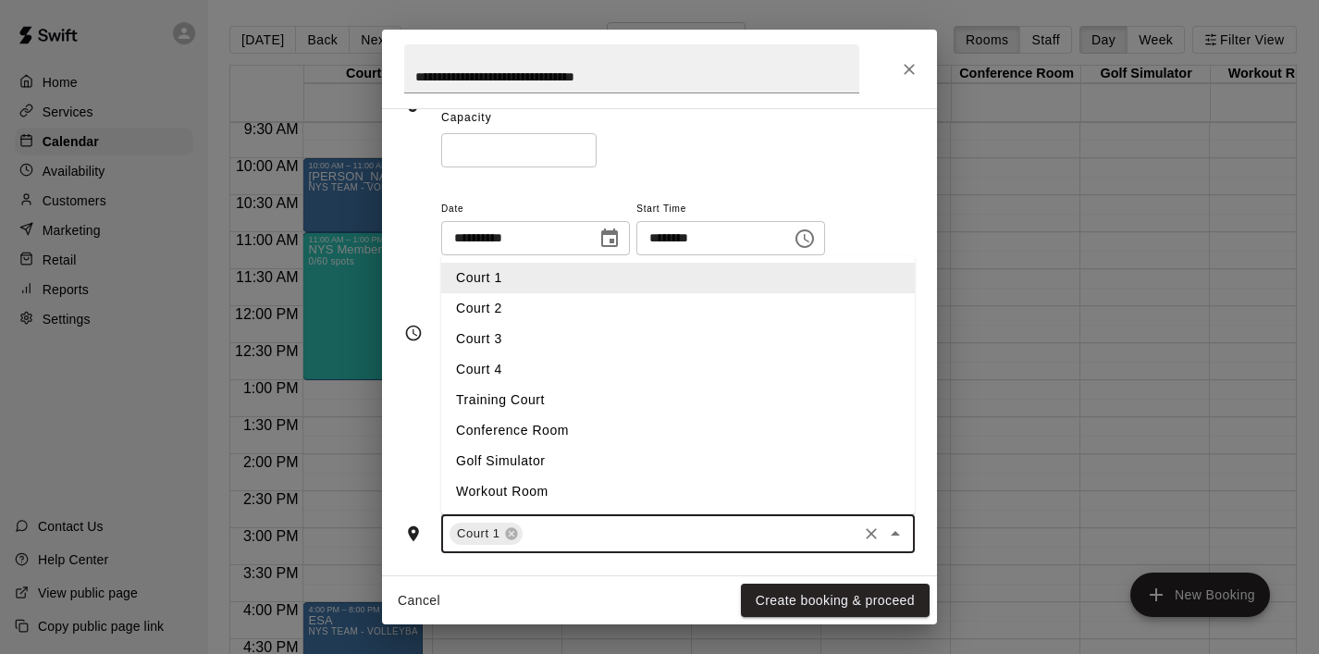
click at [672, 302] on li "Court 2" at bounding box center [678, 308] width 474 height 31
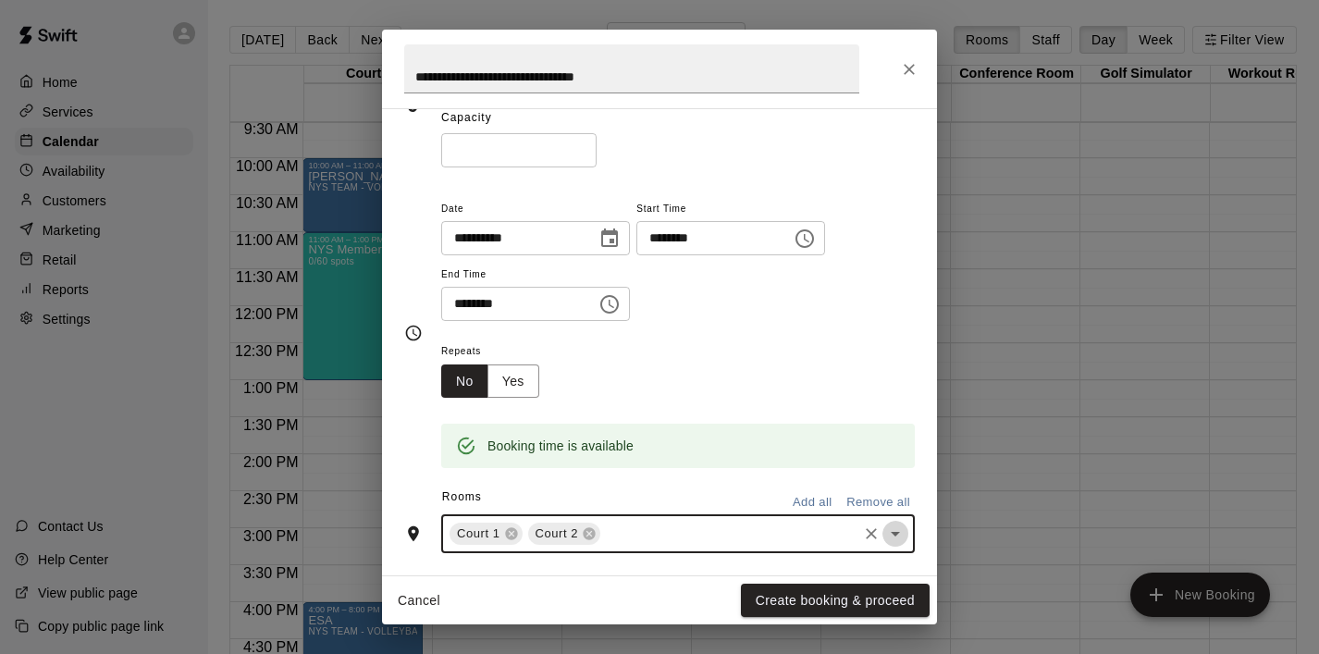
click at [895, 538] on icon "Open" at bounding box center [895, 534] width 22 height 22
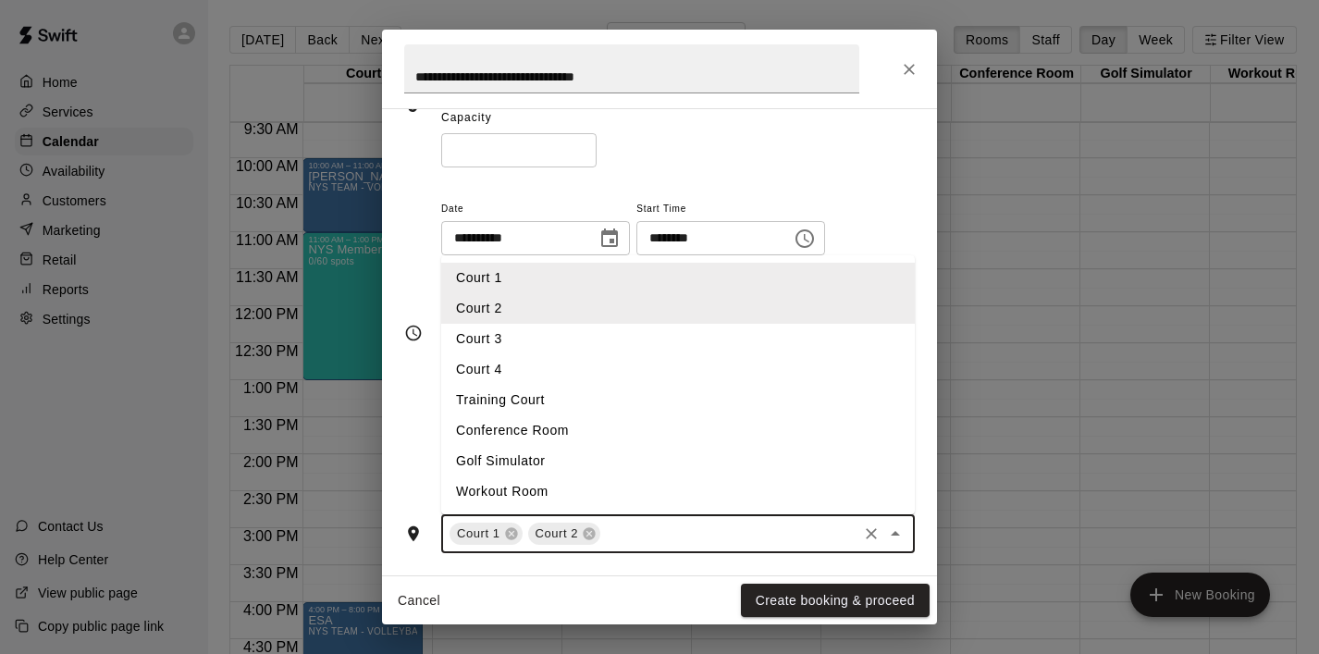
click at [737, 352] on li "Court 3" at bounding box center [678, 339] width 474 height 31
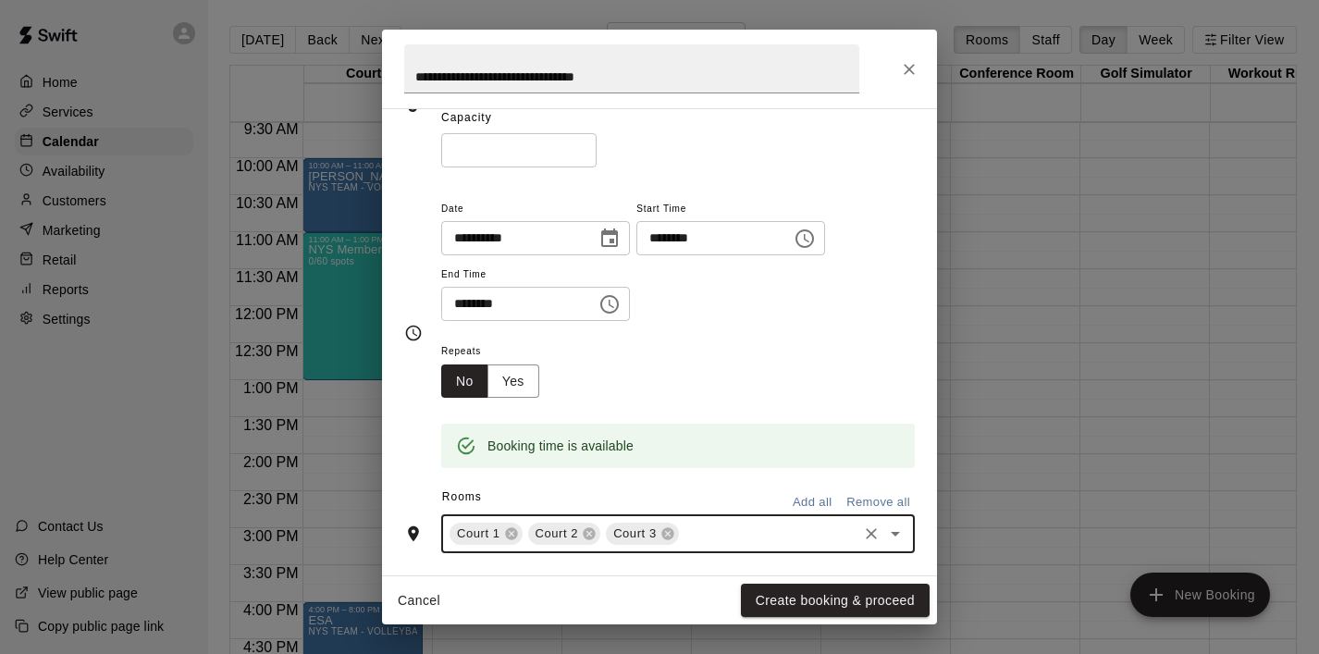
click at [896, 537] on icon "Open" at bounding box center [895, 534] width 22 height 22
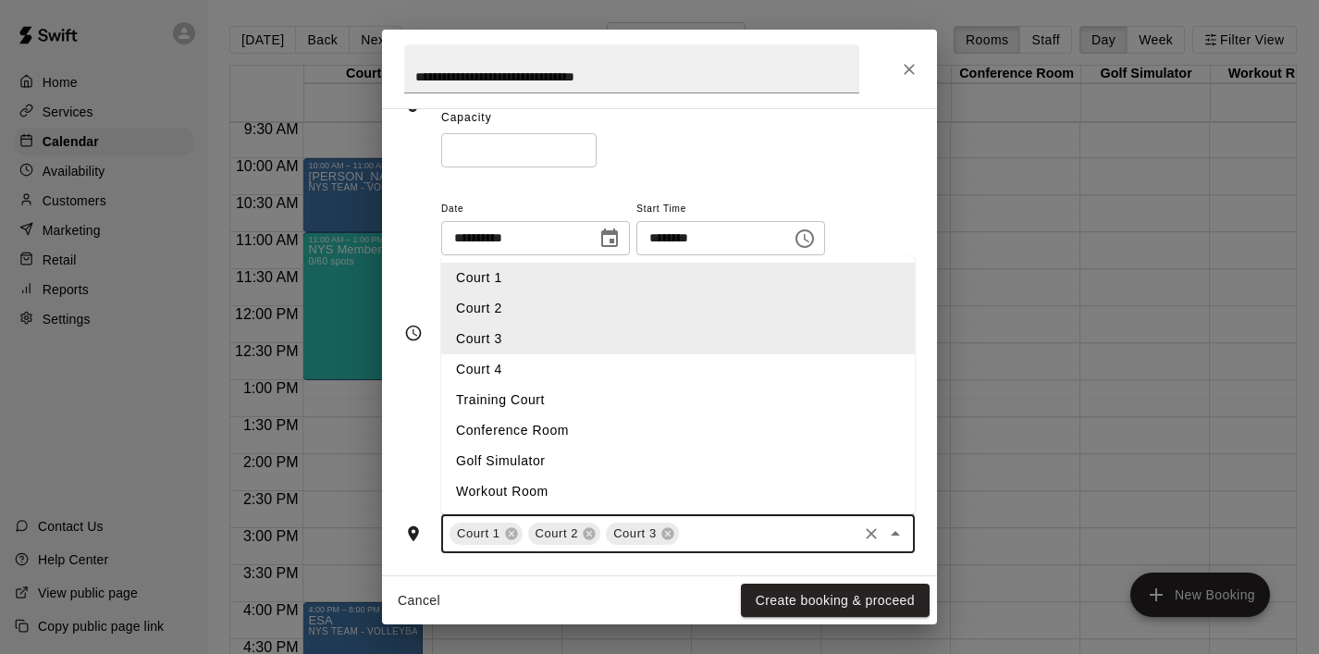
click at [721, 370] on li "Court 4" at bounding box center [678, 369] width 474 height 31
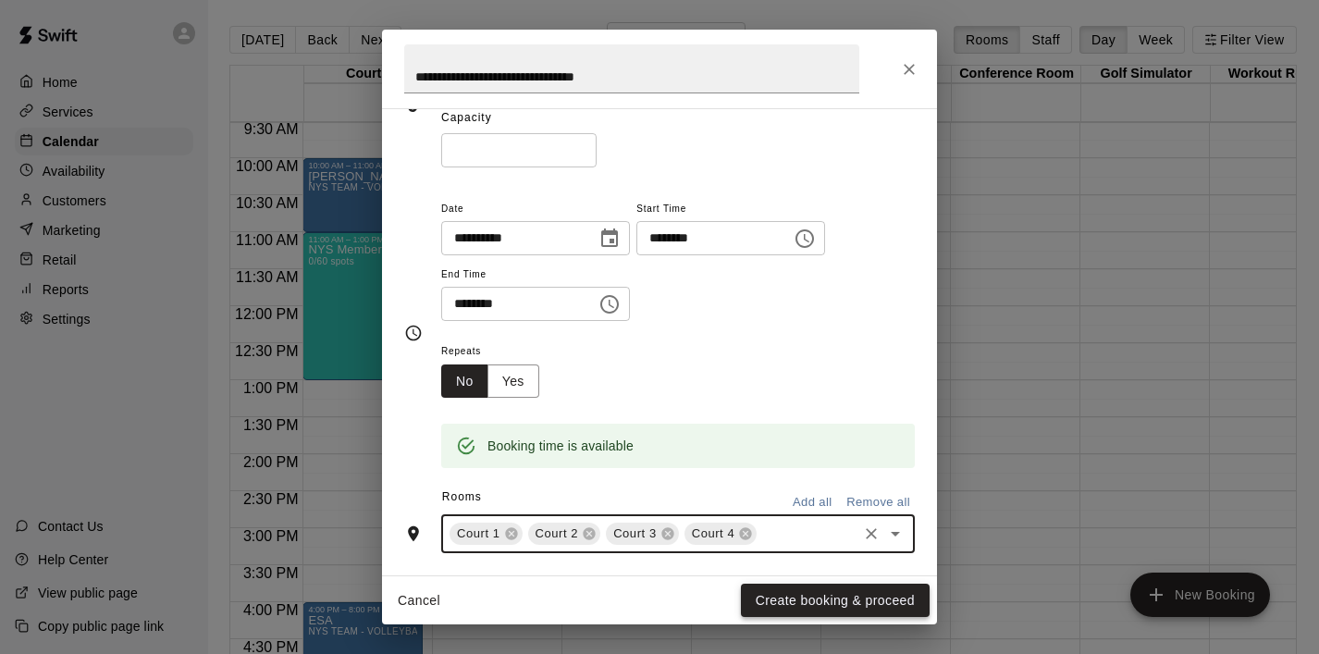
click at [805, 605] on button "Create booking & proceed" at bounding box center [835, 601] width 189 height 34
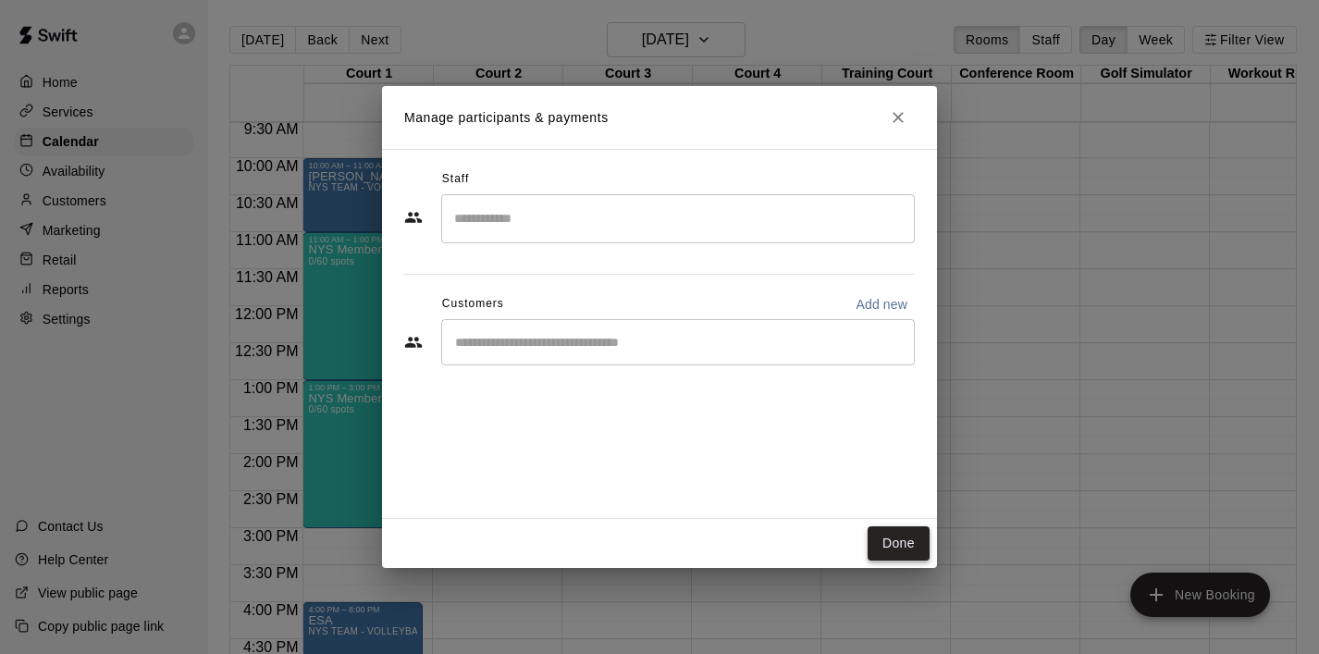
click at [887, 544] on button "Done" at bounding box center [899, 543] width 62 height 34
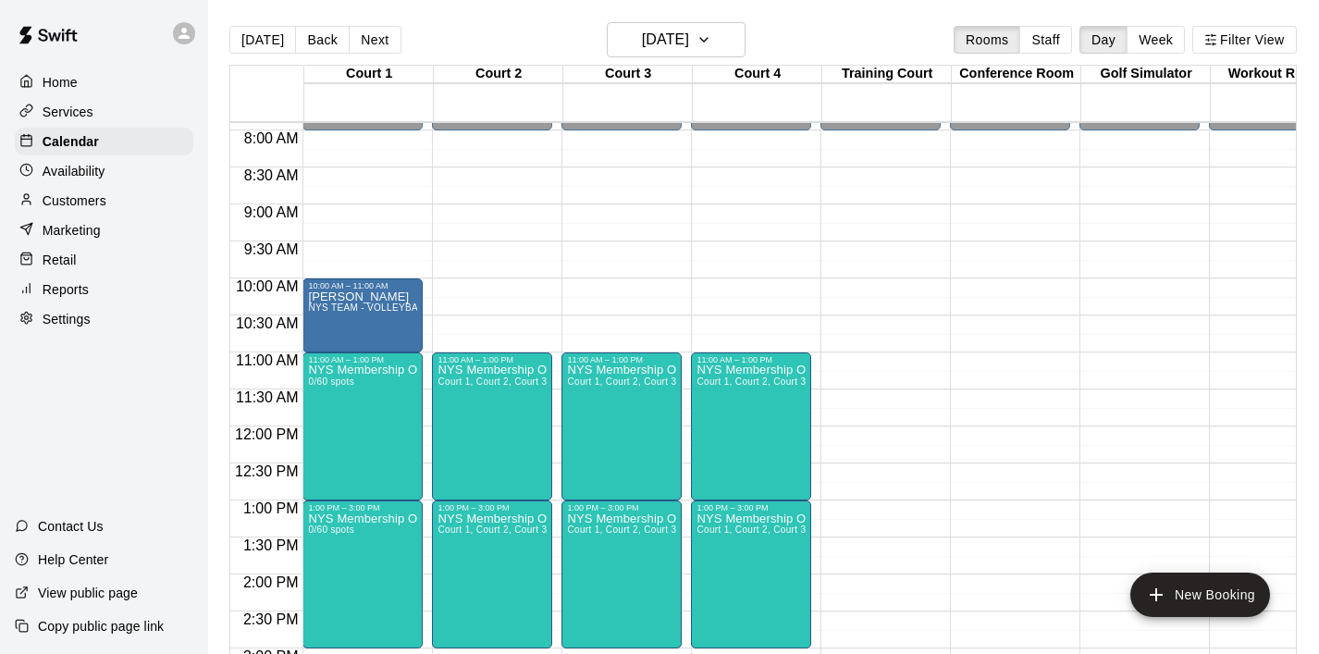
scroll to position [612, 0]
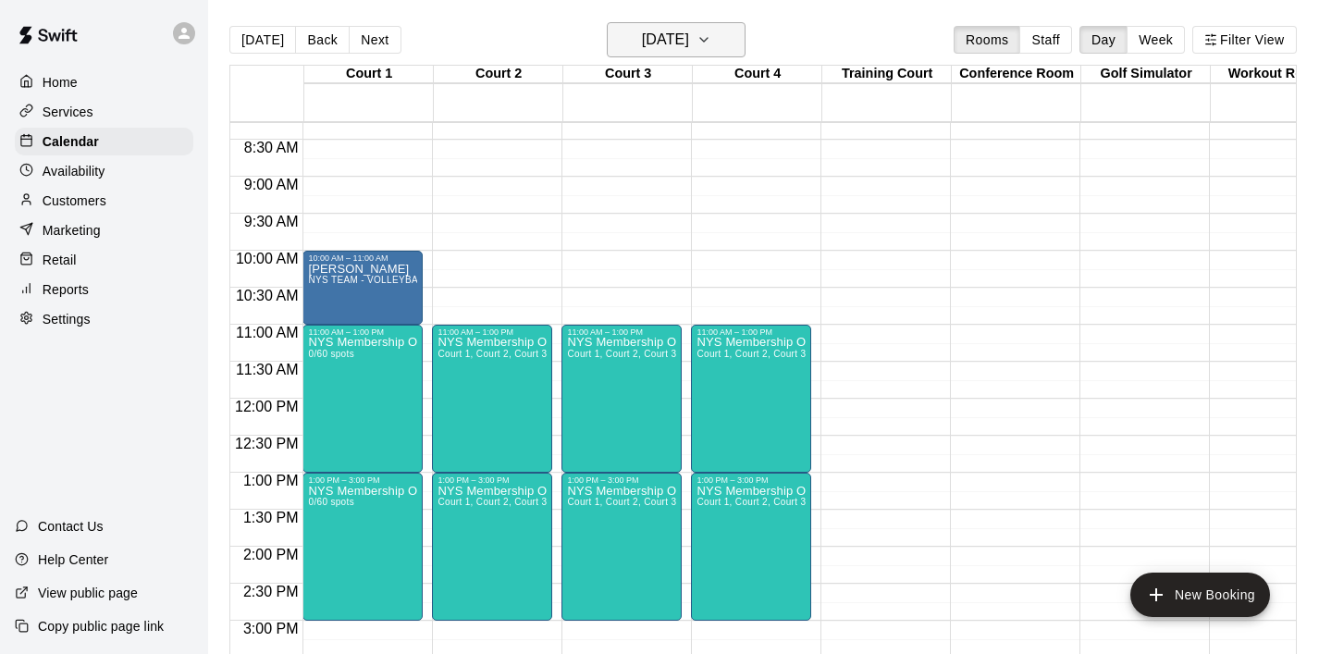
click at [740, 39] on button "[DATE]" at bounding box center [676, 39] width 139 height 35
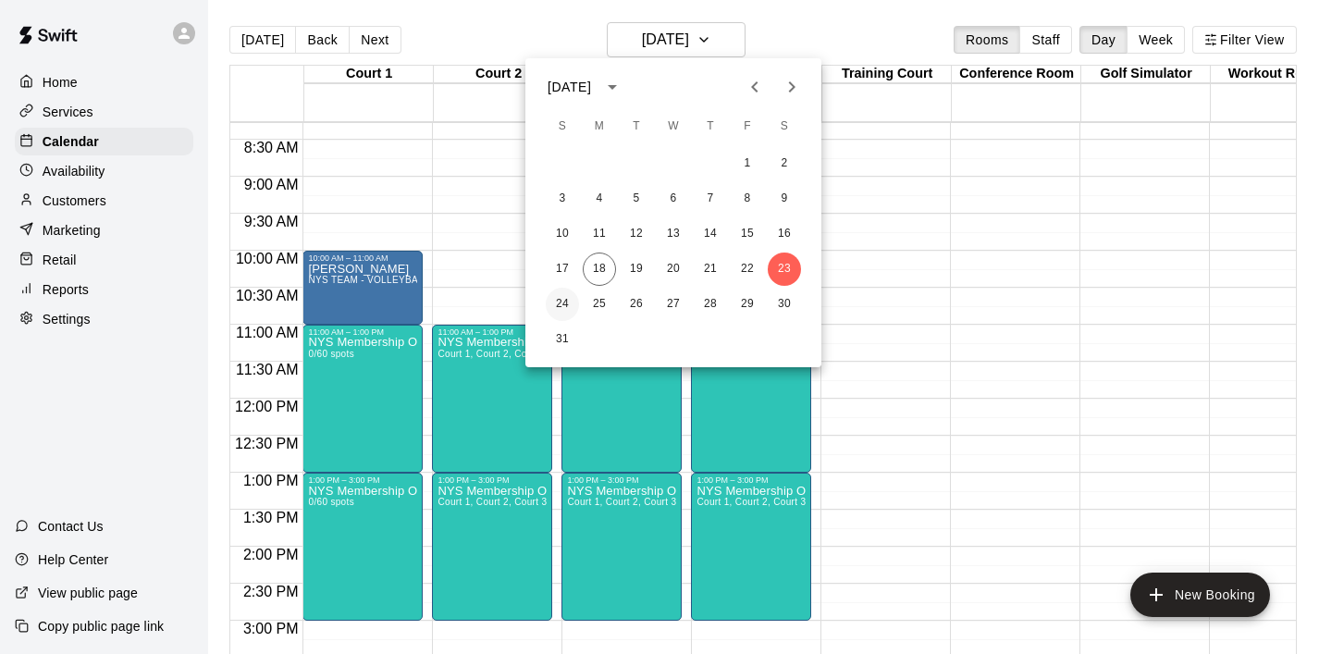
click at [562, 295] on button "24" at bounding box center [562, 304] width 33 height 33
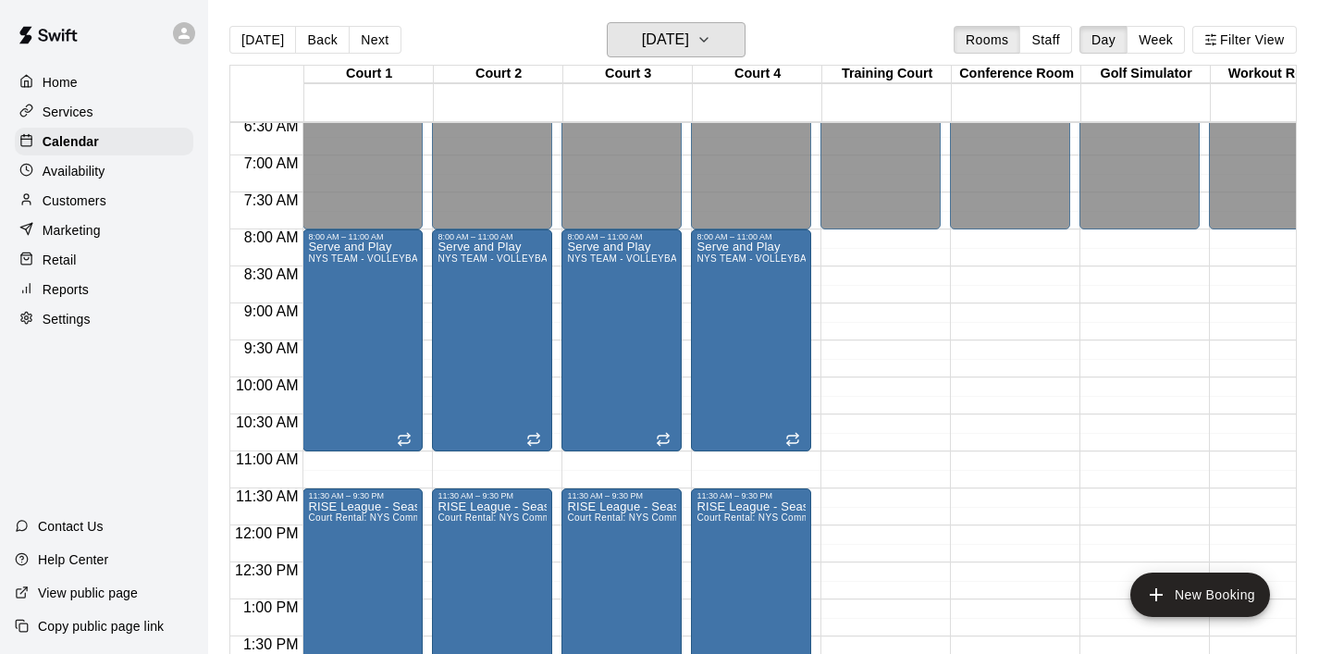
scroll to position [475, 0]
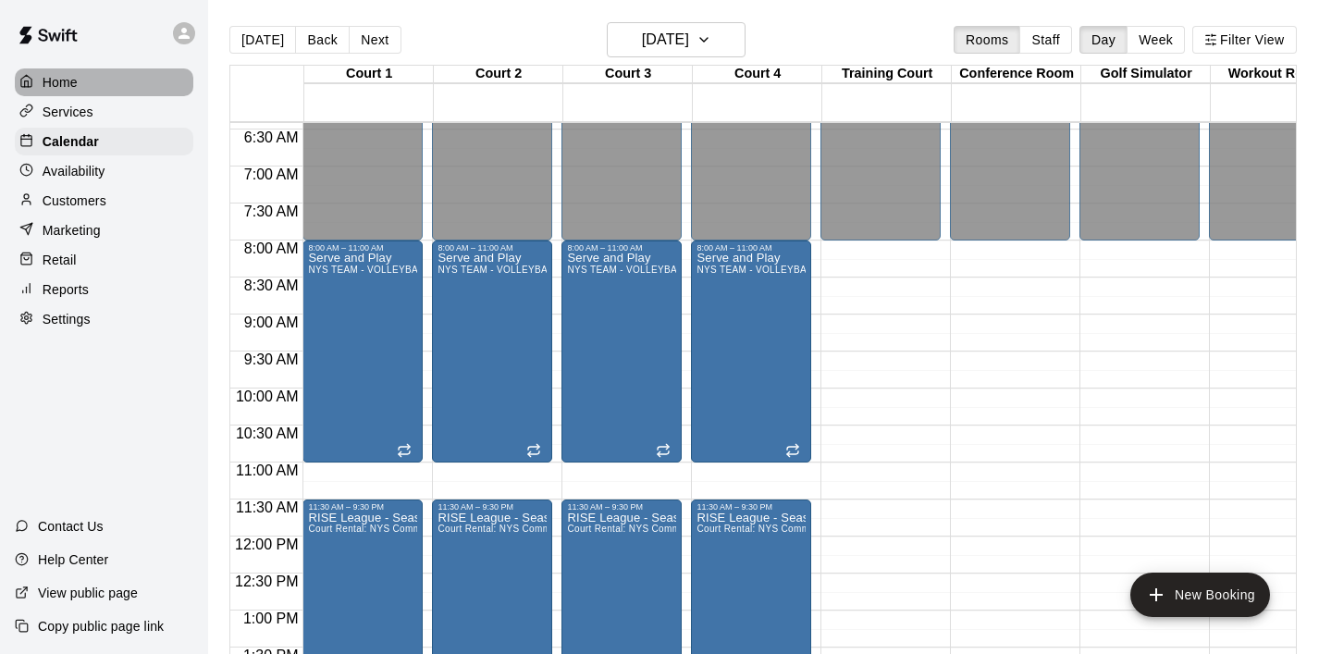
click at [69, 88] on p "Home" at bounding box center [60, 82] width 35 height 19
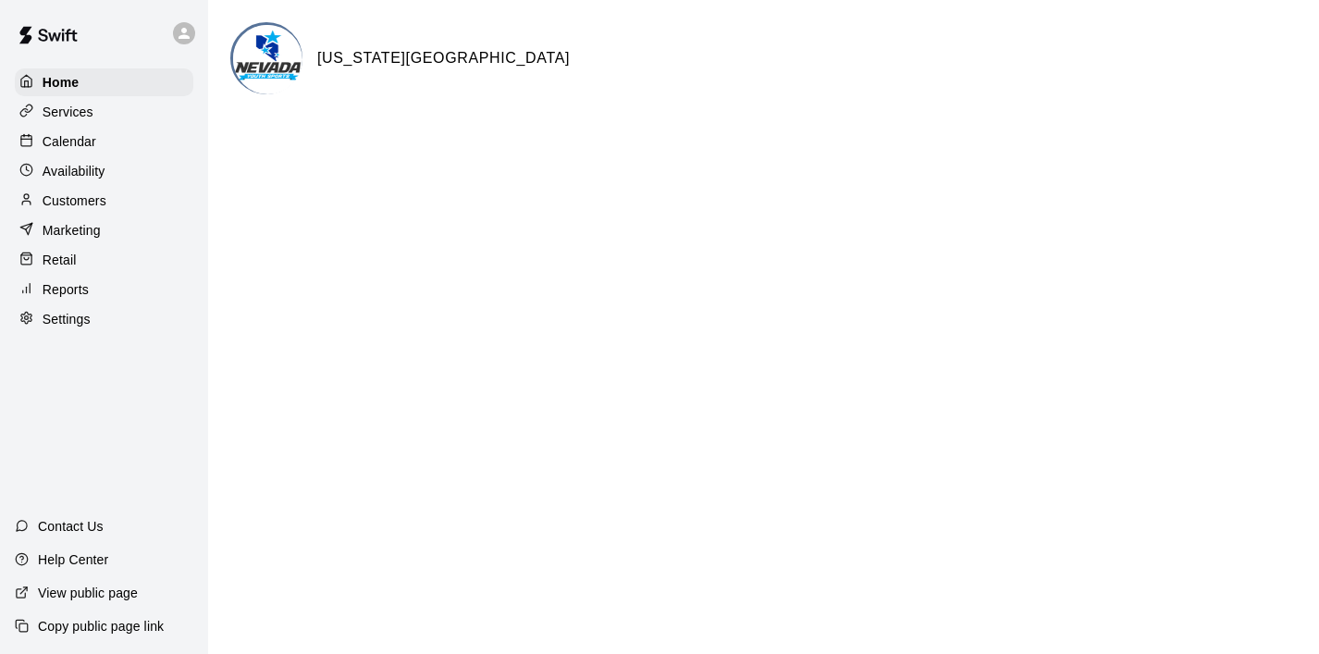
click at [80, 142] on p "Calendar" at bounding box center [70, 141] width 54 height 19
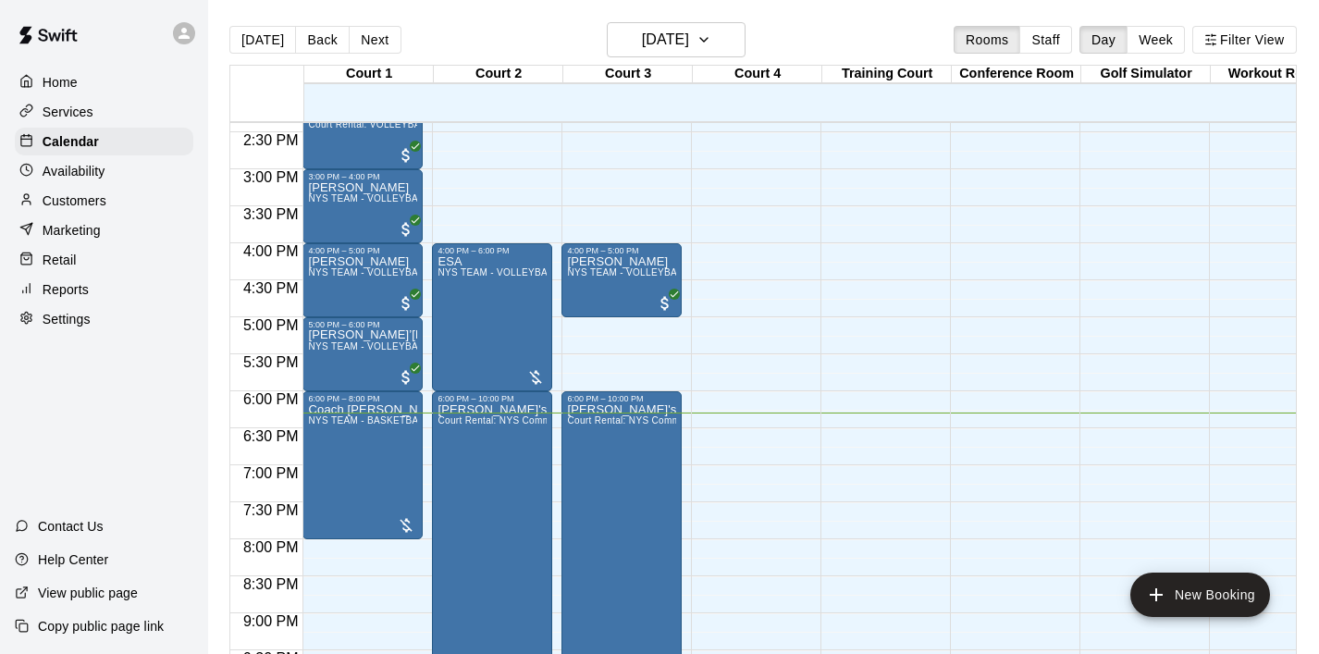
scroll to position [1067, 0]
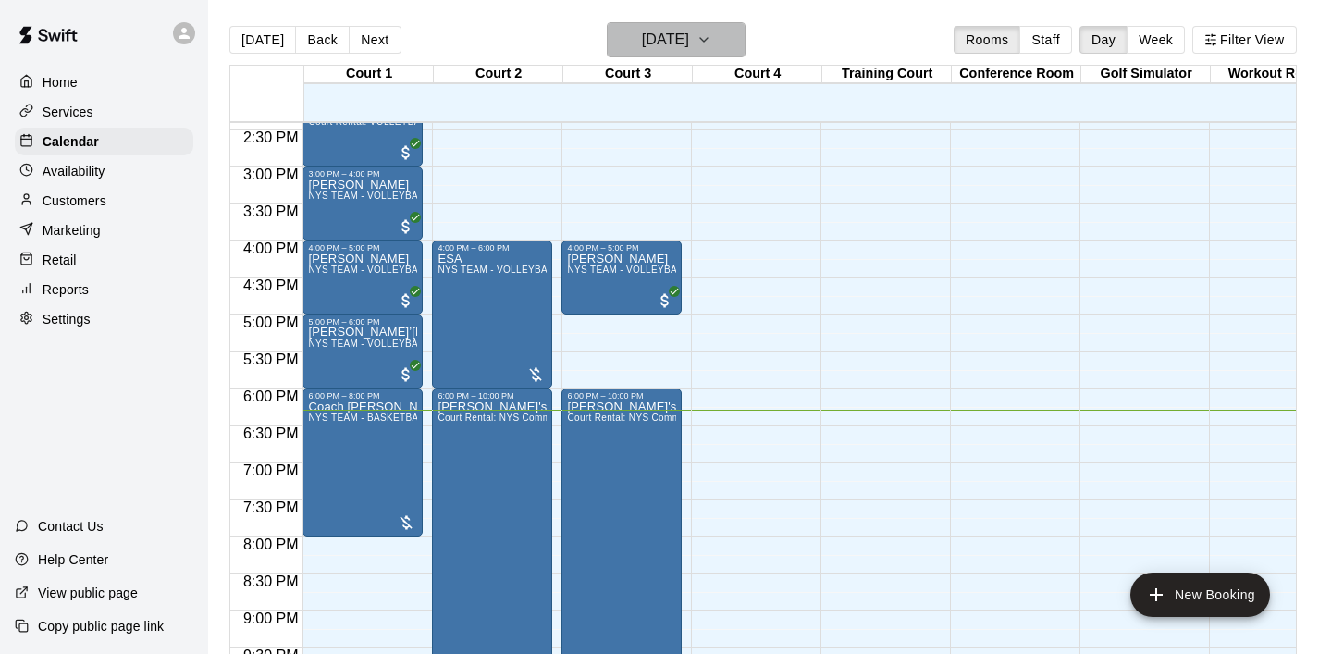
click at [711, 49] on icon "button" at bounding box center [704, 40] width 15 height 22
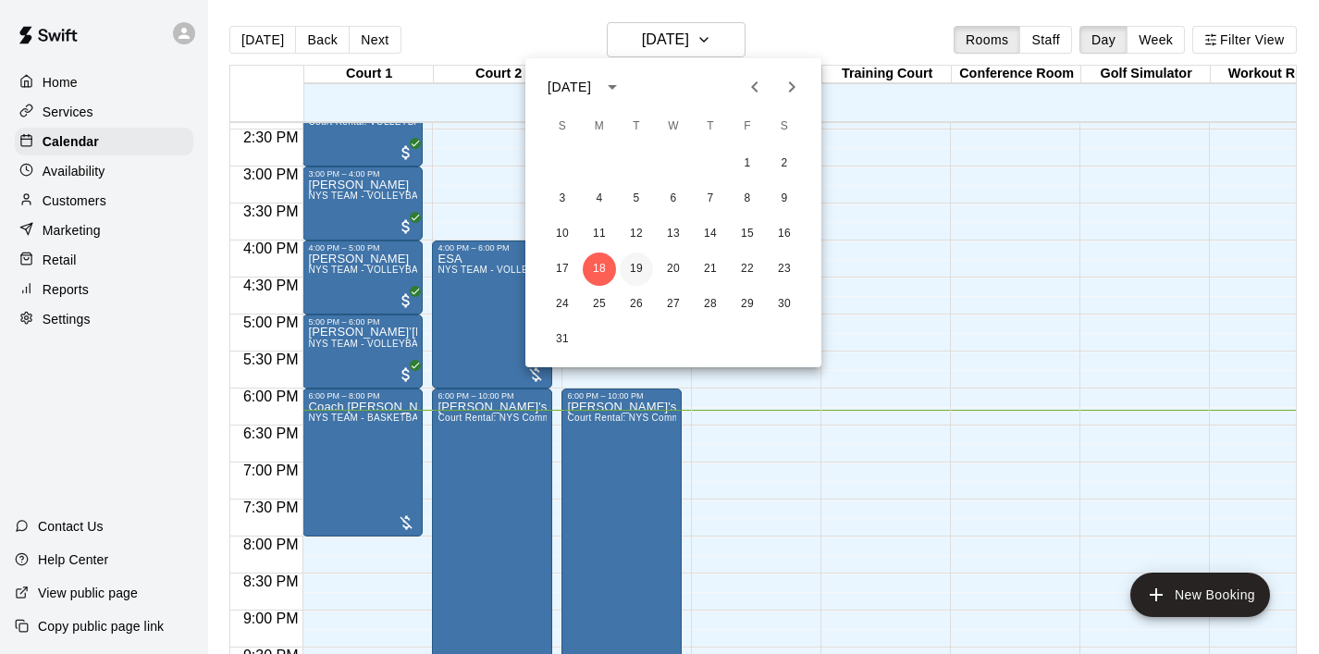
click at [630, 265] on button "19" at bounding box center [636, 269] width 33 height 33
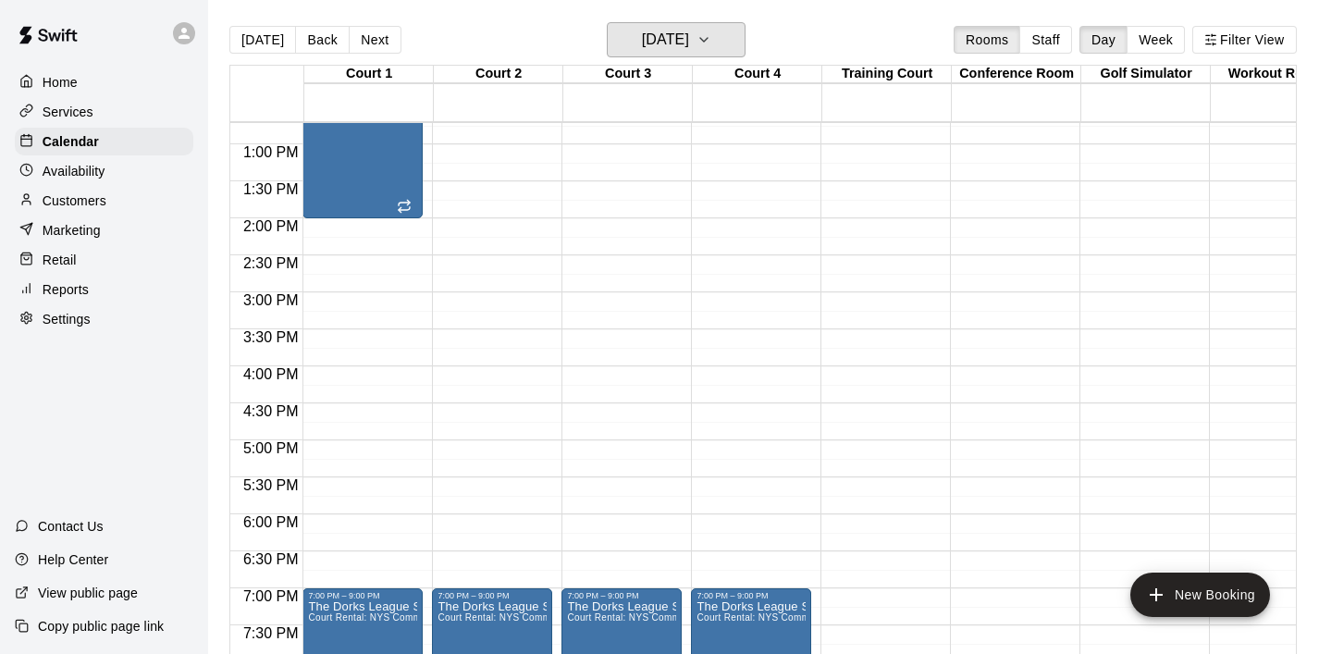
scroll to position [947, 0]
